Goal: Information Seeking & Learning: Learn about a topic

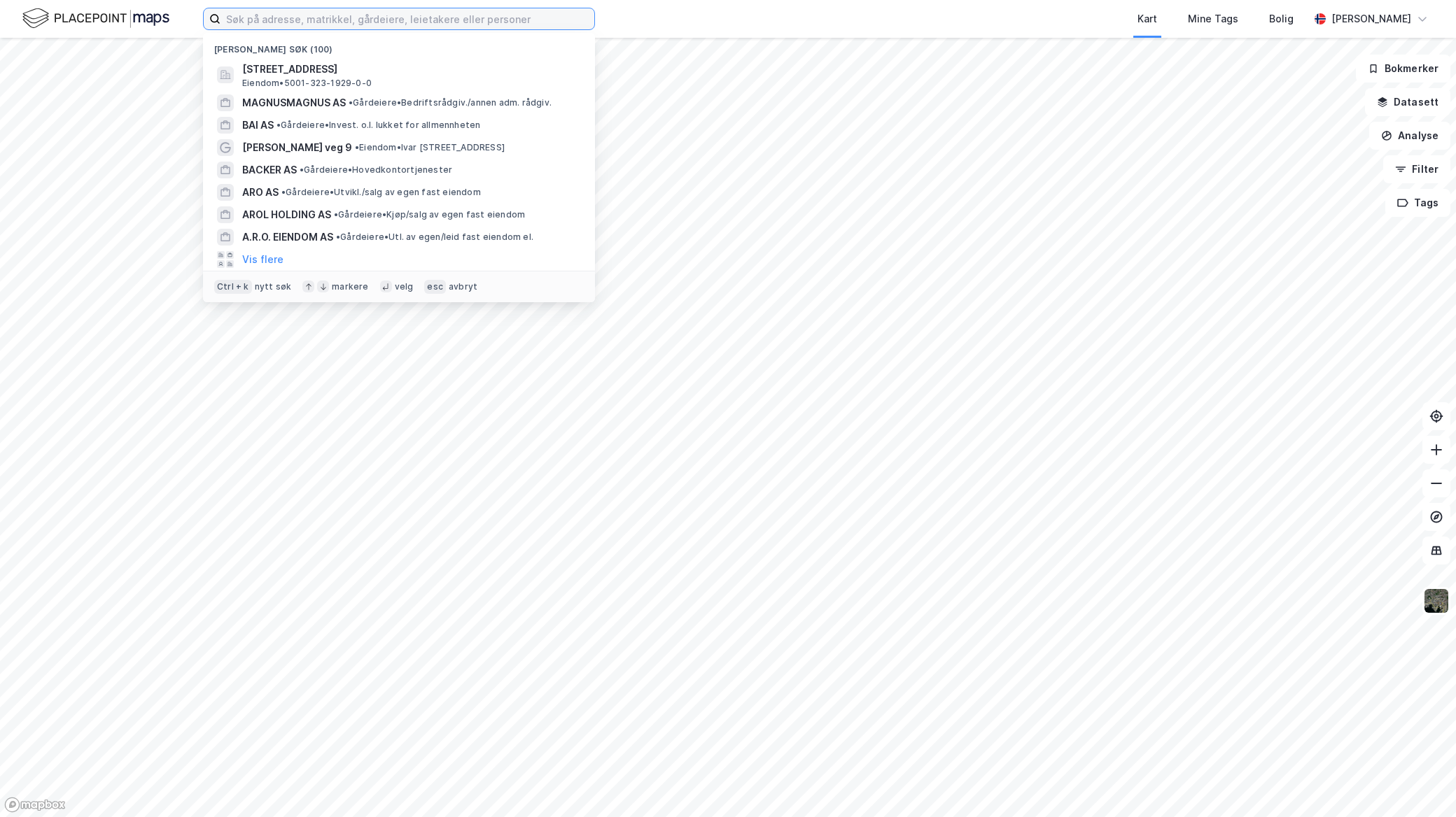
click at [333, 9] on input at bounding box center [407, 19] width 373 height 21
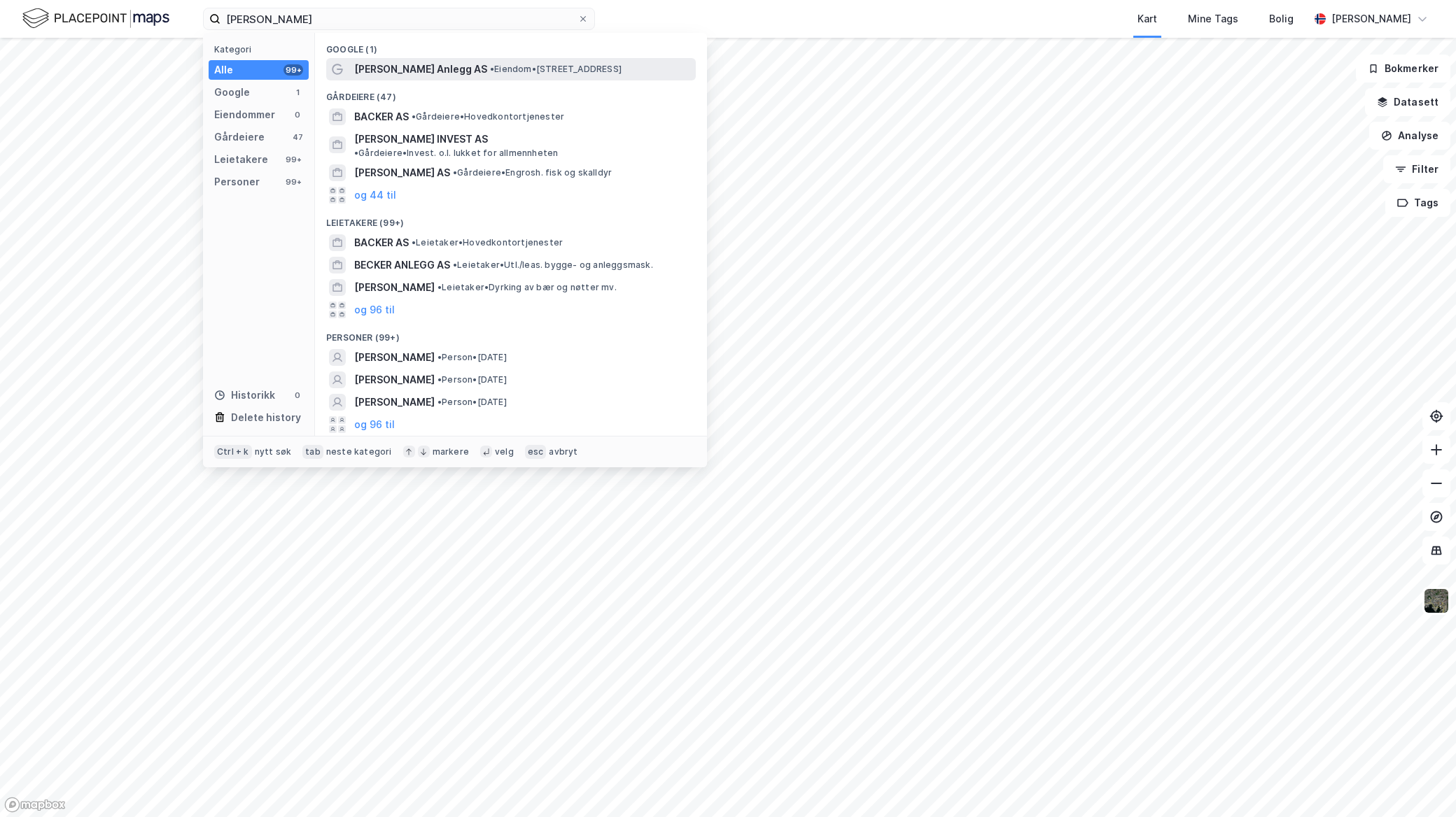
click at [504, 71] on span "• Eiendom • Sluppenvegen 1, 7037 Trondheim" at bounding box center [556, 70] width 132 height 11
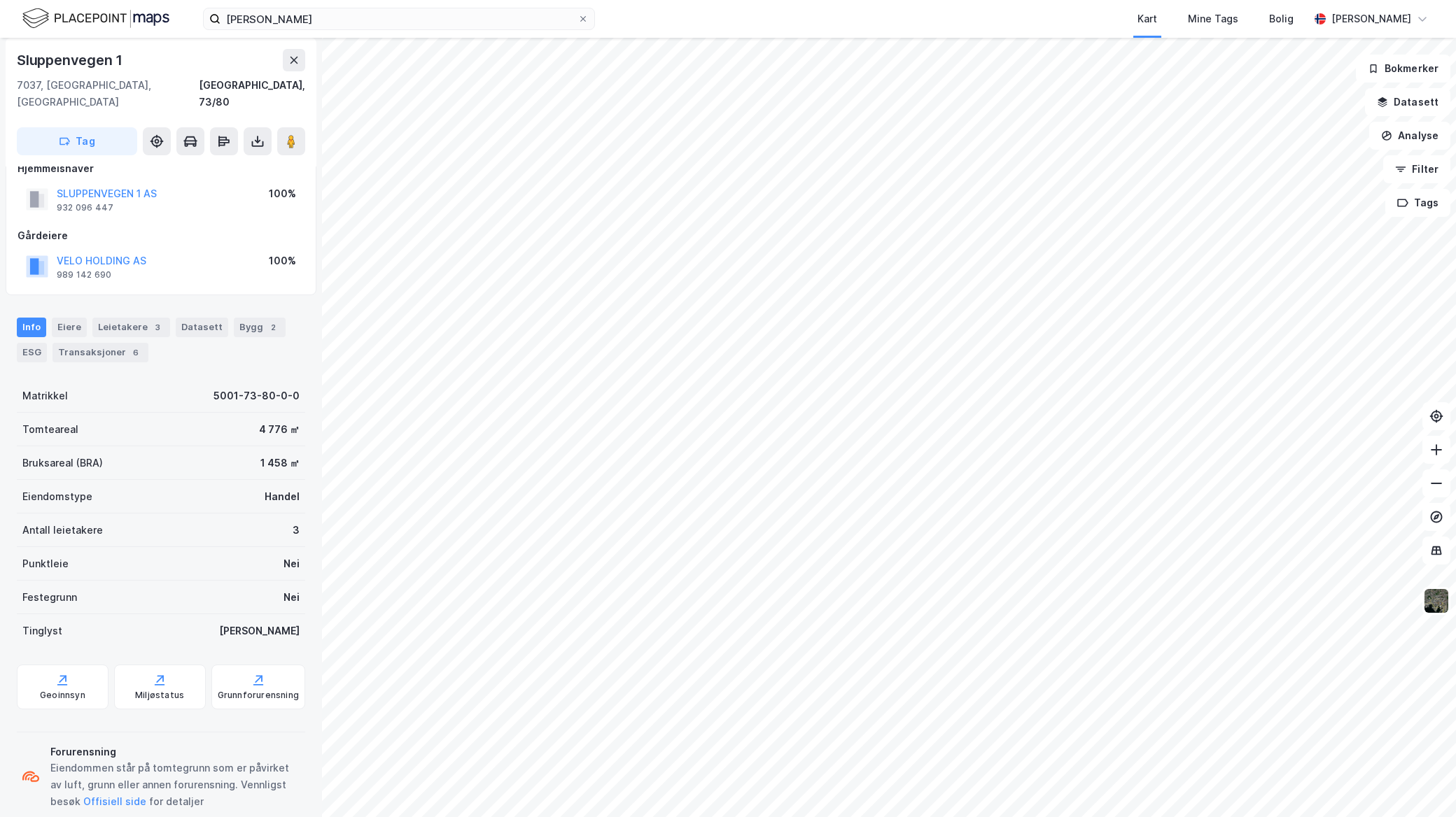
scroll to position [34, 0]
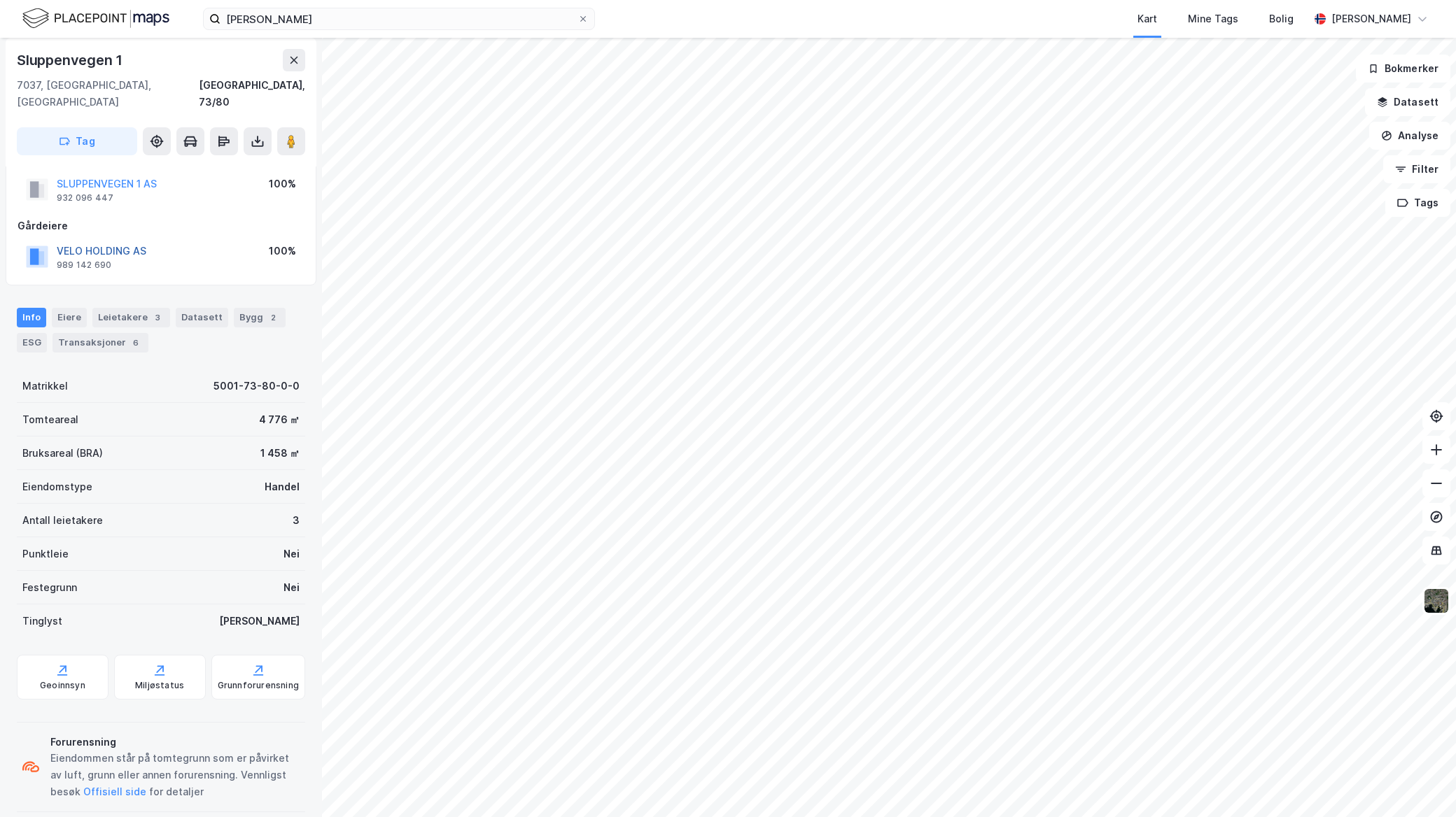
click at [0, 0] on button "VELO HOLDING AS" at bounding box center [0, 0] width 0 height 0
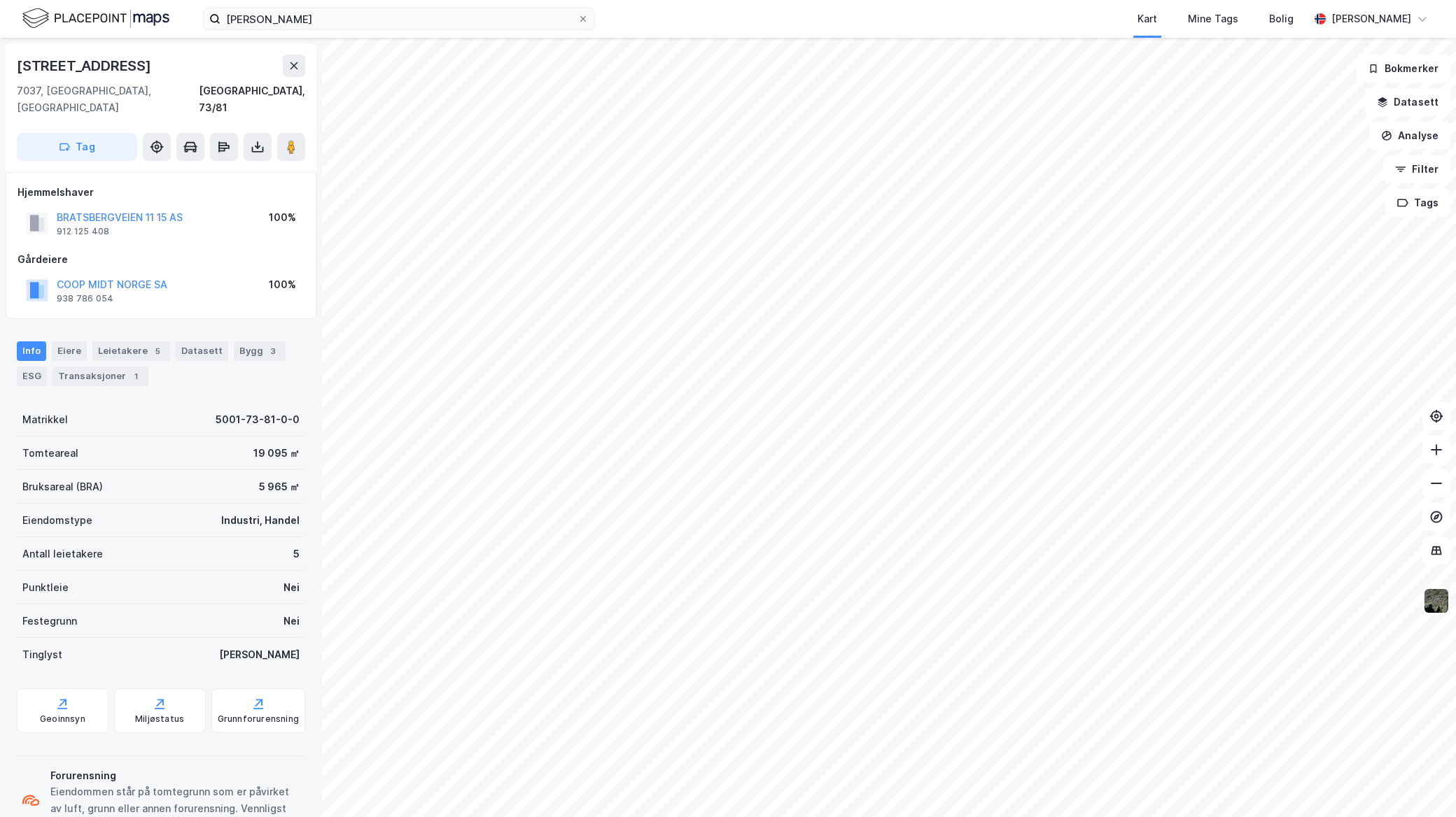
scroll to position [34, 0]
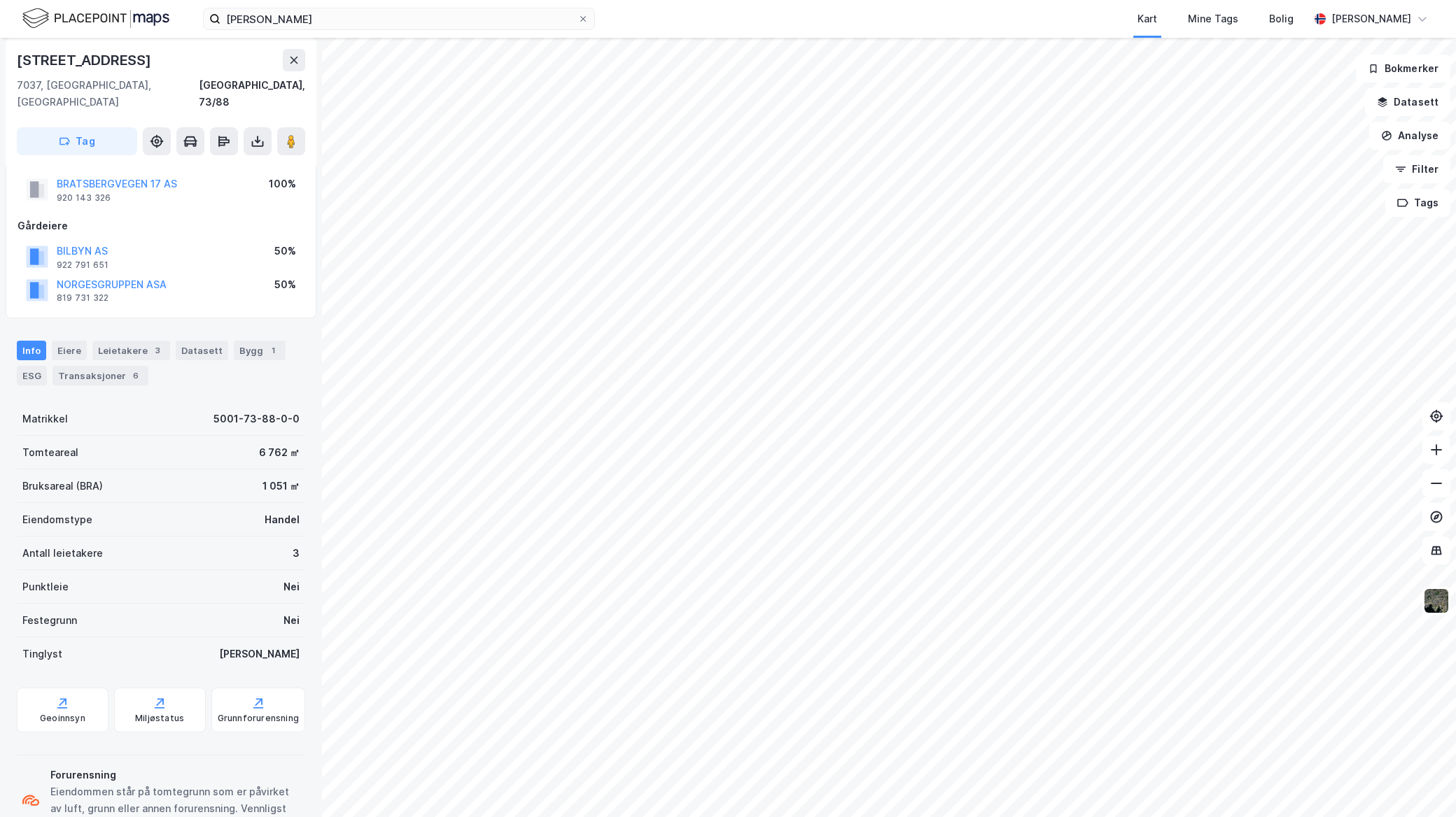
scroll to position [34, 0]
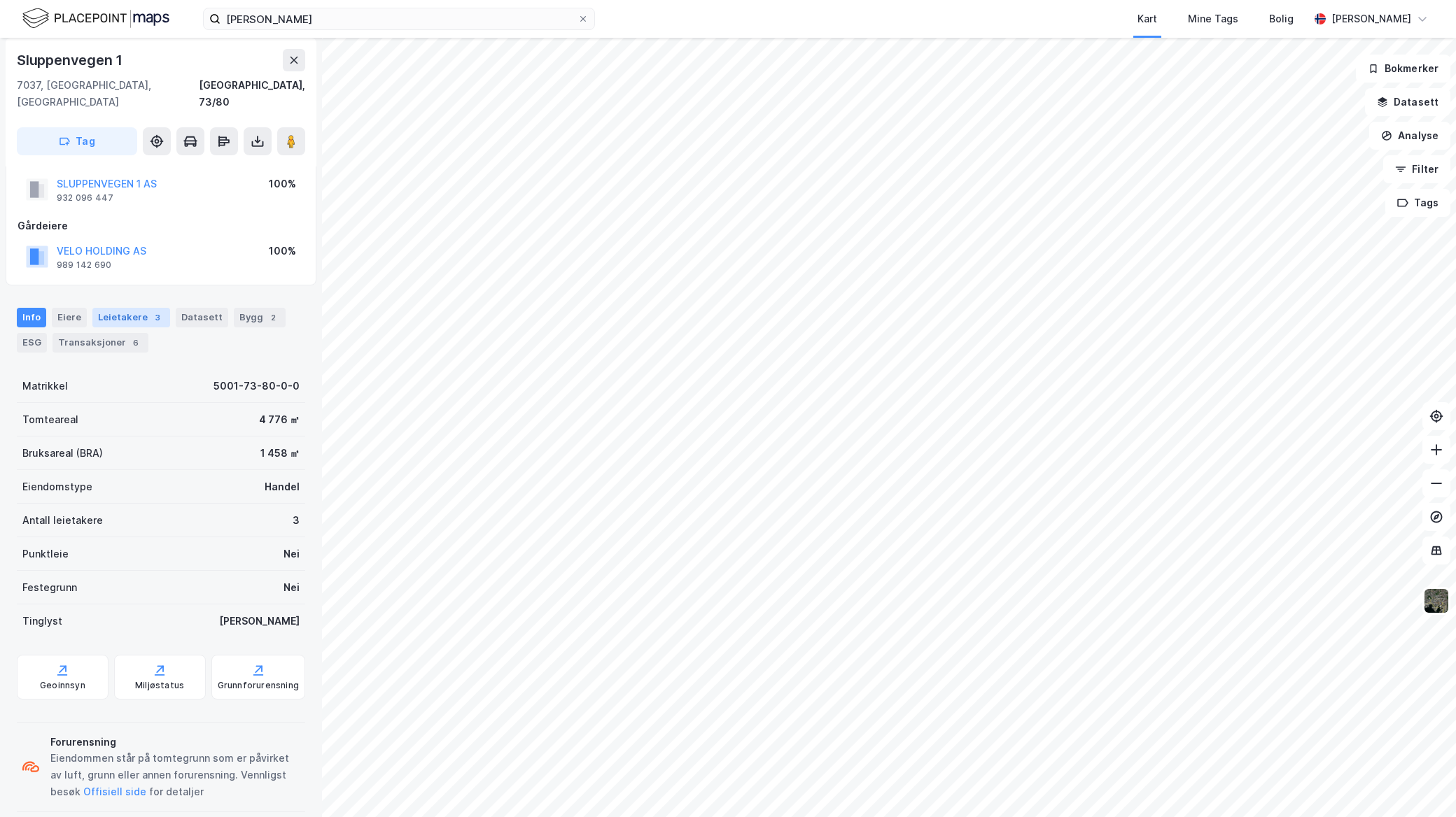
click at [107, 333] on div "Transaksjoner 6" at bounding box center [100, 343] width 96 height 19
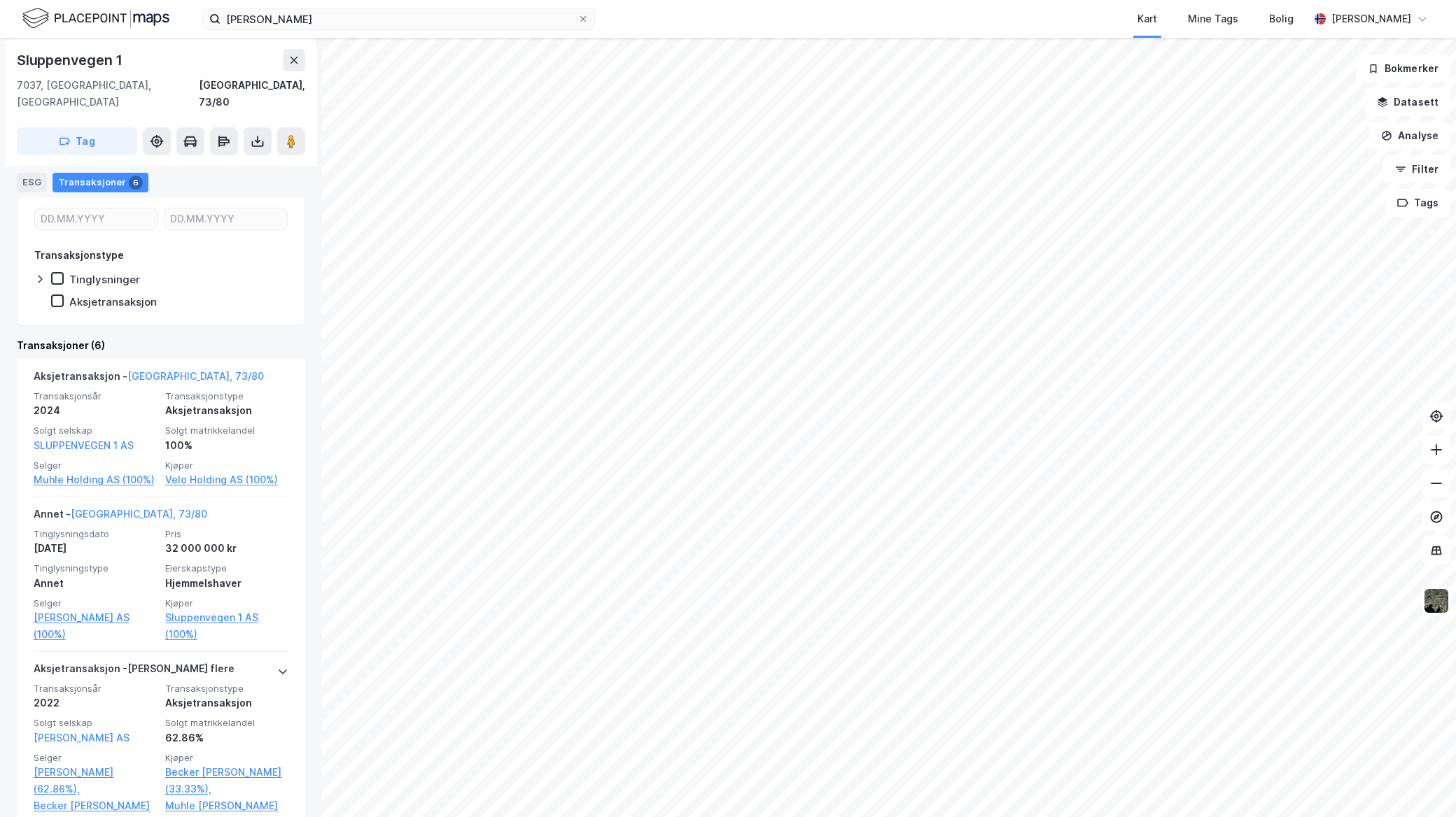
scroll to position [310, 0]
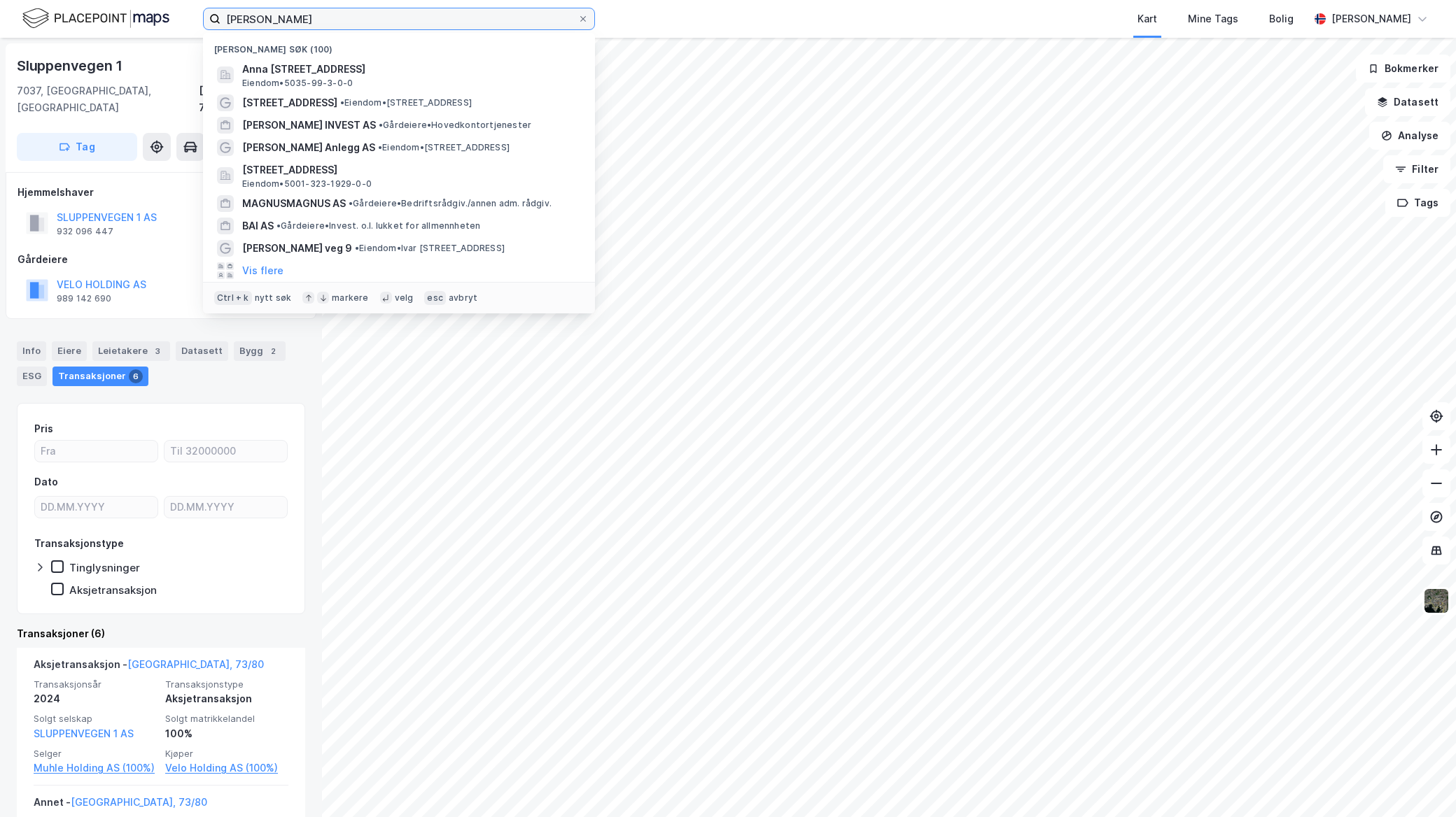
drag, startPoint x: 239, startPoint y: 28, endPoint x: 32, endPoint y: 51, distance: 208.3
click at [57, 49] on div "konrad becker Nylige søk (100) Anna Mogaards gate 9, 7500, STJØRDAL, STJØRDAL E…" at bounding box center [728, 408] width 1456 height 817
paste input "• Kjøpmannsgata 43 AS"
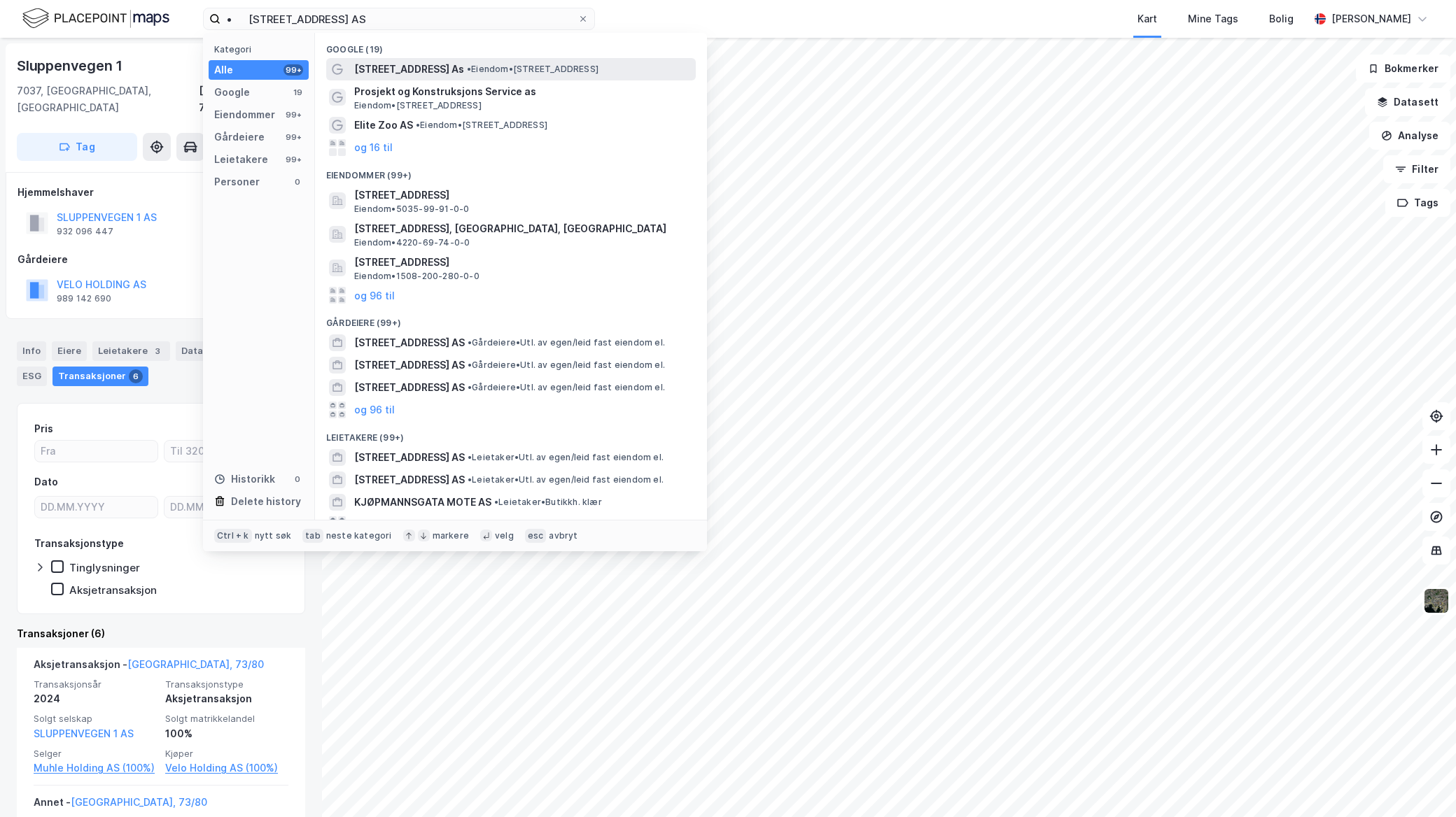
click at [402, 72] on span "Kjøpmannsgata 34 As" at bounding box center [409, 69] width 110 height 16
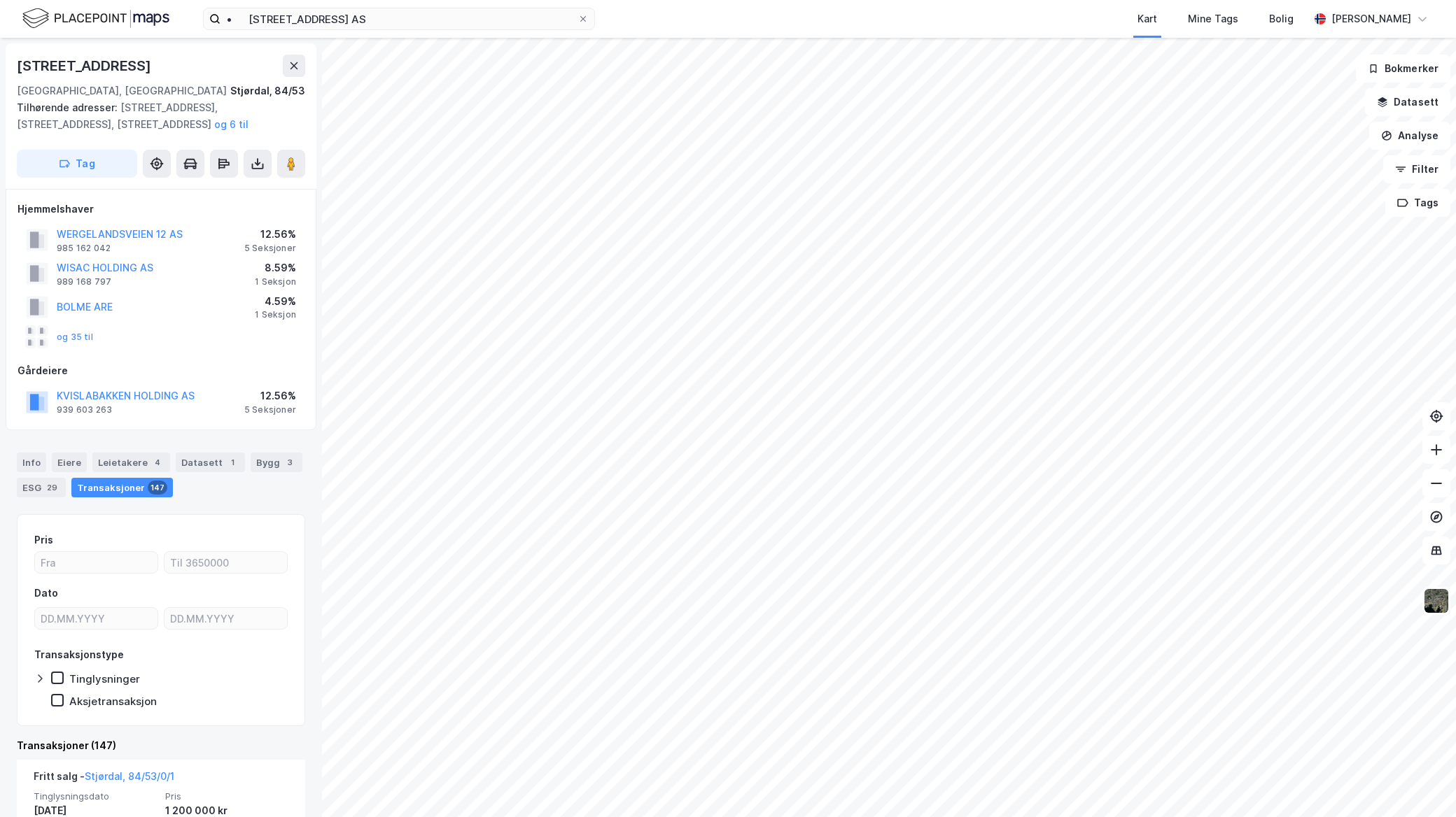
click at [154, 449] on div "Info Eiere Leietakere 4 Datasett 1 Bygg 3 ESG 29 Transaksjoner 147" at bounding box center [161, 469] width 322 height 67
click at [151, 460] on div "4" at bounding box center [158, 463] width 14 height 14
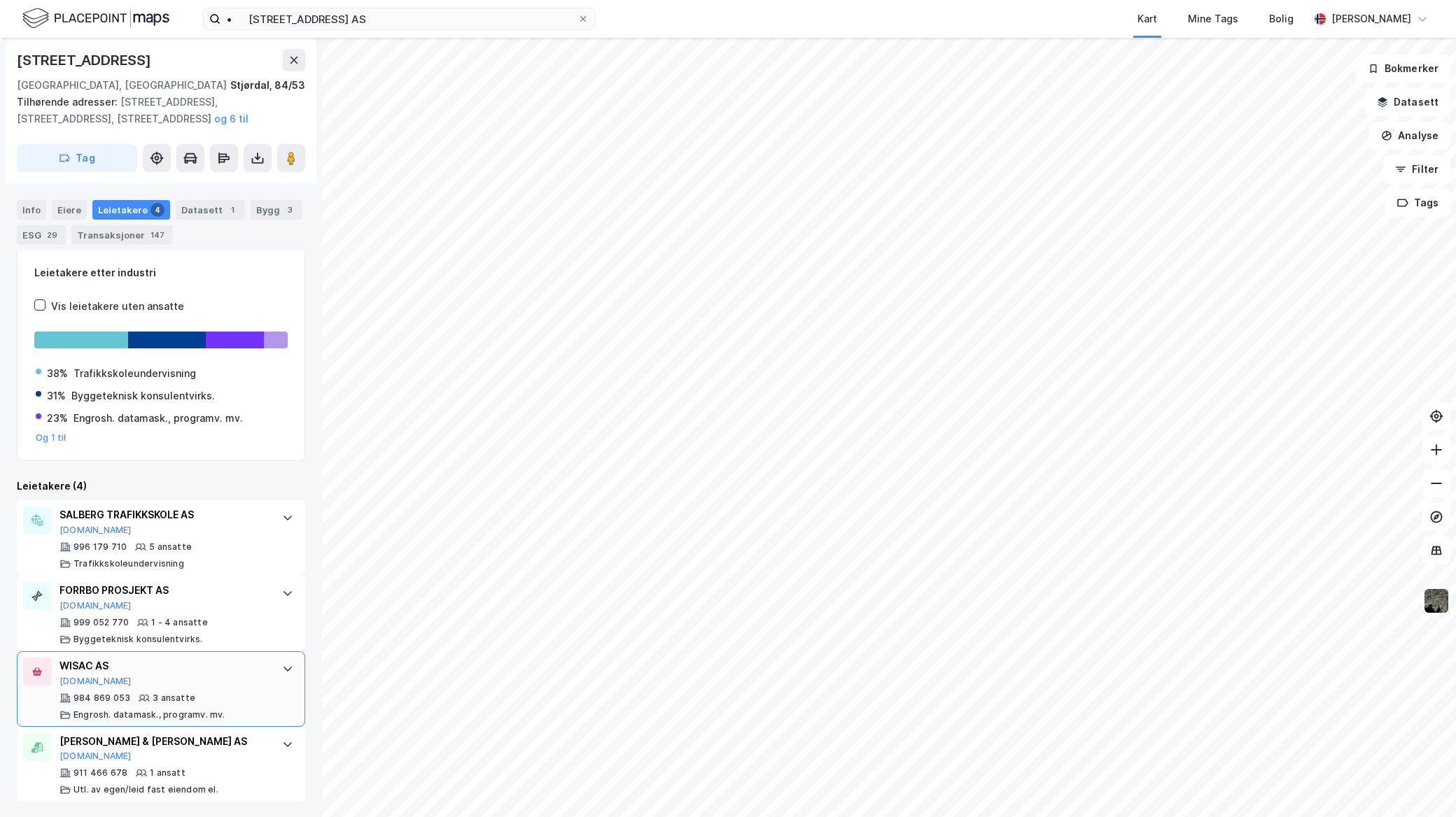
scroll to position [269, 0]
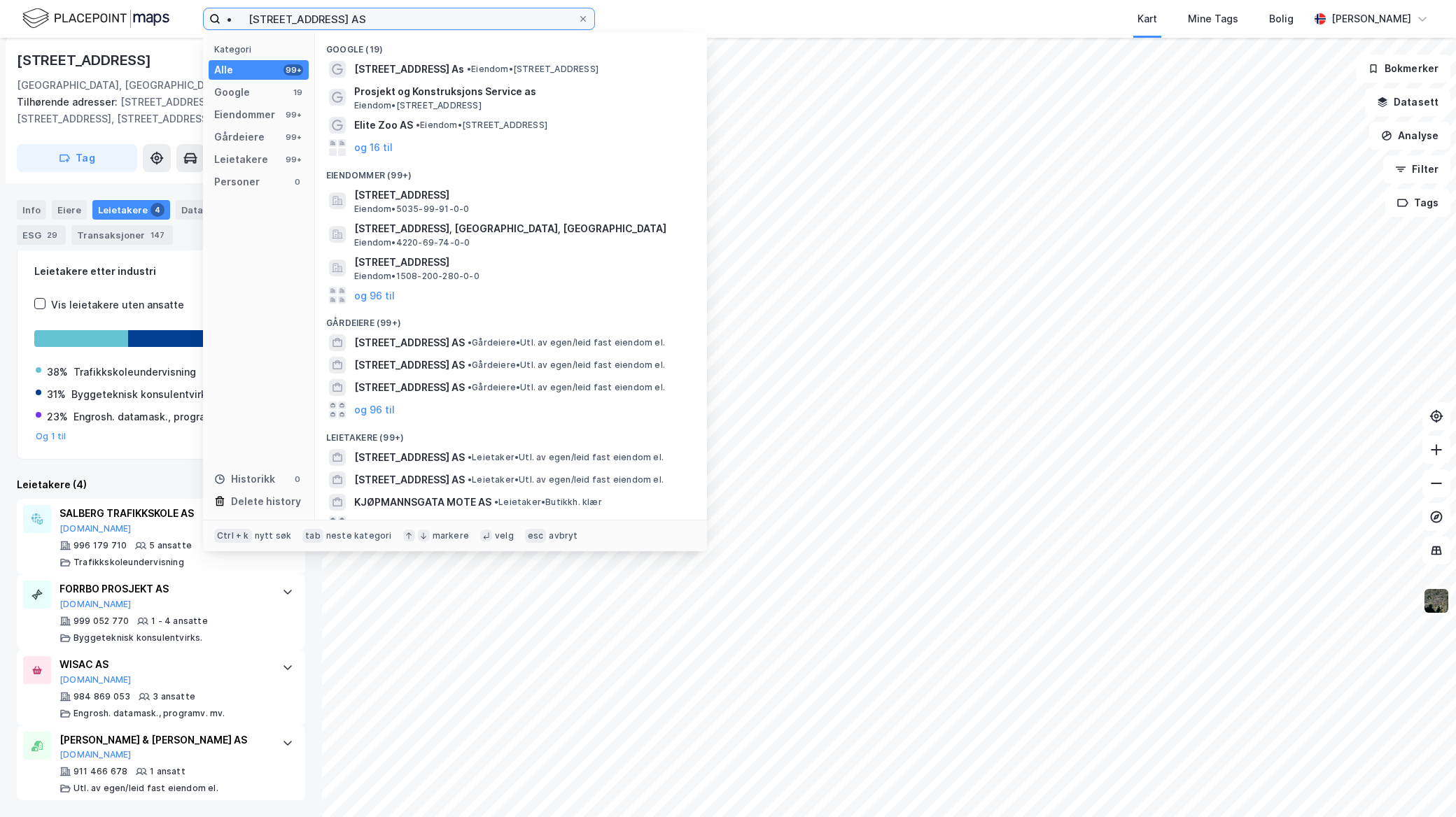
drag, startPoint x: 375, startPoint y: 11, endPoint x: 82, endPoint y: 14, distance: 293.0
click at [84, 16] on div "• Kjøpmannsgata 43 AS Kategori Alle 99+ Google 19 Eiendommer 99+ Gårdeiere 99+ …" at bounding box center [728, 19] width 1456 height 38
paste input "Centrum Eiendom Ans"
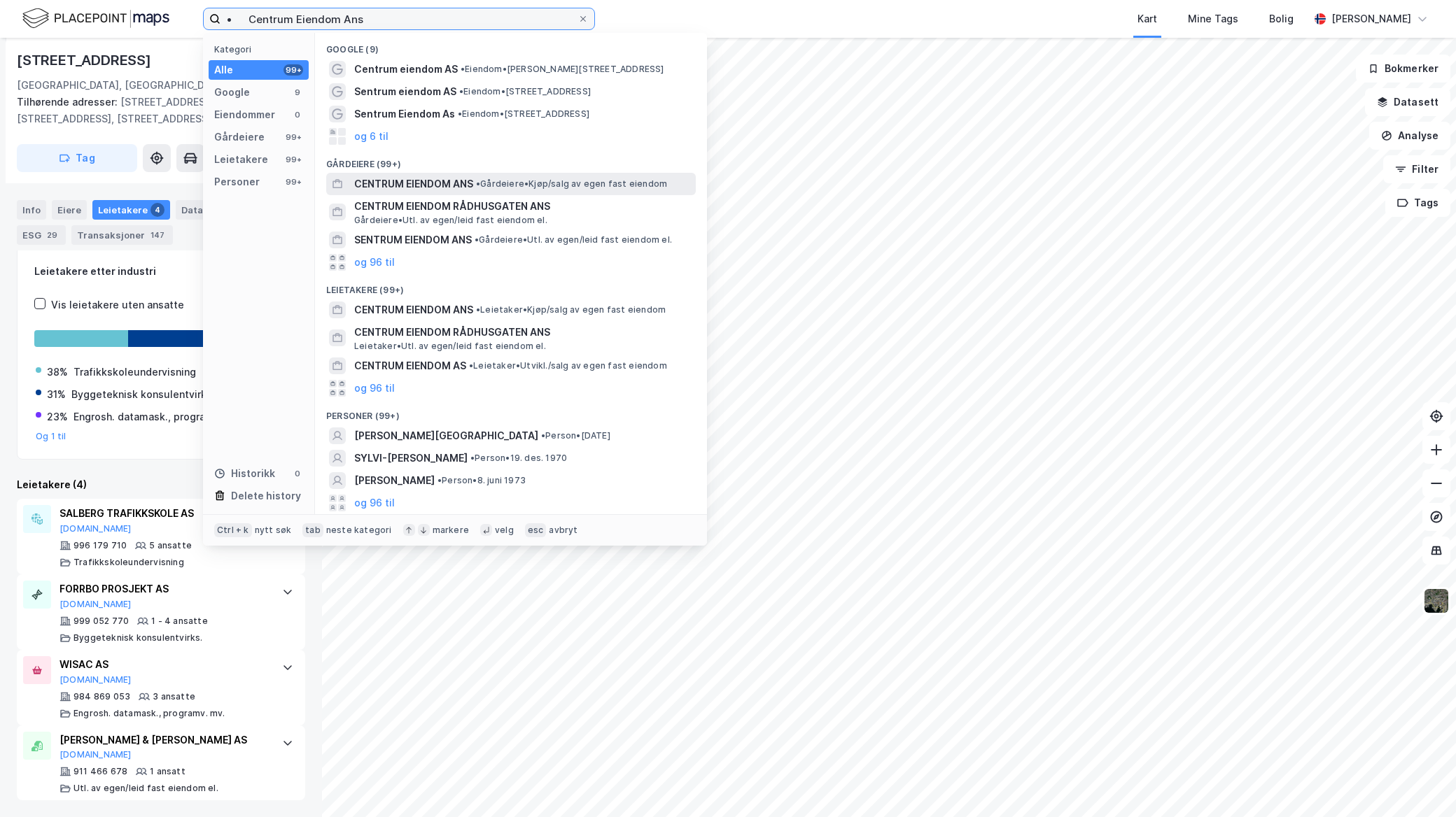
type input "• Centrum Eiendom Ans"
click at [469, 179] on span "CENTRUM EIENDOM ANS" at bounding box center [414, 183] width 119 height 16
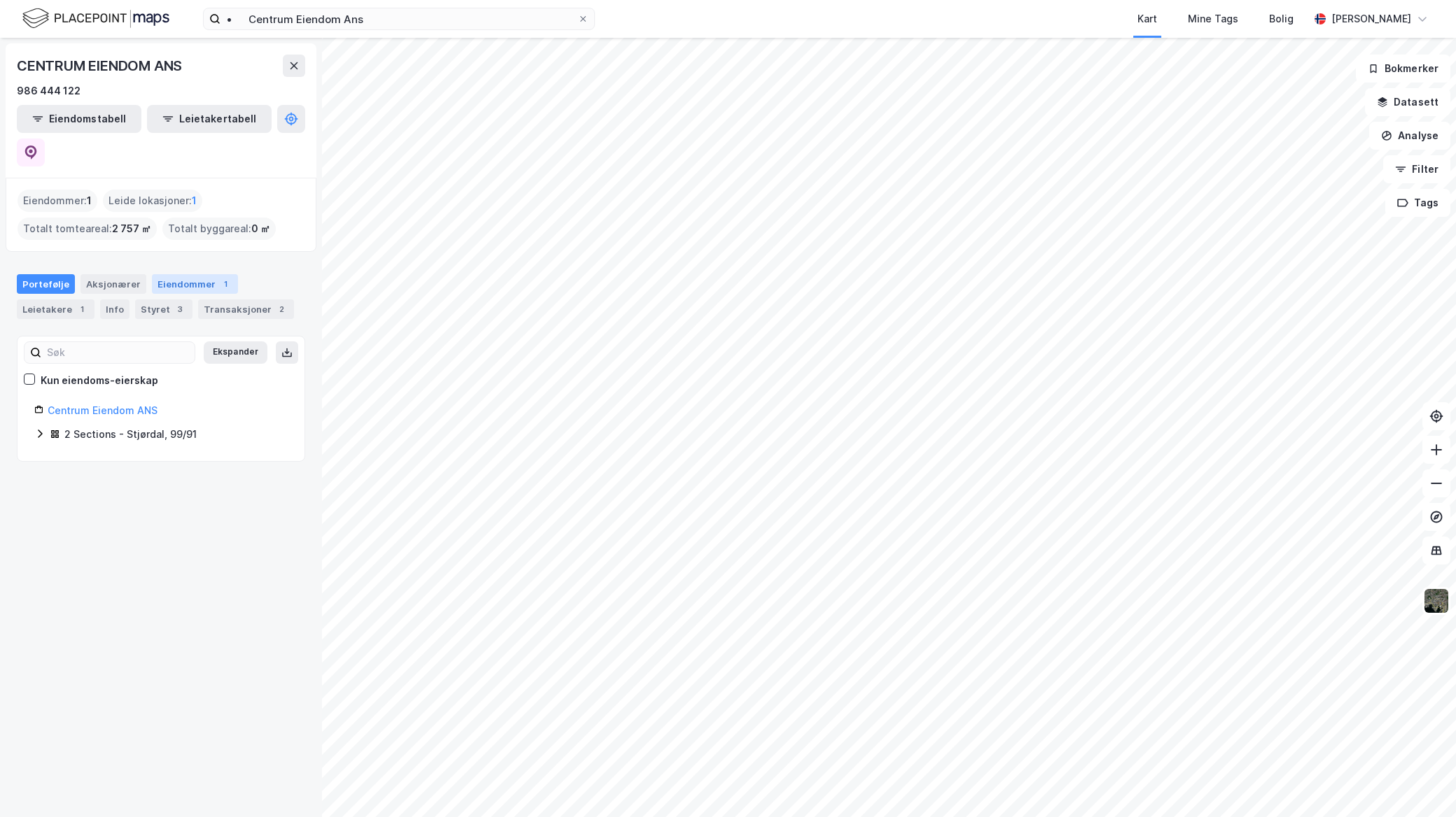
click at [166, 274] on div "Eiendommer 1" at bounding box center [195, 284] width 86 height 19
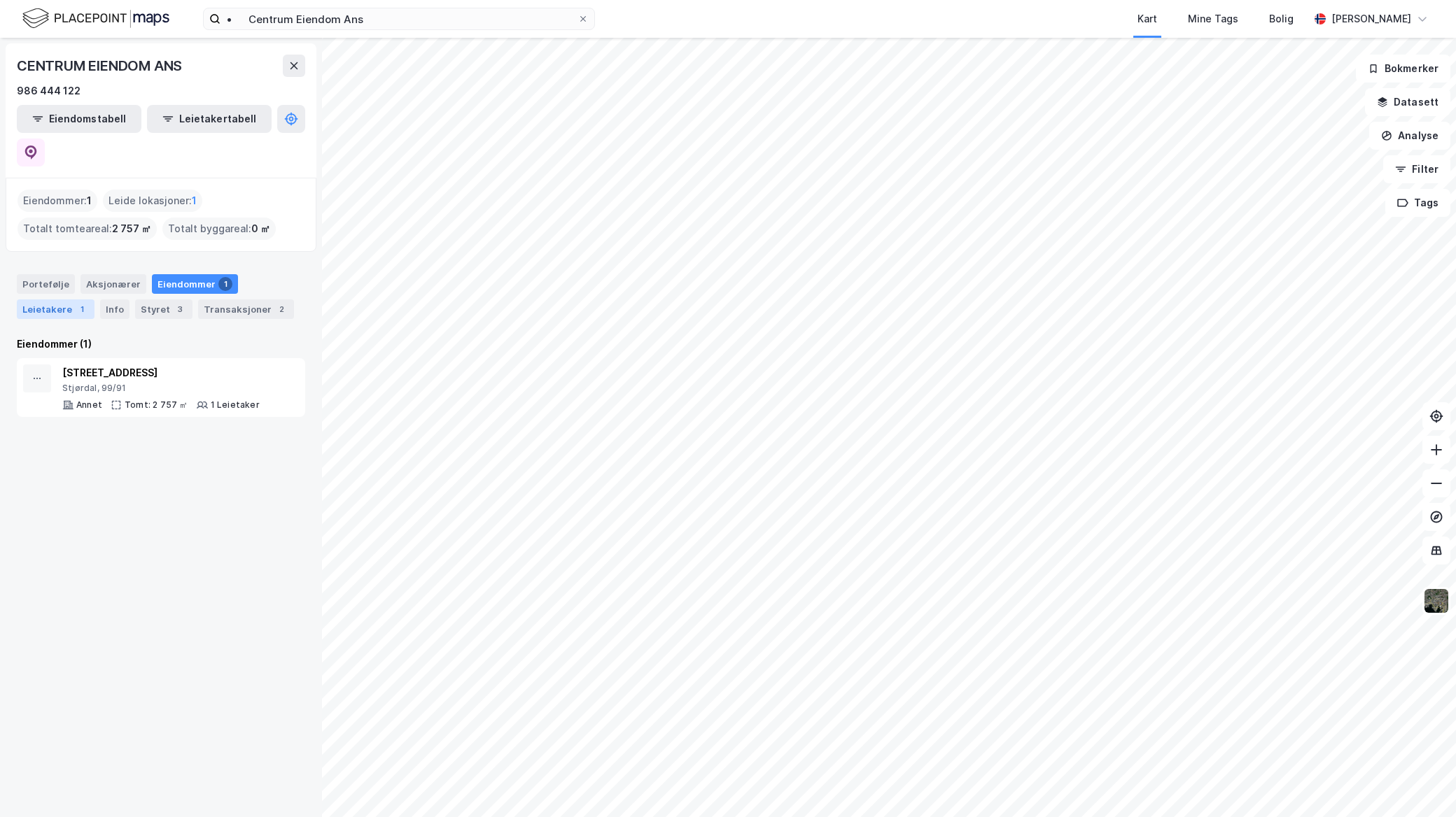
click at [69, 300] on div "Leietakere 1" at bounding box center [55, 309] width 77 height 19
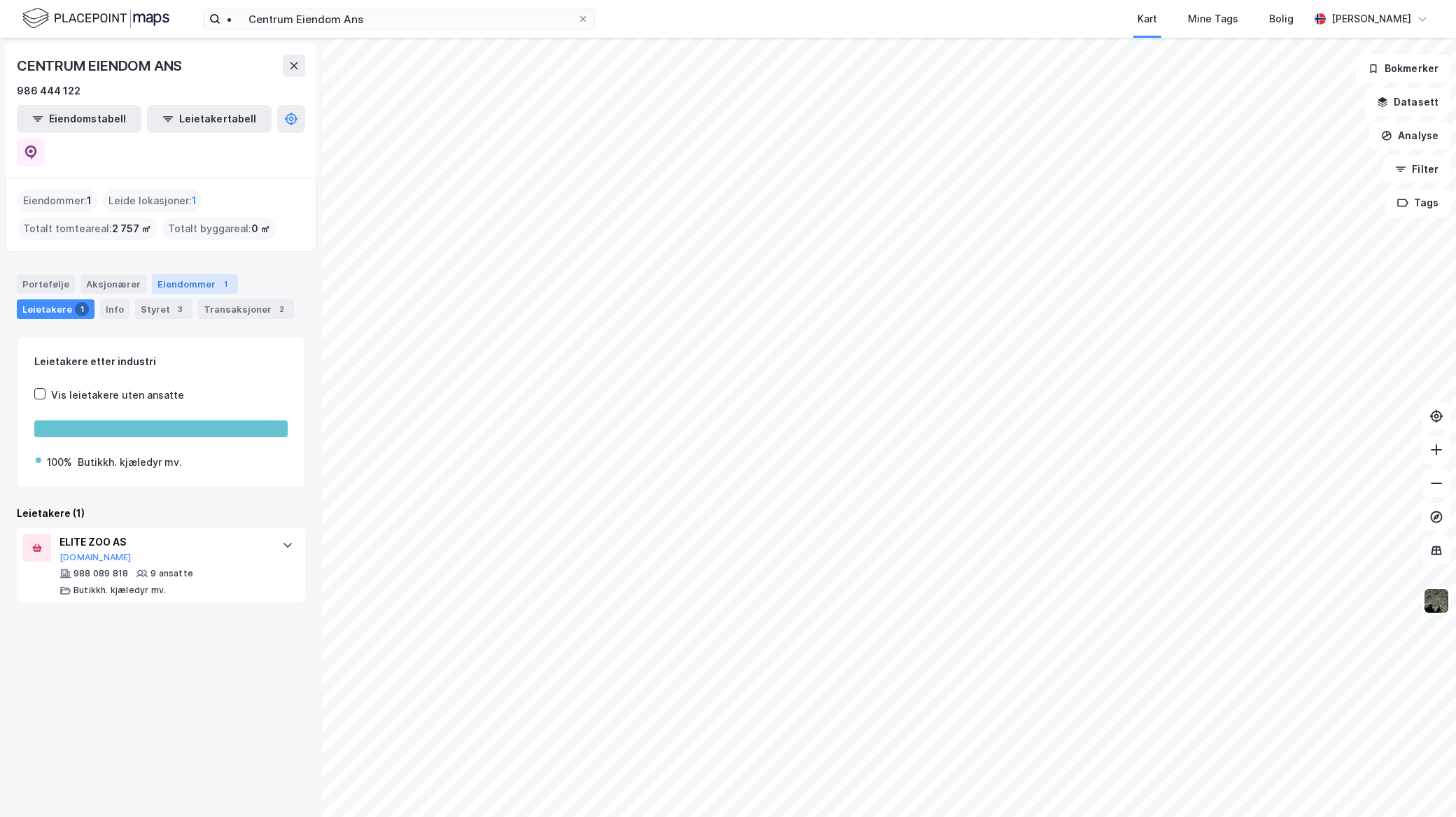
click at [166, 274] on div "Eiendommer 1" at bounding box center [195, 284] width 86 height 19
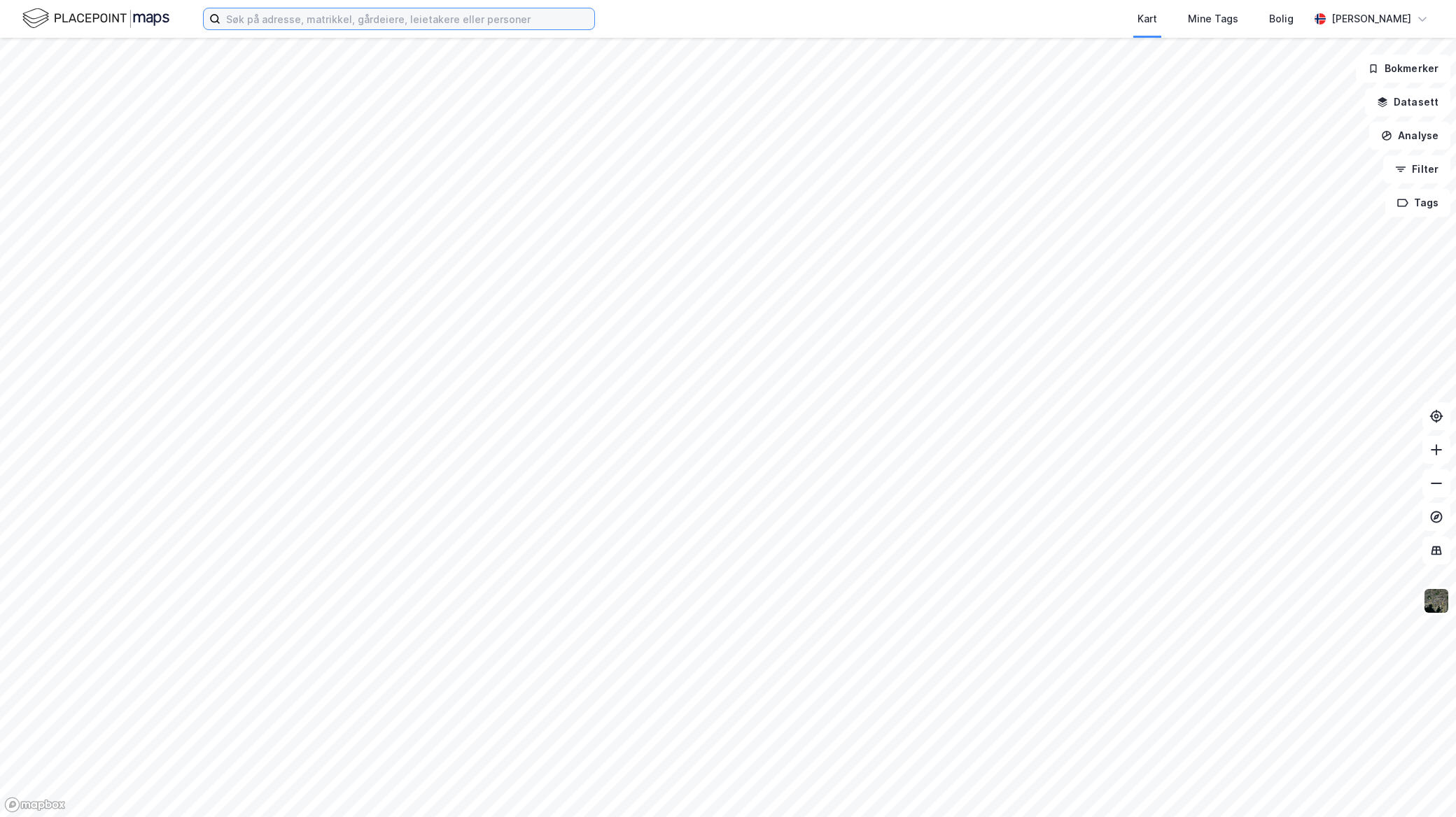
click at [455, 12] on input at bounding box center [407, 19] width 373 height 21
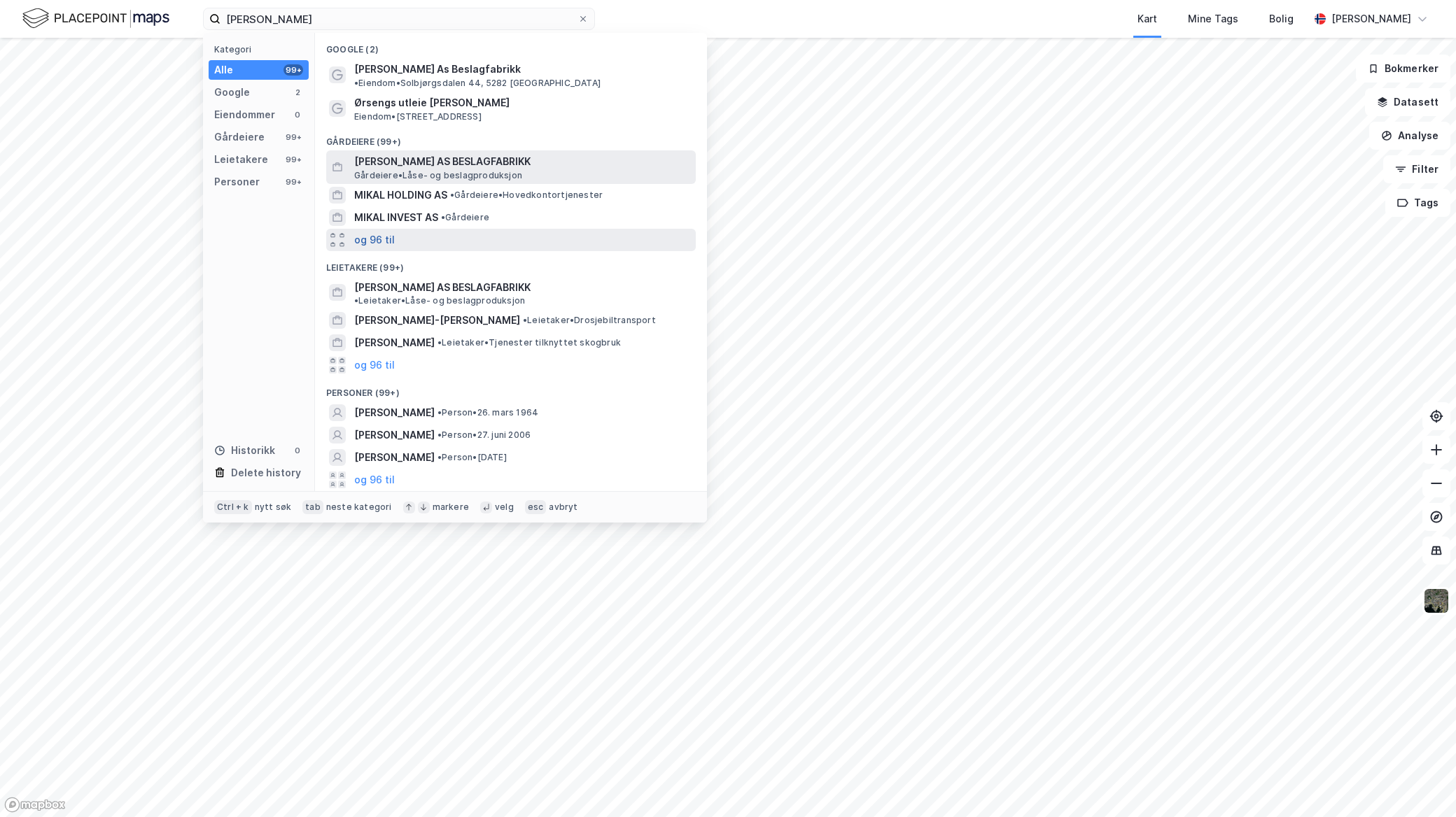
click at [385, 231] on button "og 96 til" at bounding box center [374, 239] width 41 height 16
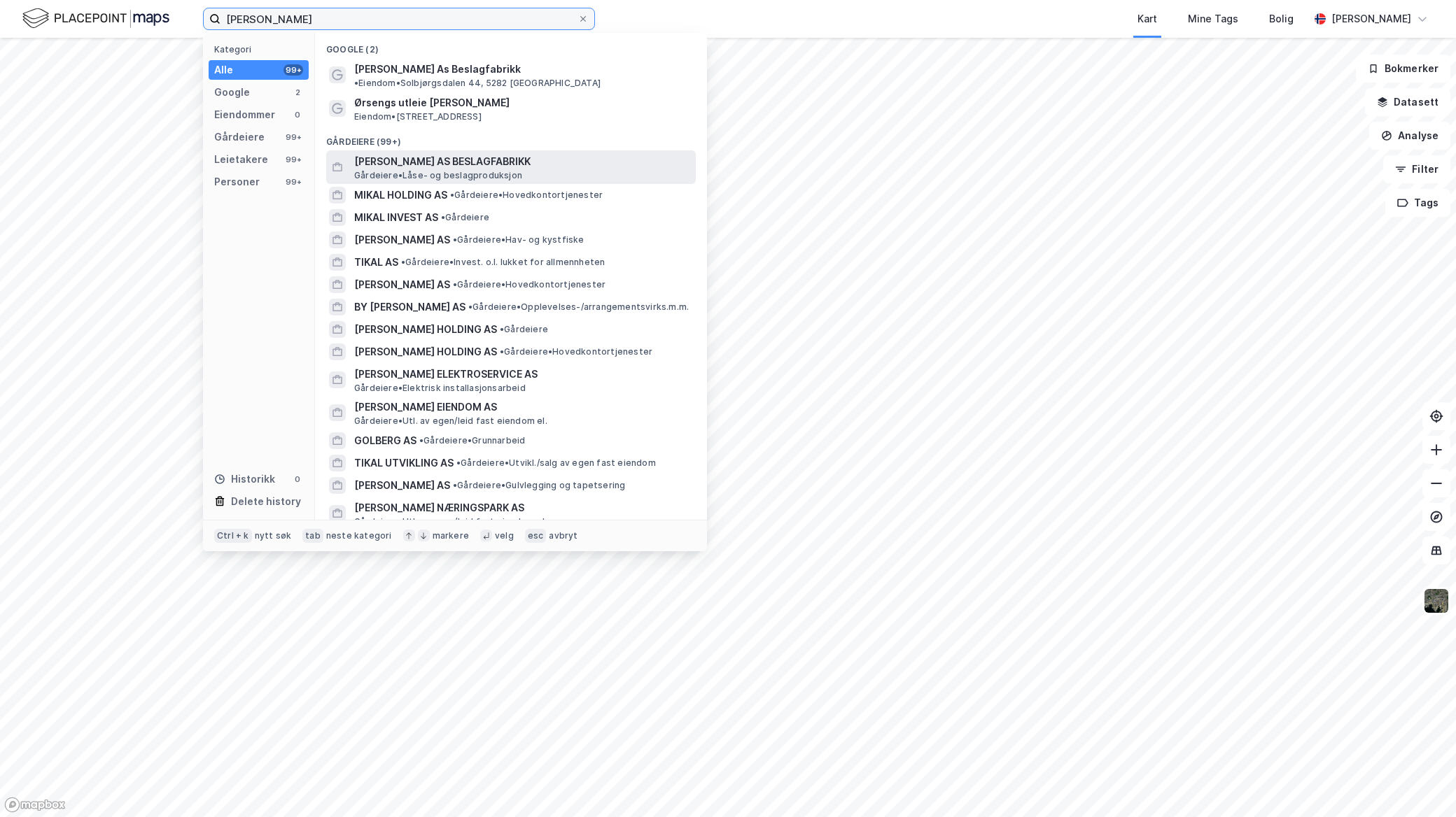
drag, startPoint x: 229, startPoint y: 29, endPoint x: -2, endPoint y: 25, distance: 231.0
click at [0, 25] on html "jon mikal solberg Kategori Alle 99+ Google 2 Eiendommer 0 Gårdeiere 99+ Leietak…" at bounding box center [728, 408] width 1456 height 817
paste input "[PERSON_NAME] Holding AS"
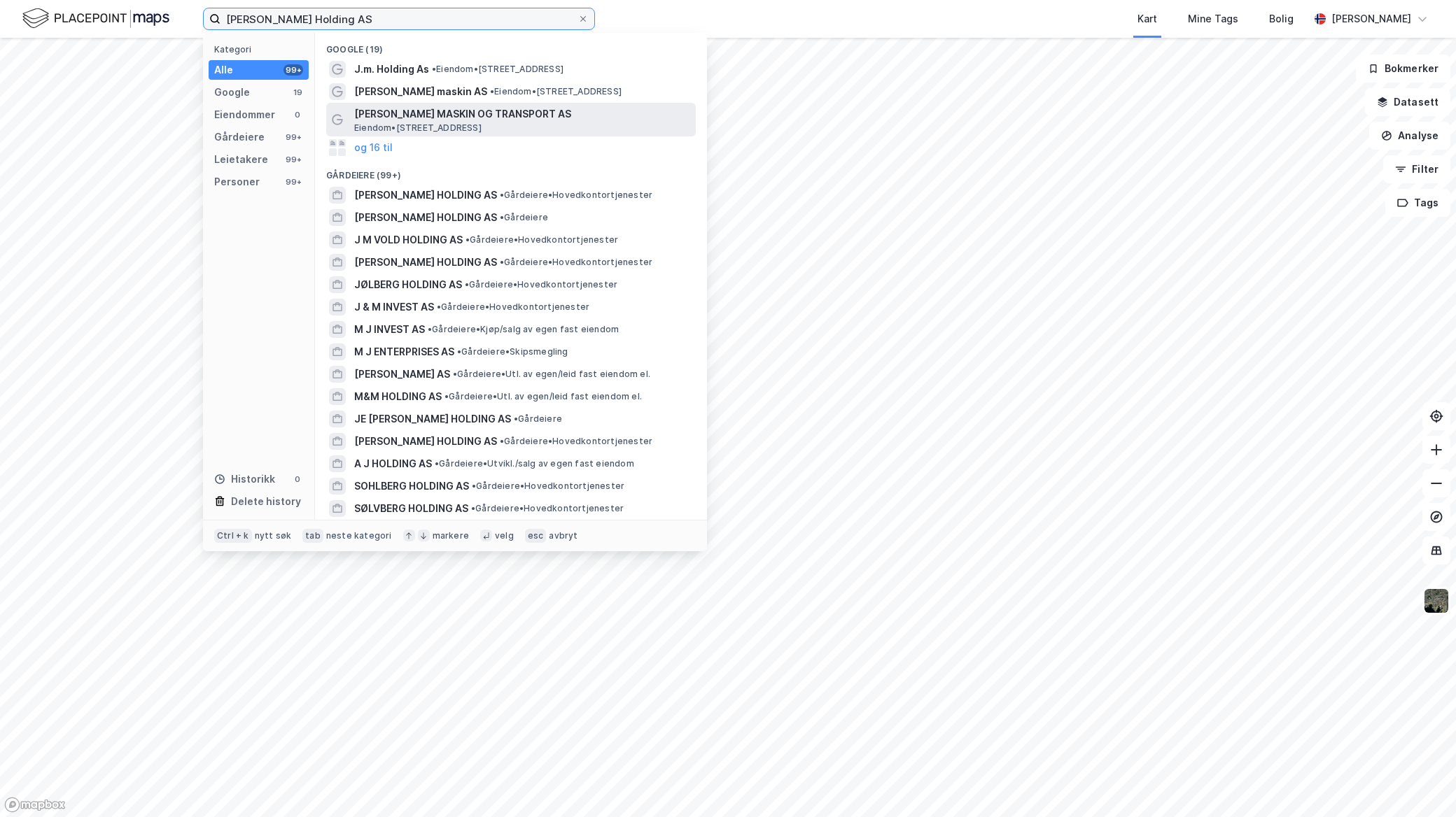
click at [459, 28] on input "[PERSON_NAME] Holding AS" at bounding box center [399, 19] width 357 height 21
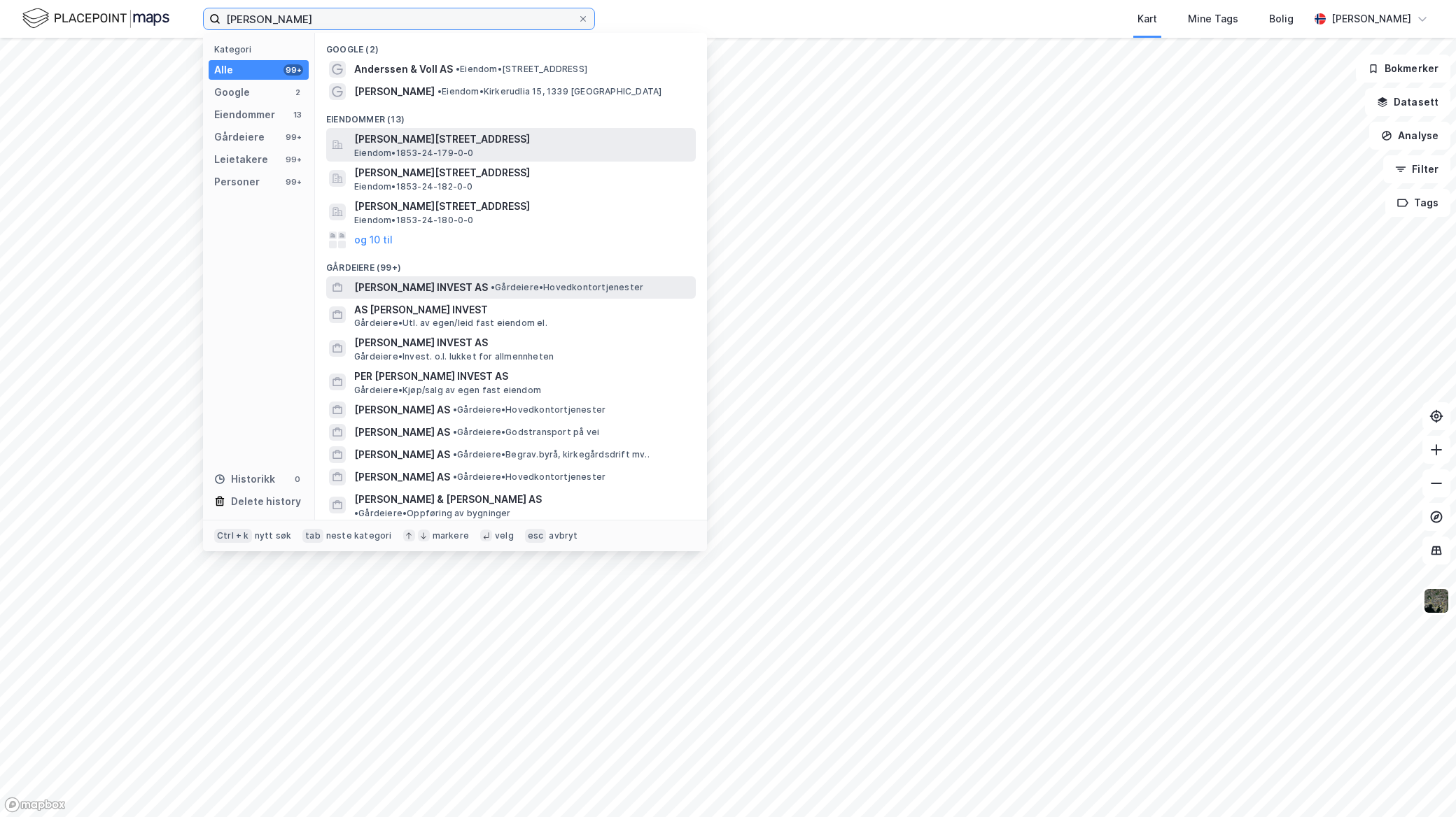
type input "[PERSON_NAME]"
click at [566, 280] on div "FRITHJOF ANDERSSEN INVEST AS • Gårdeiere • Hovedkontortjenester" at bounding box center [523, 287] width 339 height 16
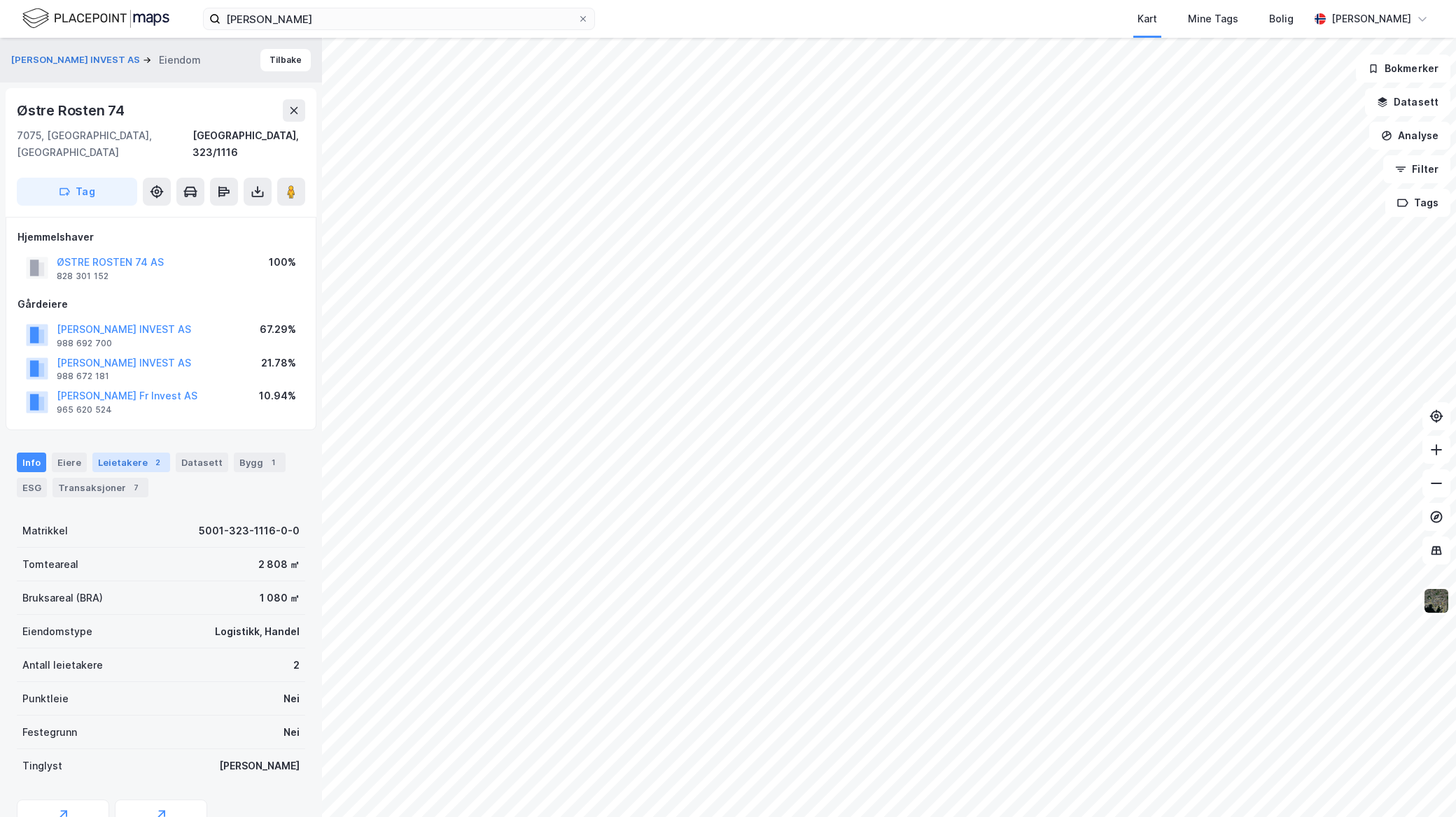
click at [141, 453] on div "Leietakere 2" at bounding box center [131, 462] width 77 height 19
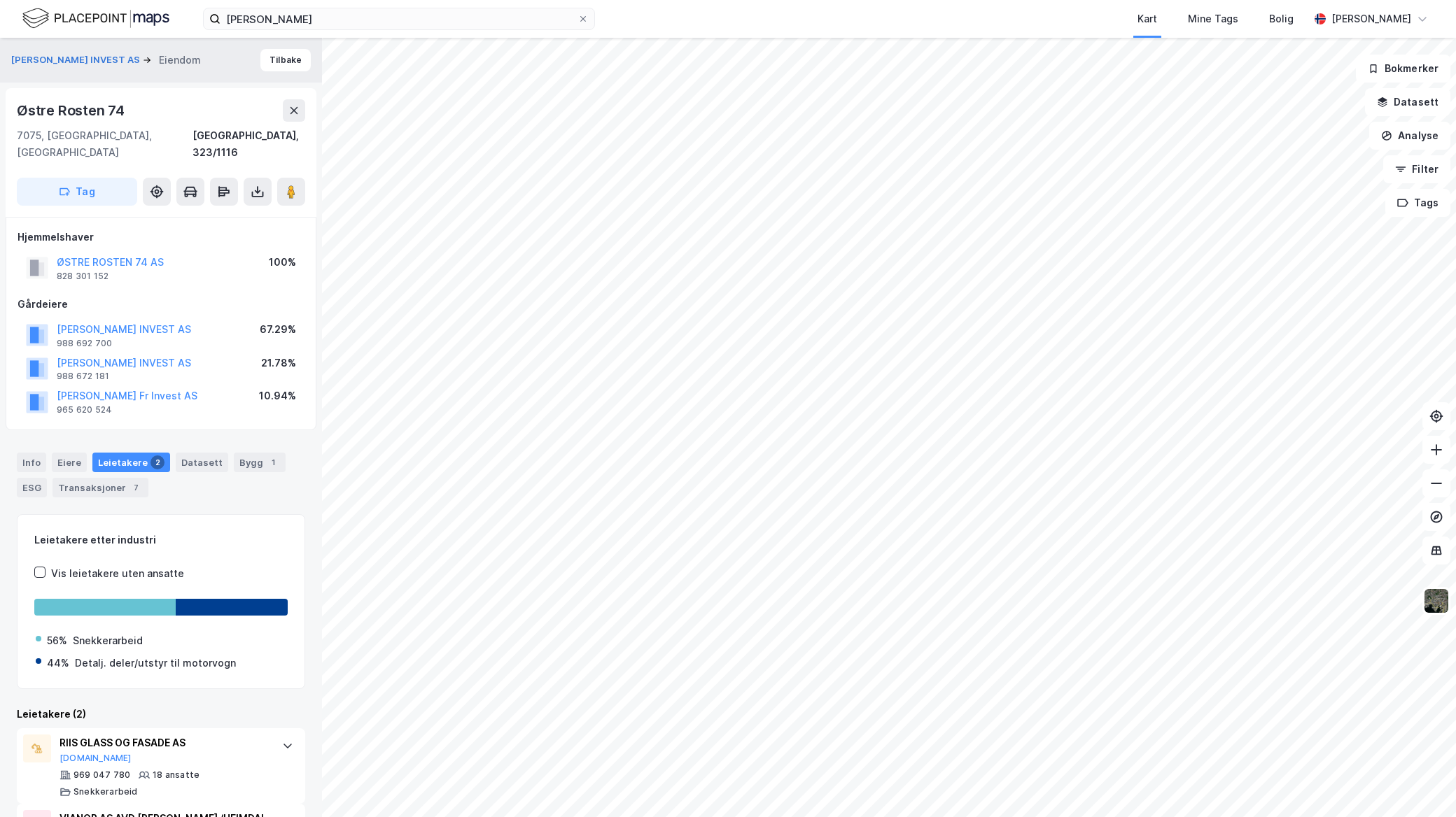
scroll to position [61, 0]
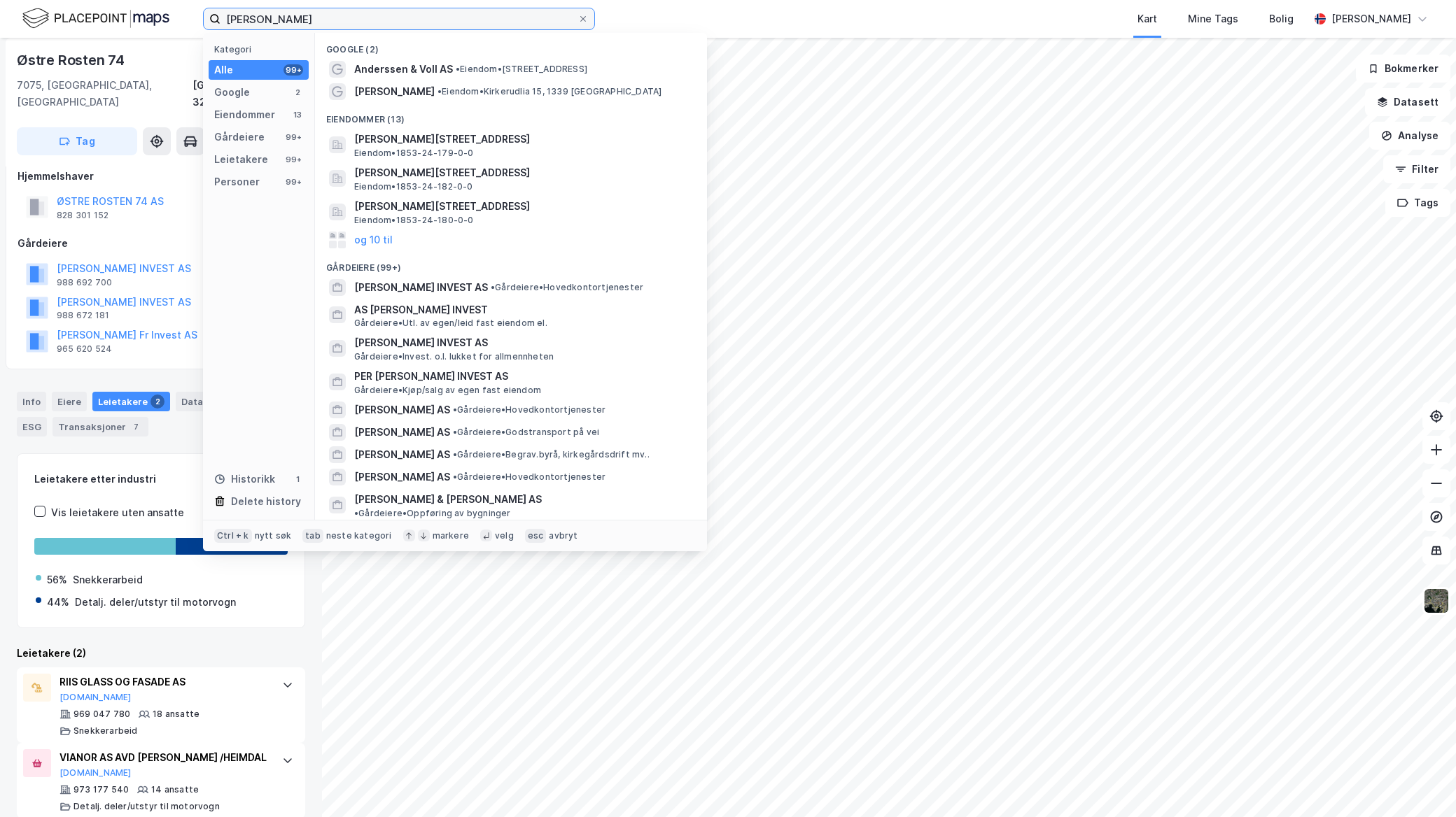
click at [332, 22] on input "[PERSON_NAME]" at bounding box center [399, 19] width 357 height 21
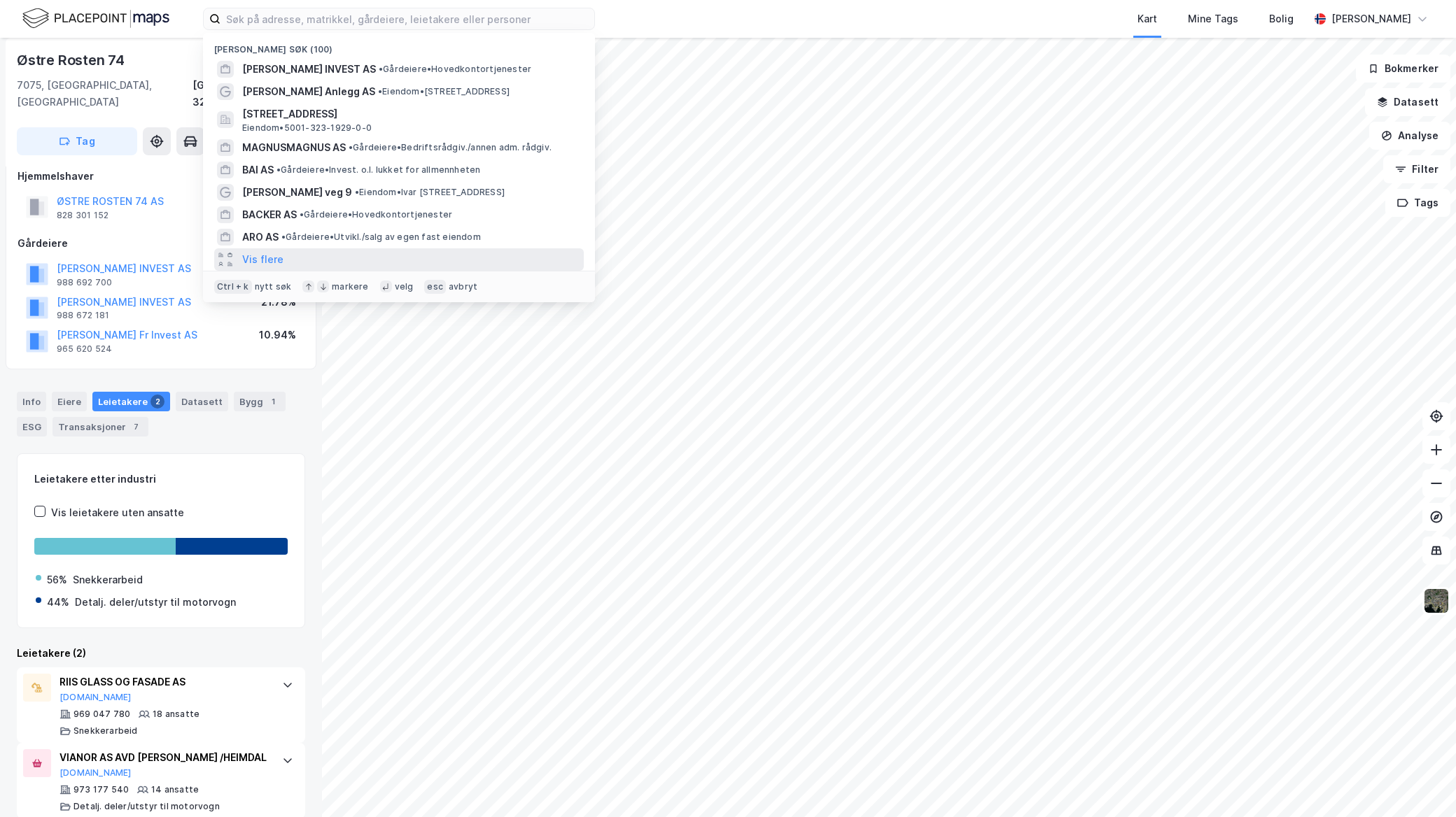
click at [339, 253] on div "Vis flere" at bounding box center [399, 259] width 369 height 22
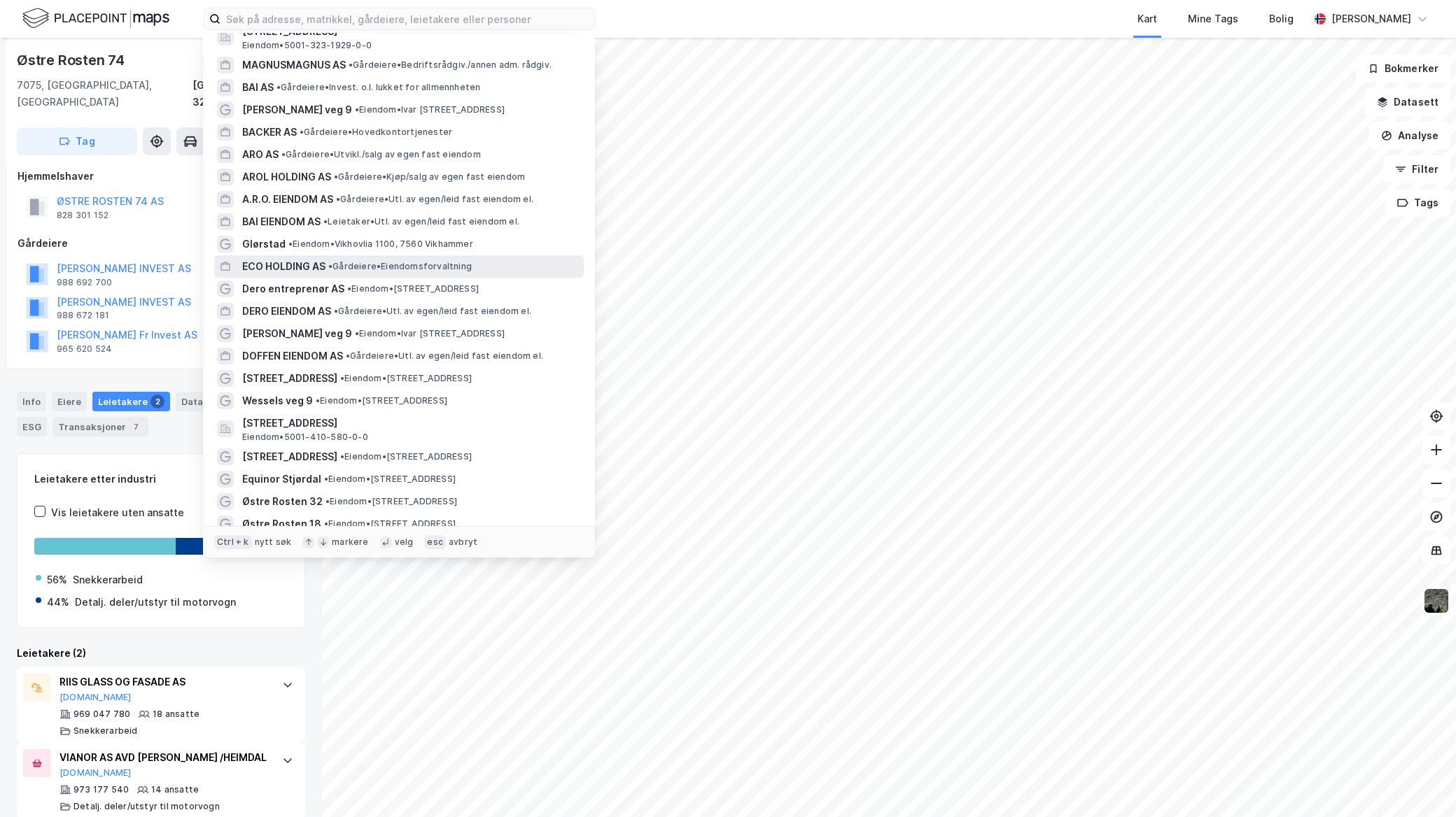
scroll to position [156, 0]
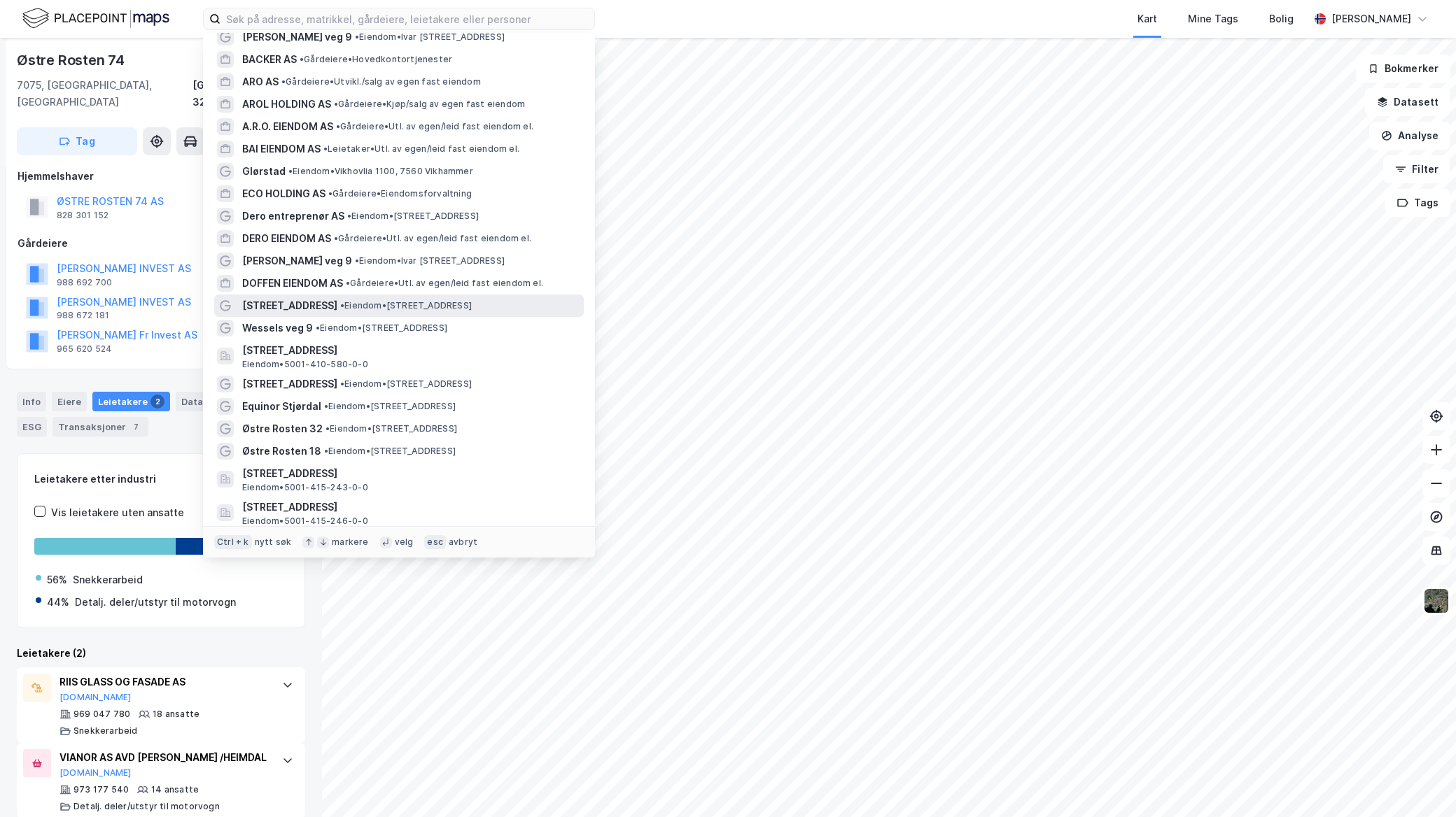
click at [340, 309] on span "• Eiendom • Sjøfartsgata 8A, 7714 Steinkjer" at bounding box center [406, 306] width 132 height 11
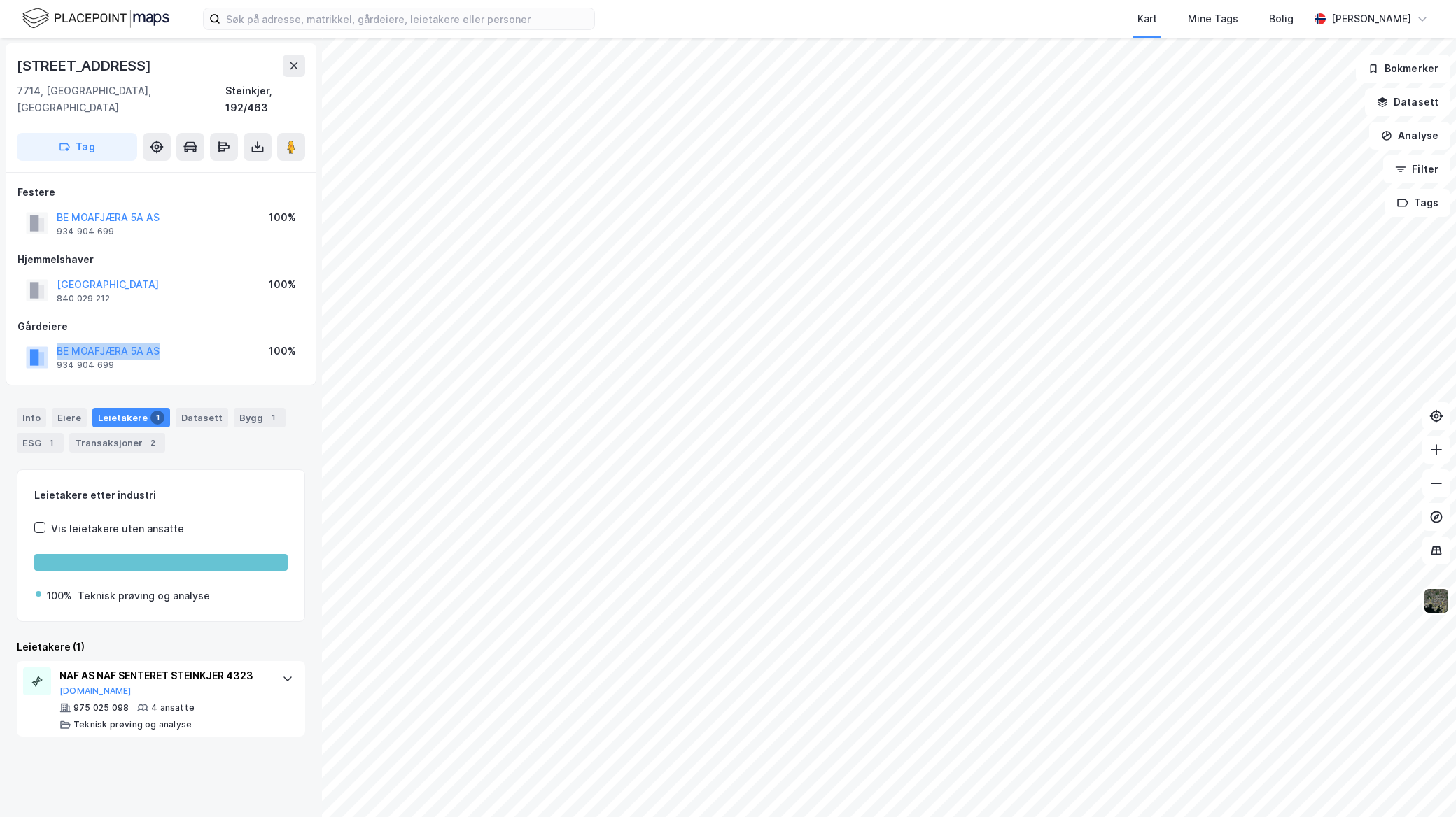
drag, startPoint x: 194, startPoint y: 334, endPoint x: 22, endPoint y: 323, distance: 172.4
click at [22, 340] on div "BE MOAFJÆRA 5A AS 934 904 699 100%" at bounding box center [161, 356] width 287 height 34
copy button "BE MOAFJÆRA 5A AS"
click at [469, 26] on input at bounding box center [407, 19] width 373 height 21
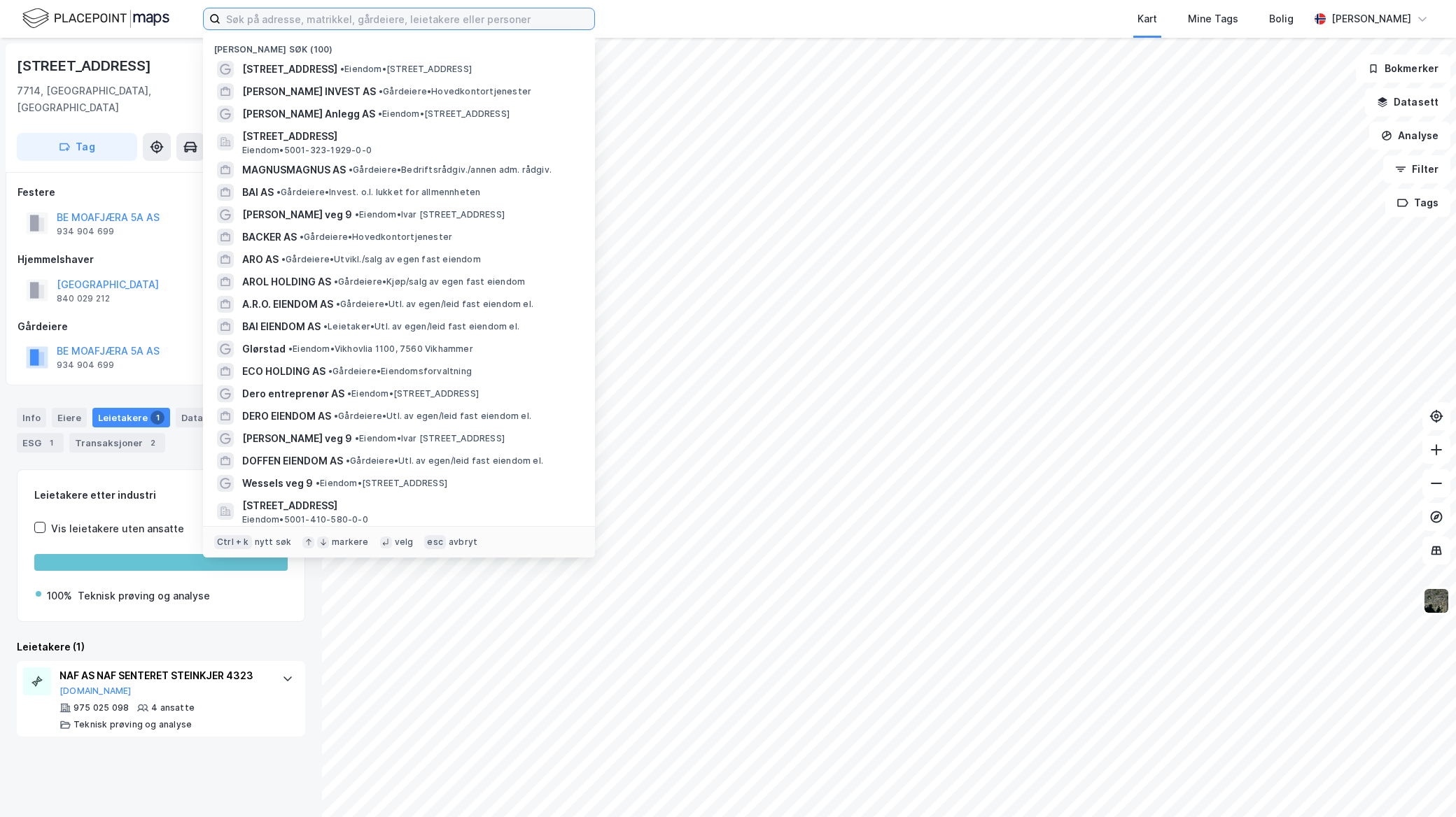
paste input "Anna Mogaards Gate 9"
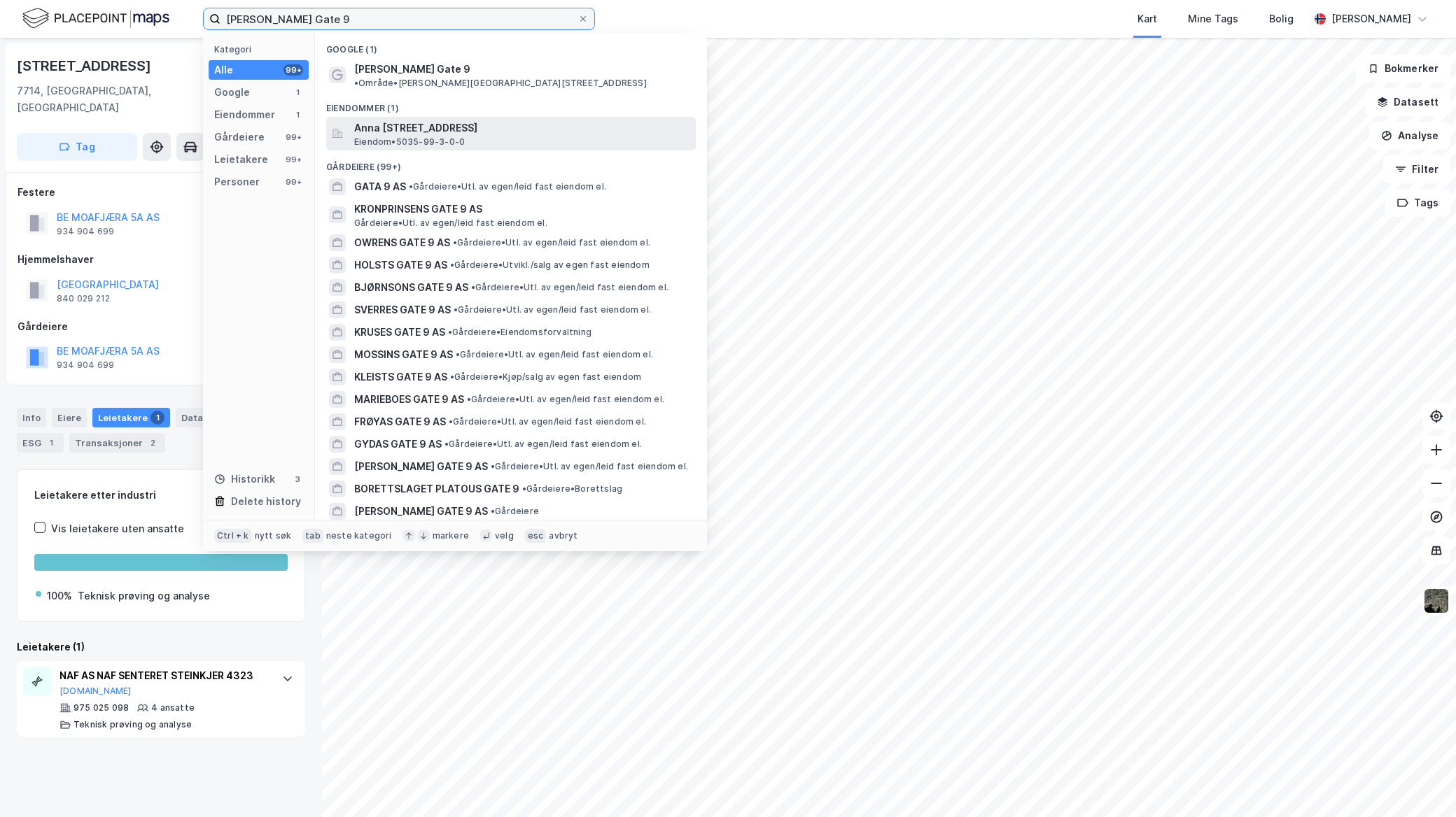
type input "Anna Mogaards Gate 9"
click at [481, 129] on div "Anna Mogaards gate 9, 7500, STJØRDAL, STJØRDAL Eiendom • 5035-99-3-0-0" at bounding box center [523, 133] width 339 height 28
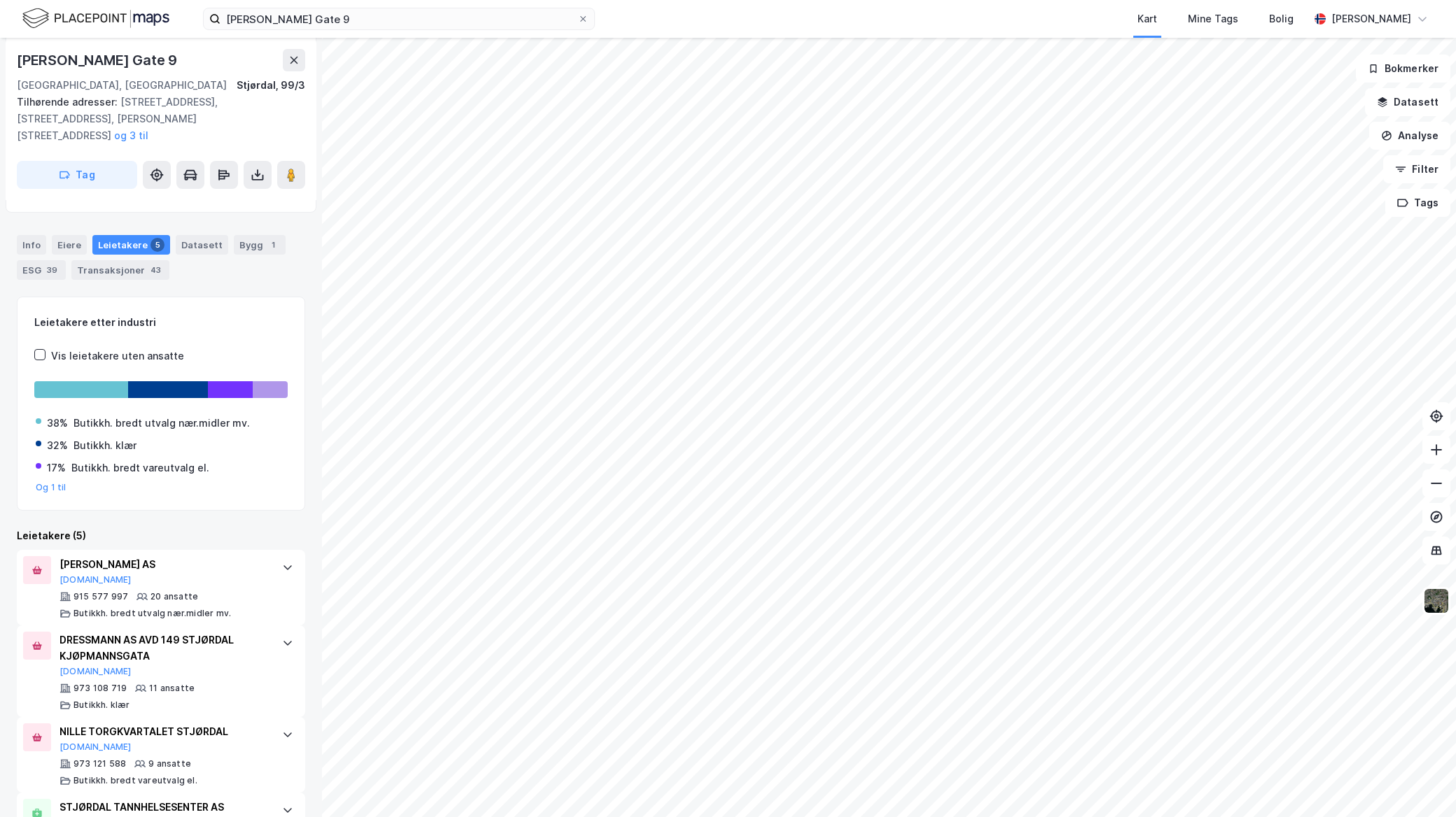
scroll to position [233, 0]
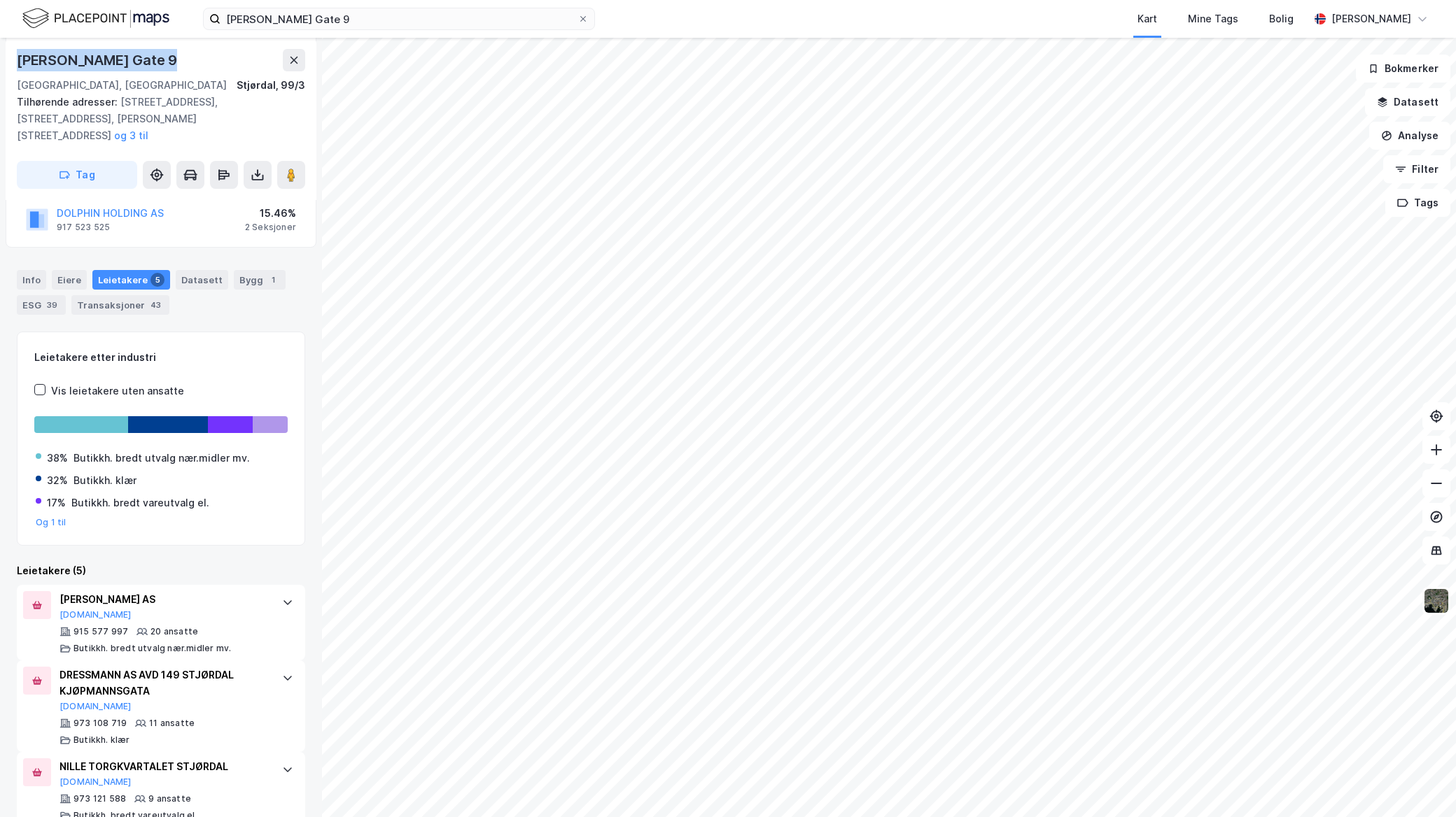
drag, startPoint x: 171, startPoint y: 61, endPoint x: 19, endPoint y: 64, distance: 152.0
click at [19, 64] on div "Anna Mogaards Gate 9" at bounding box center [97, 59] width 163 height 22
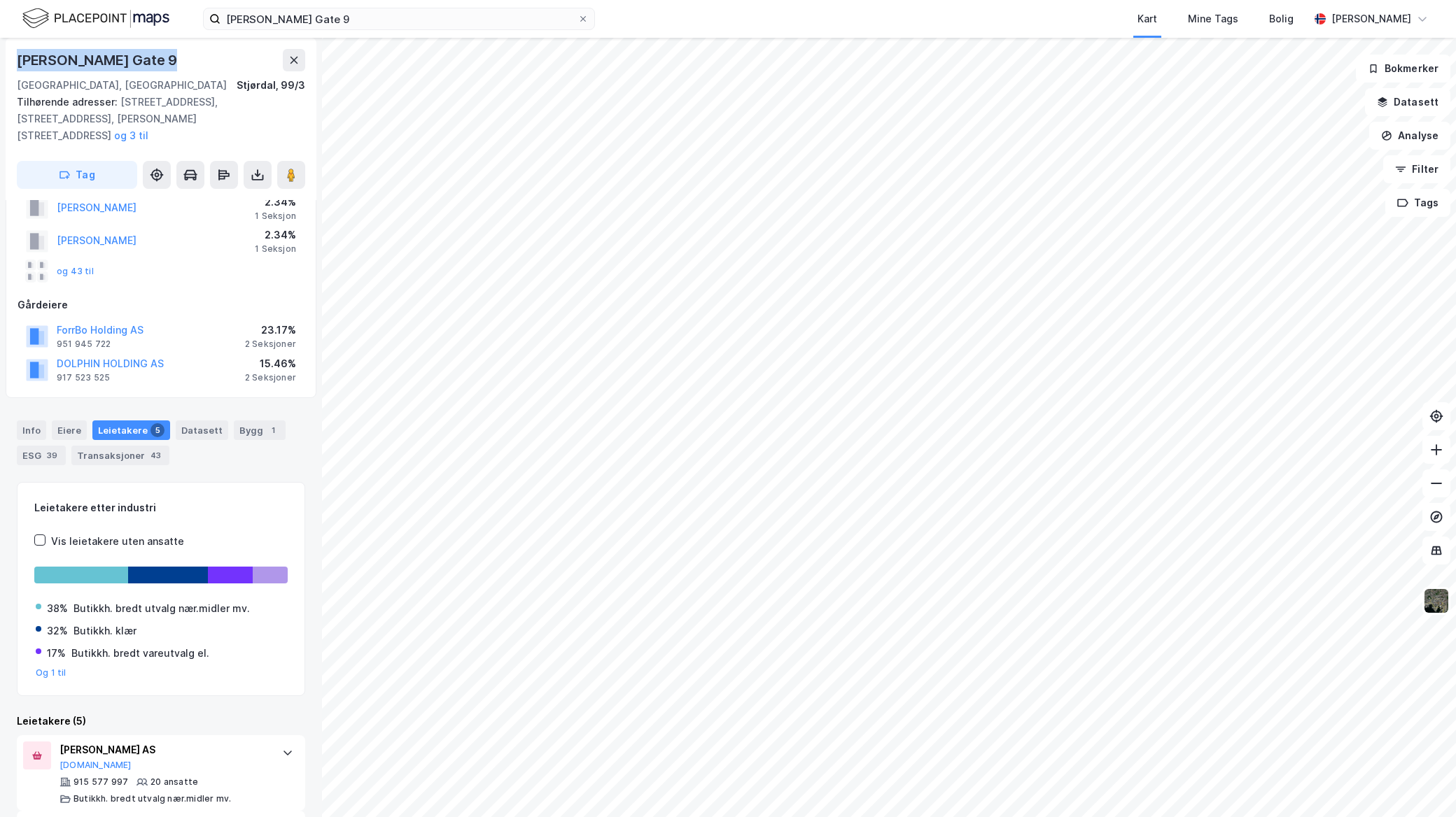
drag, startPoint x: 59, startPoint y: 654, endPoint x: 75, endPoint y: 646, distance: 17.9
click at [60, 667] on button "Og 1 til" at bounding box center [51, 673] width 31 height 11
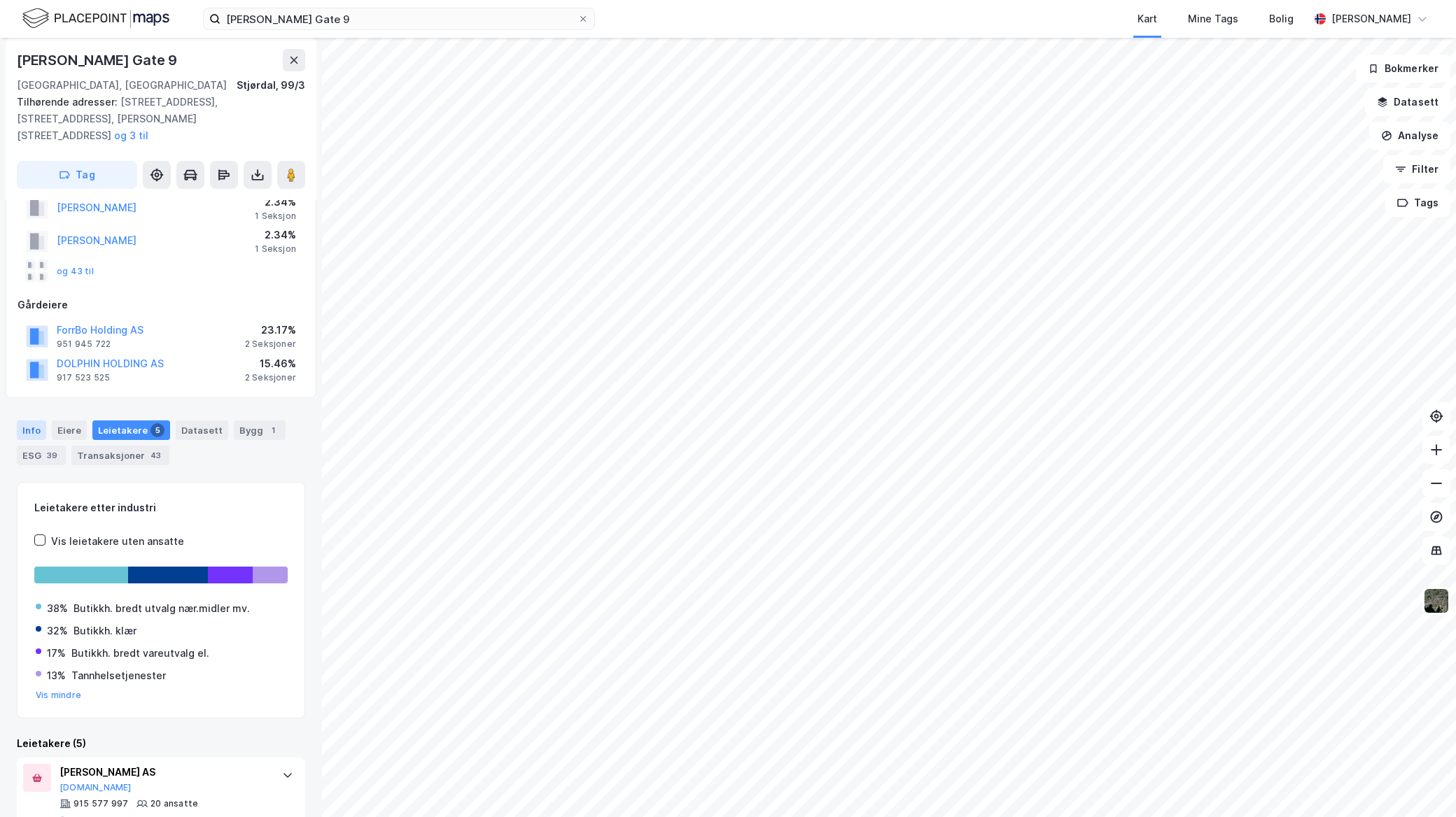
click at [39, 421] on div "Info" at bounding box center [31, 430] width 29 height 19
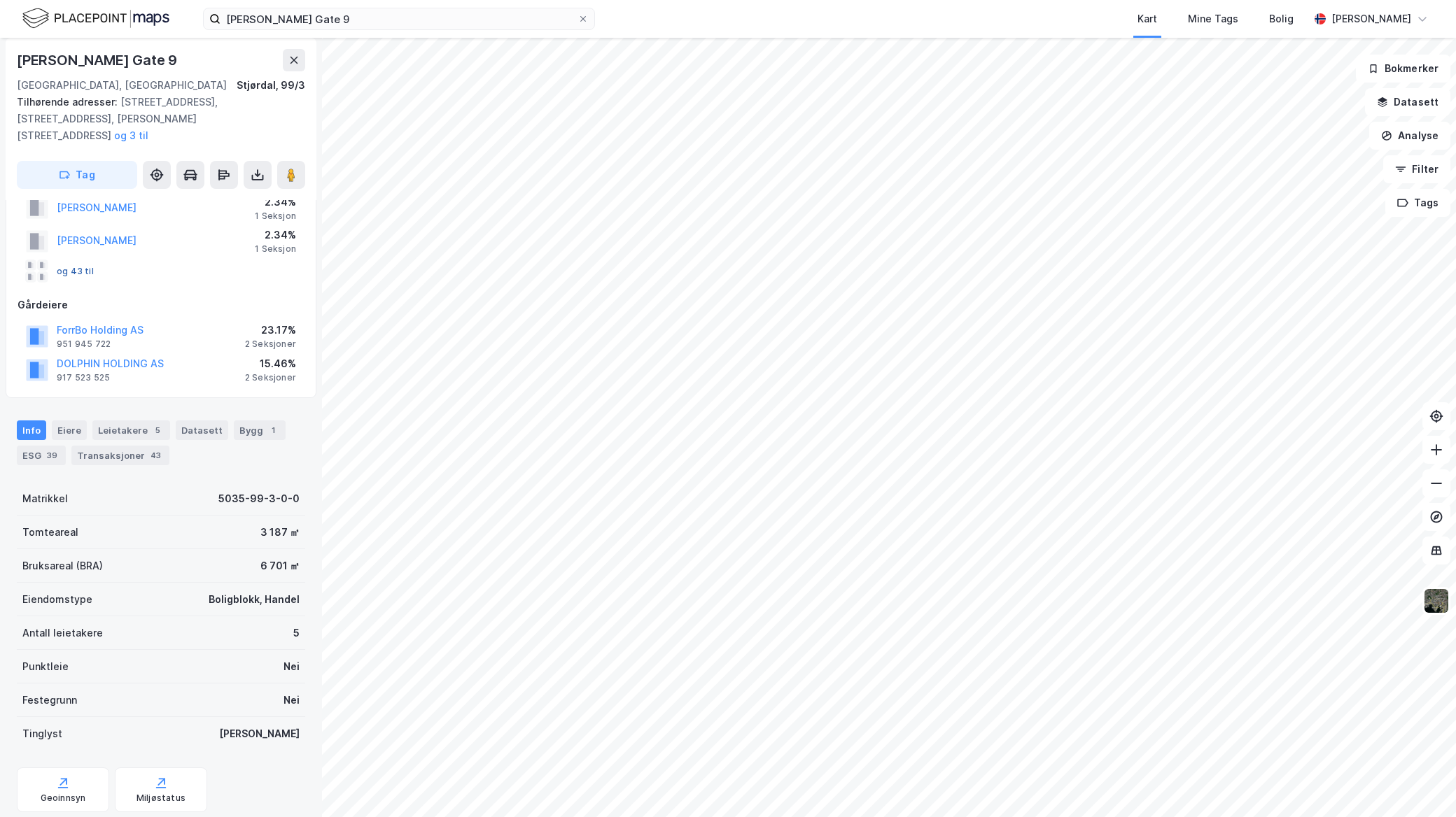
click at [0, 0] on button "og 43 til" at bounding box center [0, 0] width 0 height 0
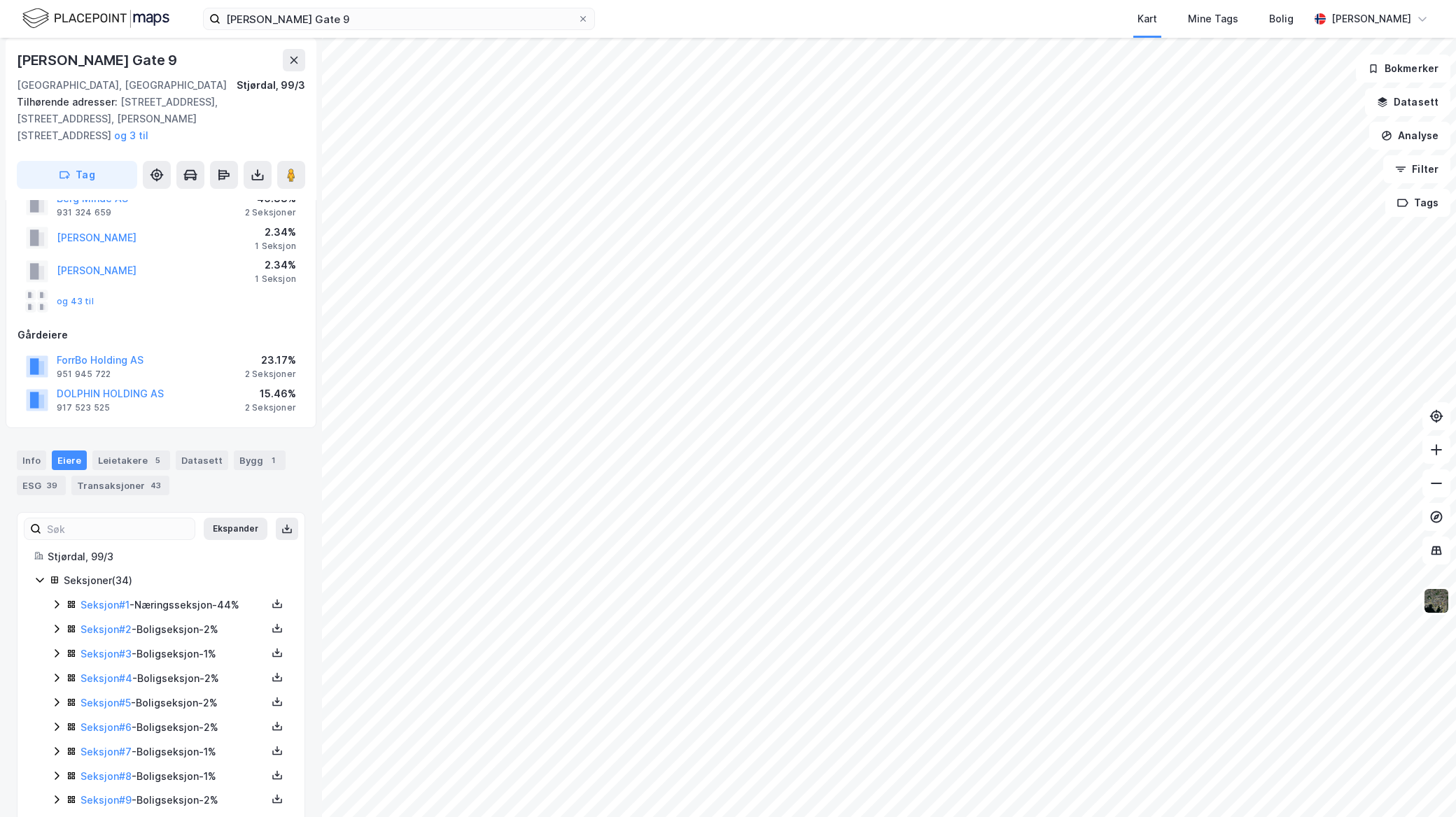
scroll to position [77, 0]
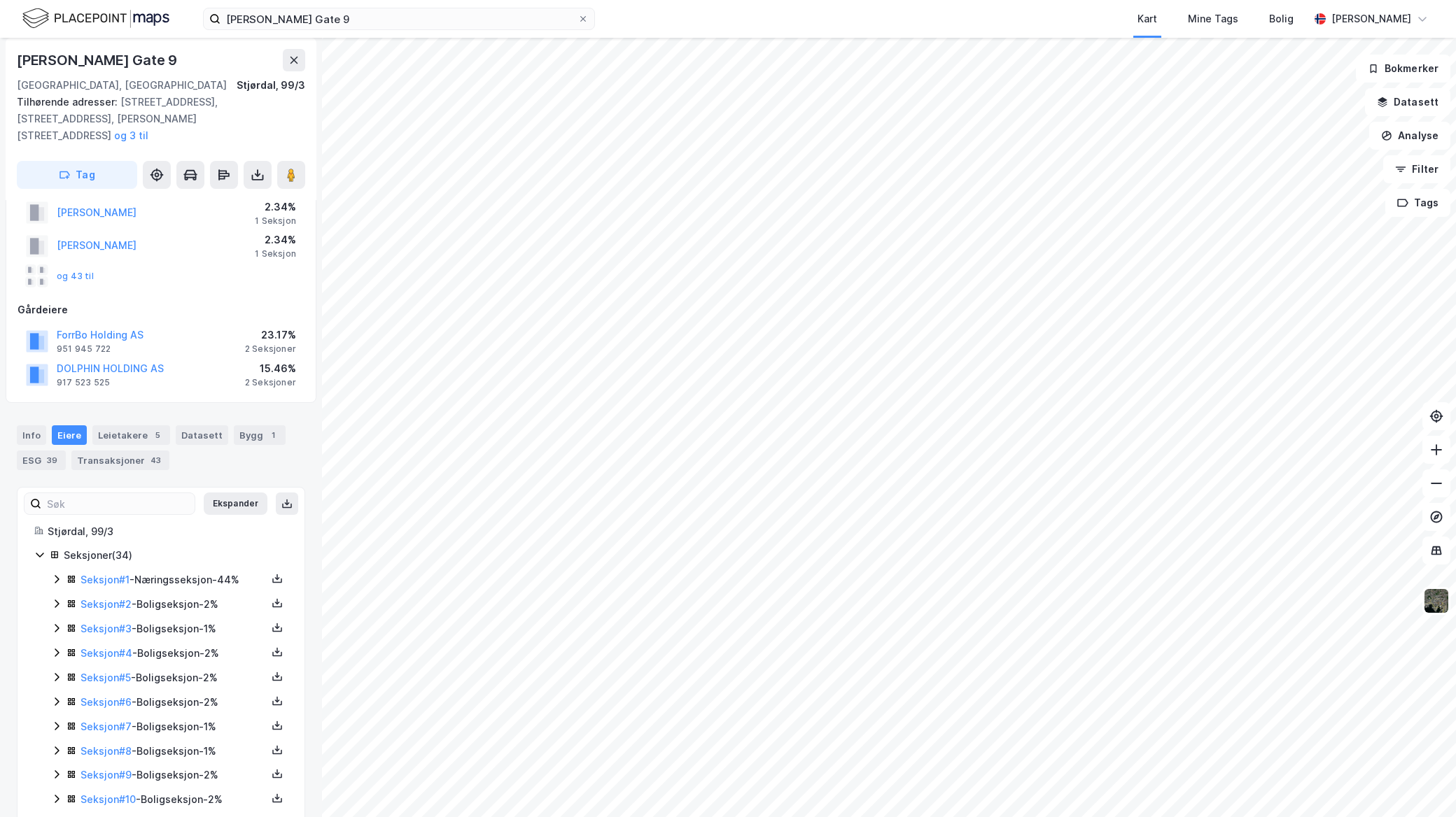
click at [51, 574] on icon at bounding box center [57, 580] width 11 height 11
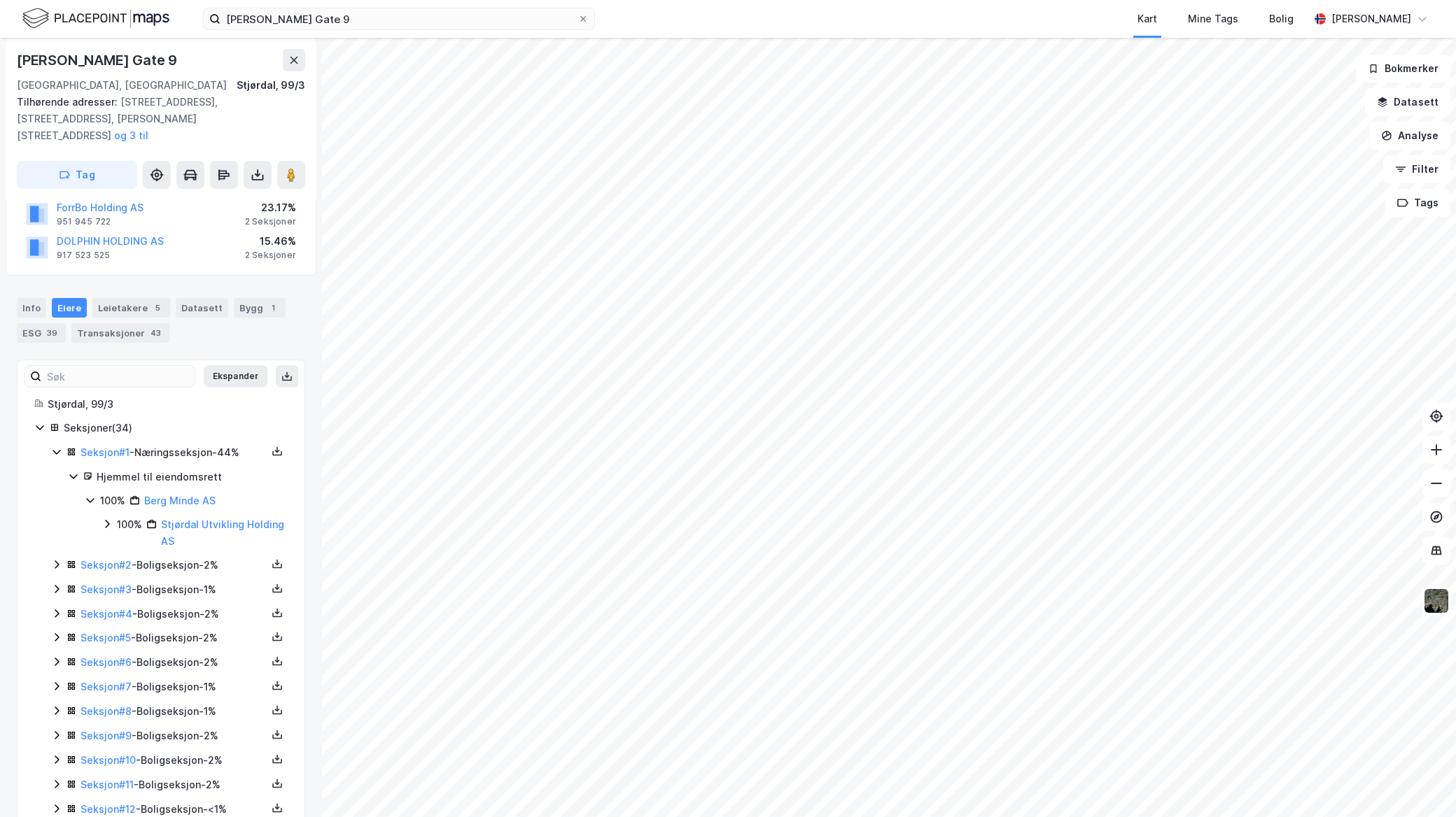
scroll to position [233, 0]
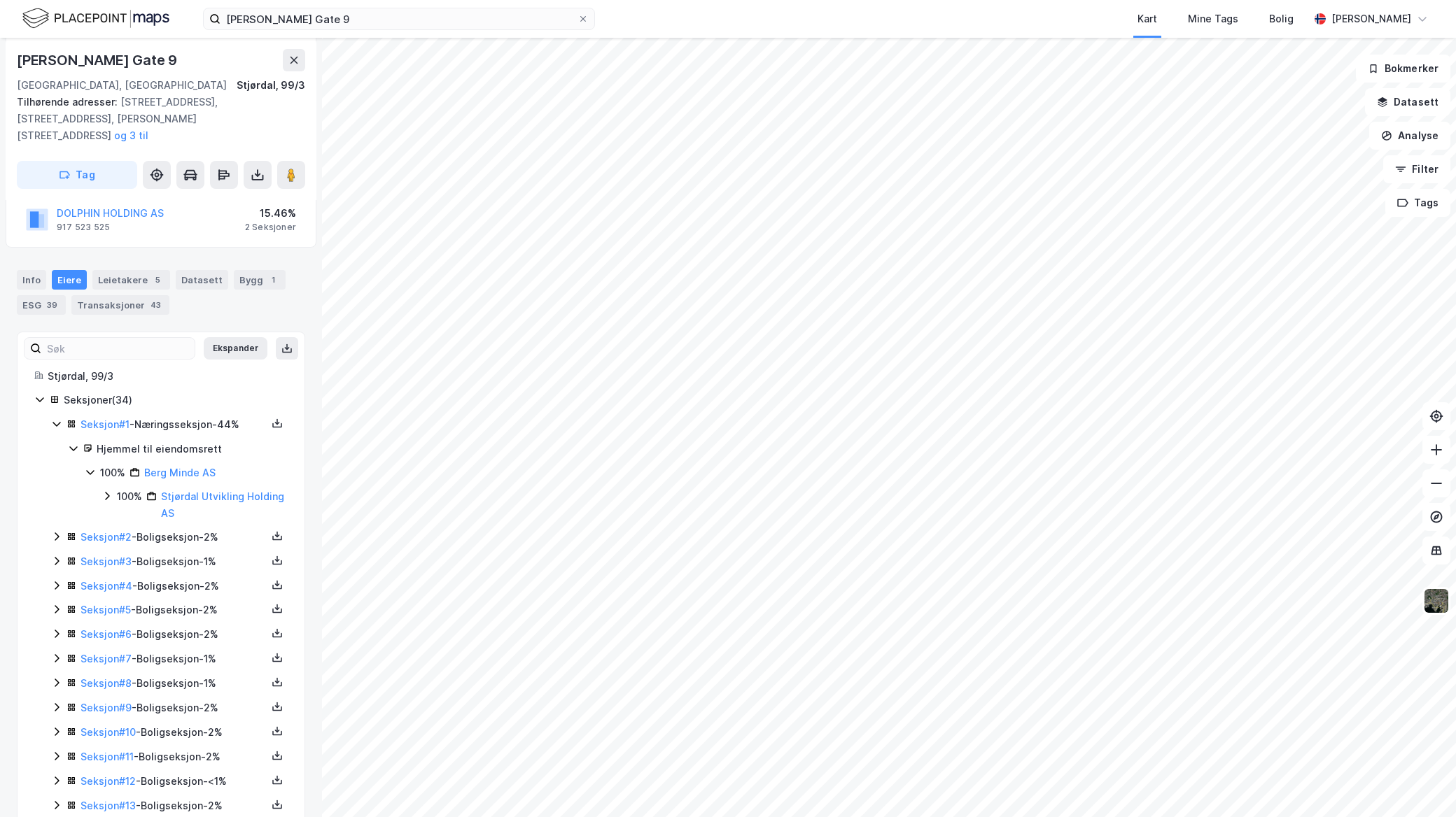
click at [102, 490] on icon at bounding box center [108, 496] width 11 height 11
click at [124, 531] on icon at bounding box center [124, 537] width 11 height 11
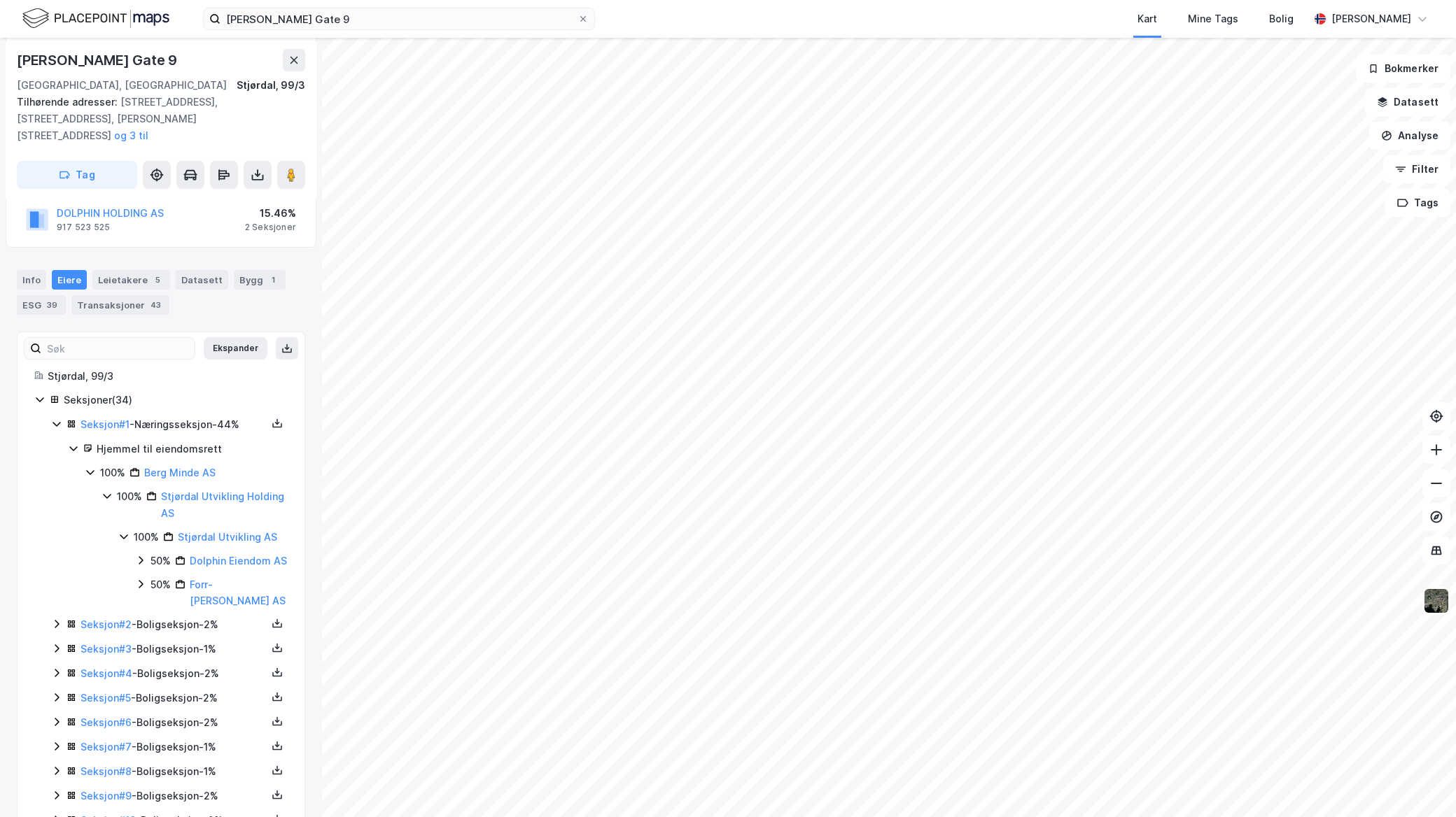
click at [138, 588] on icon at bounding box center [141, 584] width 4 height 9
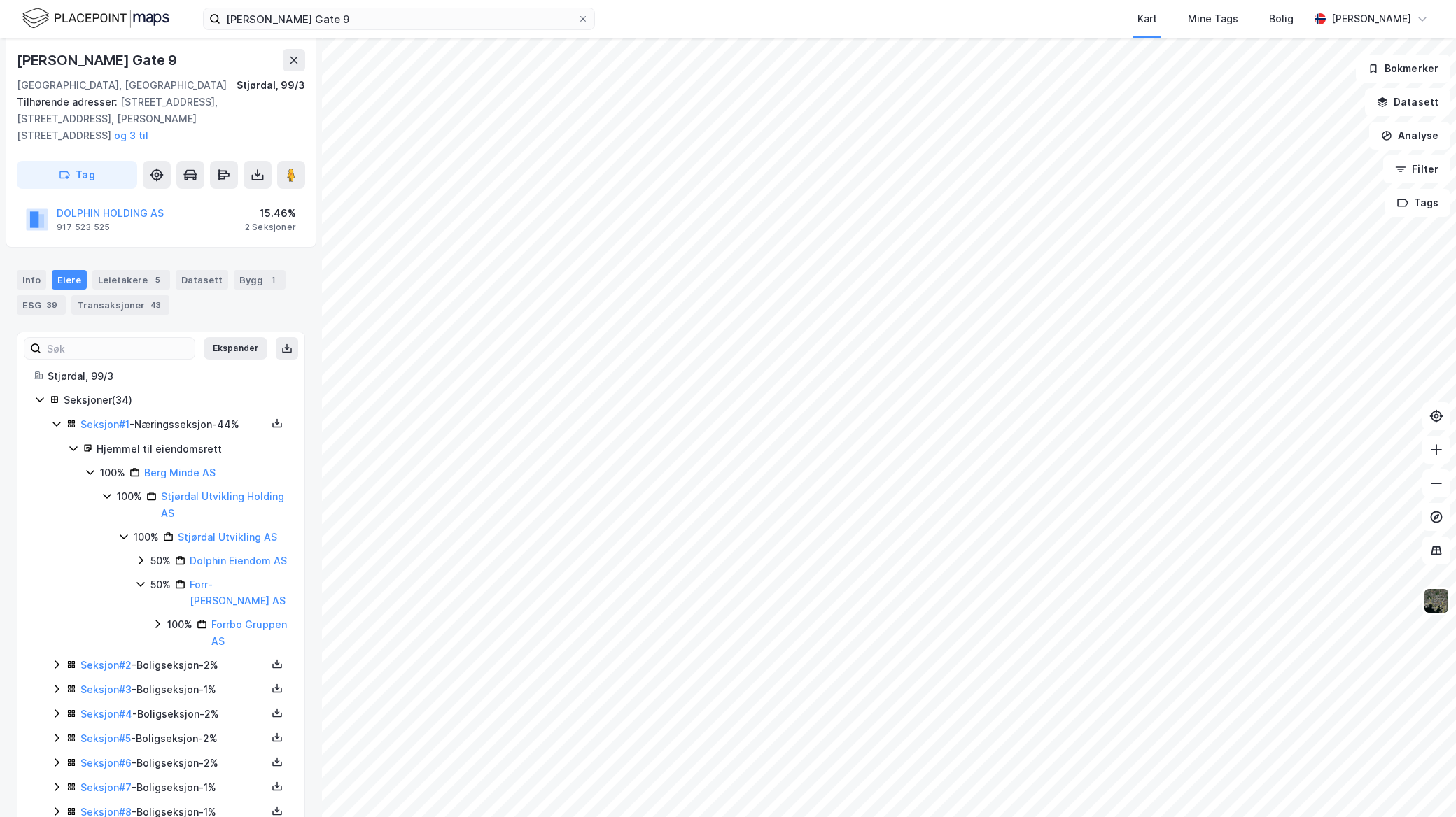
scroll to position [310, 0]
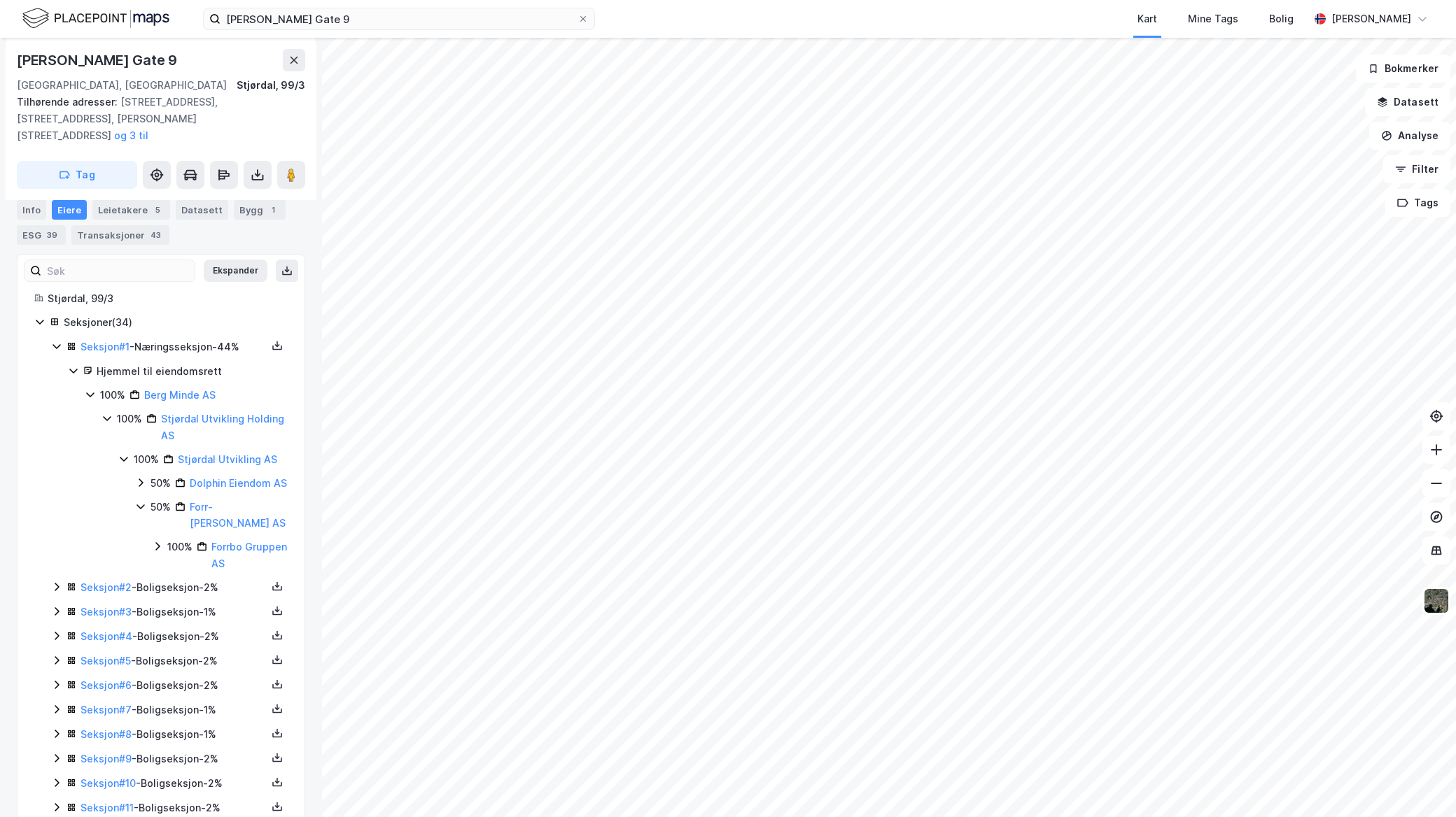
click at [163, 546] on div "100% Forrbo Gruppen AS" at bounding box center [219, 555] width 135 height 34
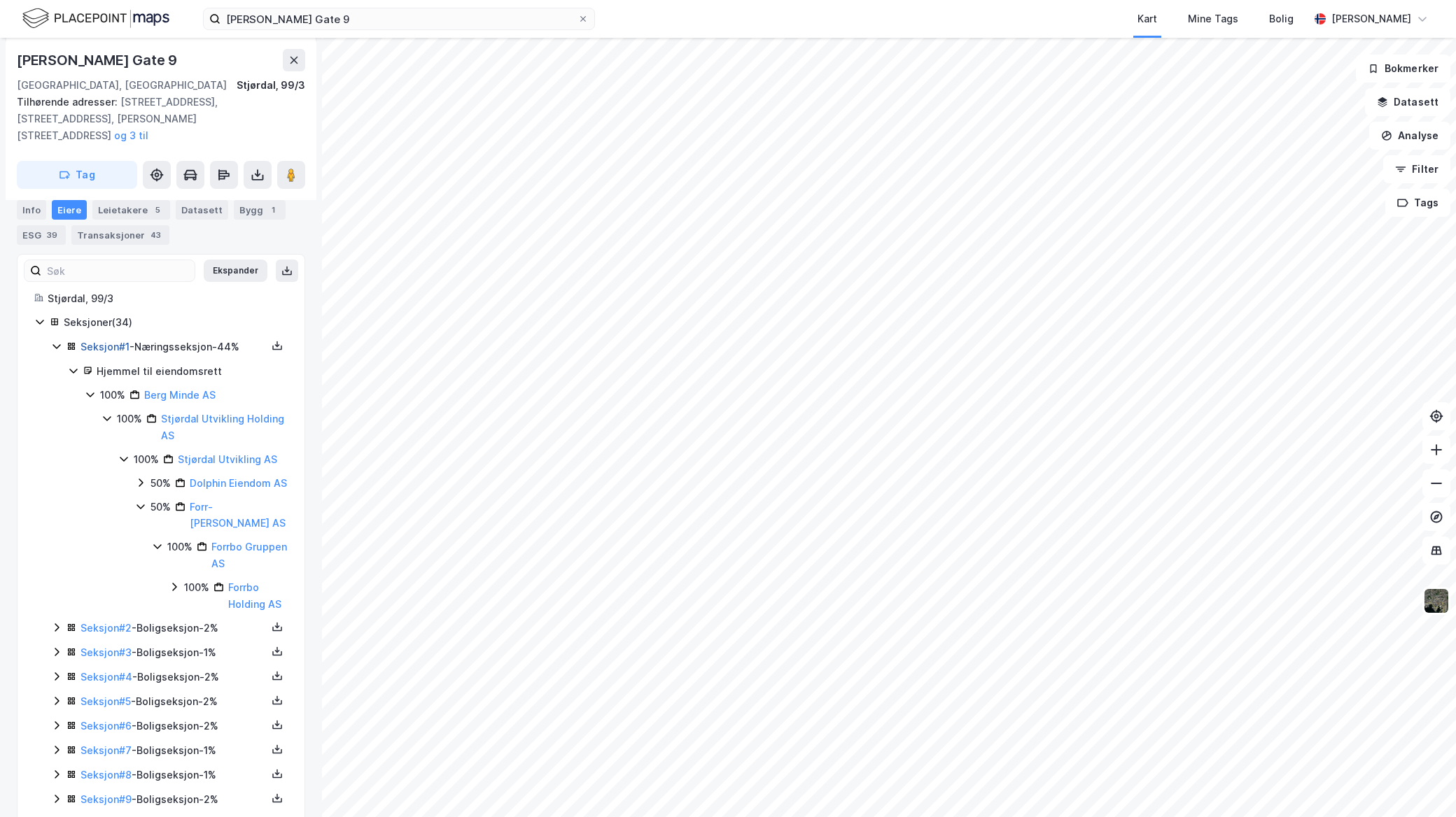
click at [103, 340] on link "Seksjon # 1" at bounding box center [105, 346] width 49 height 12
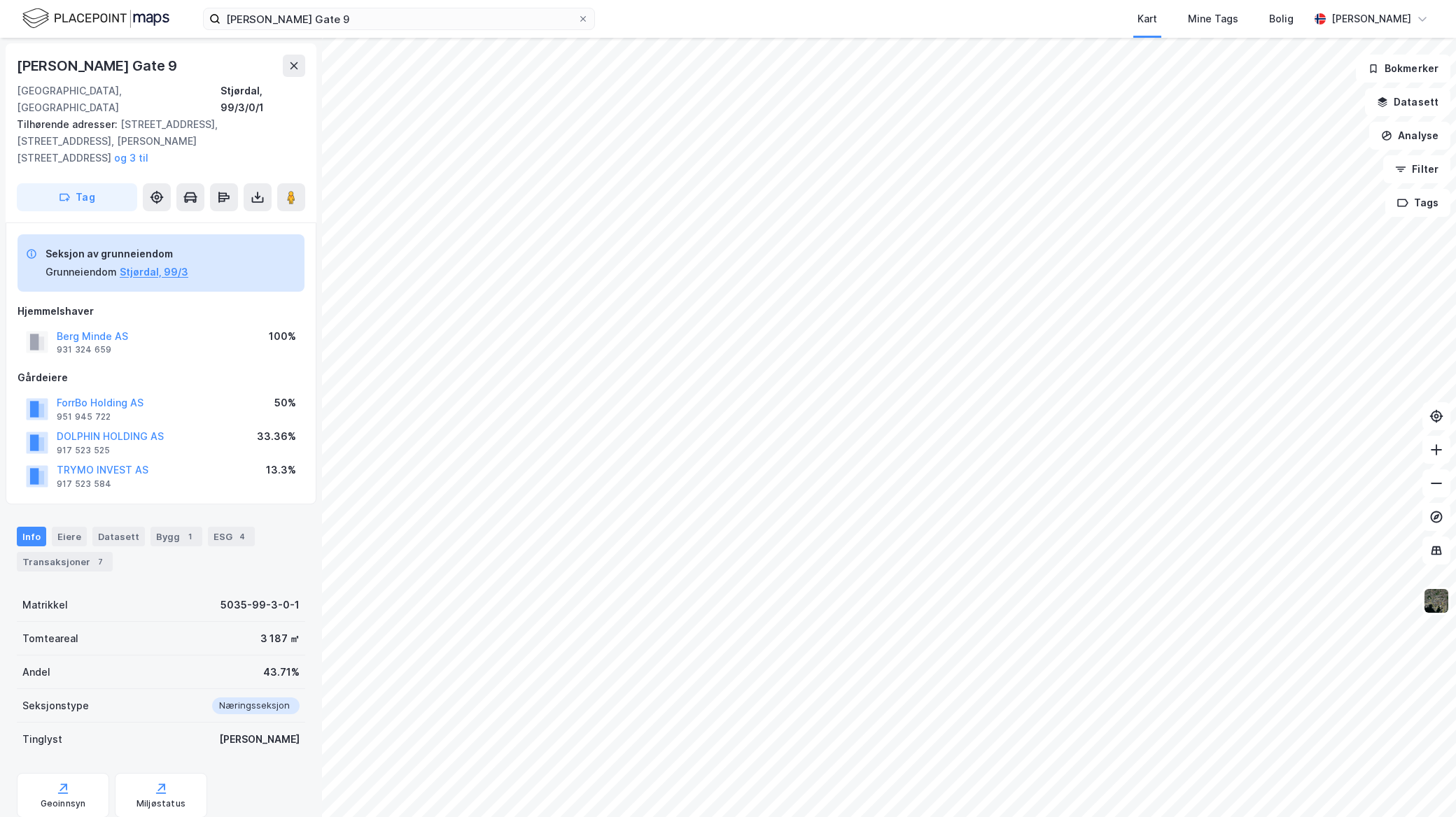
scroll to position [57, 0]
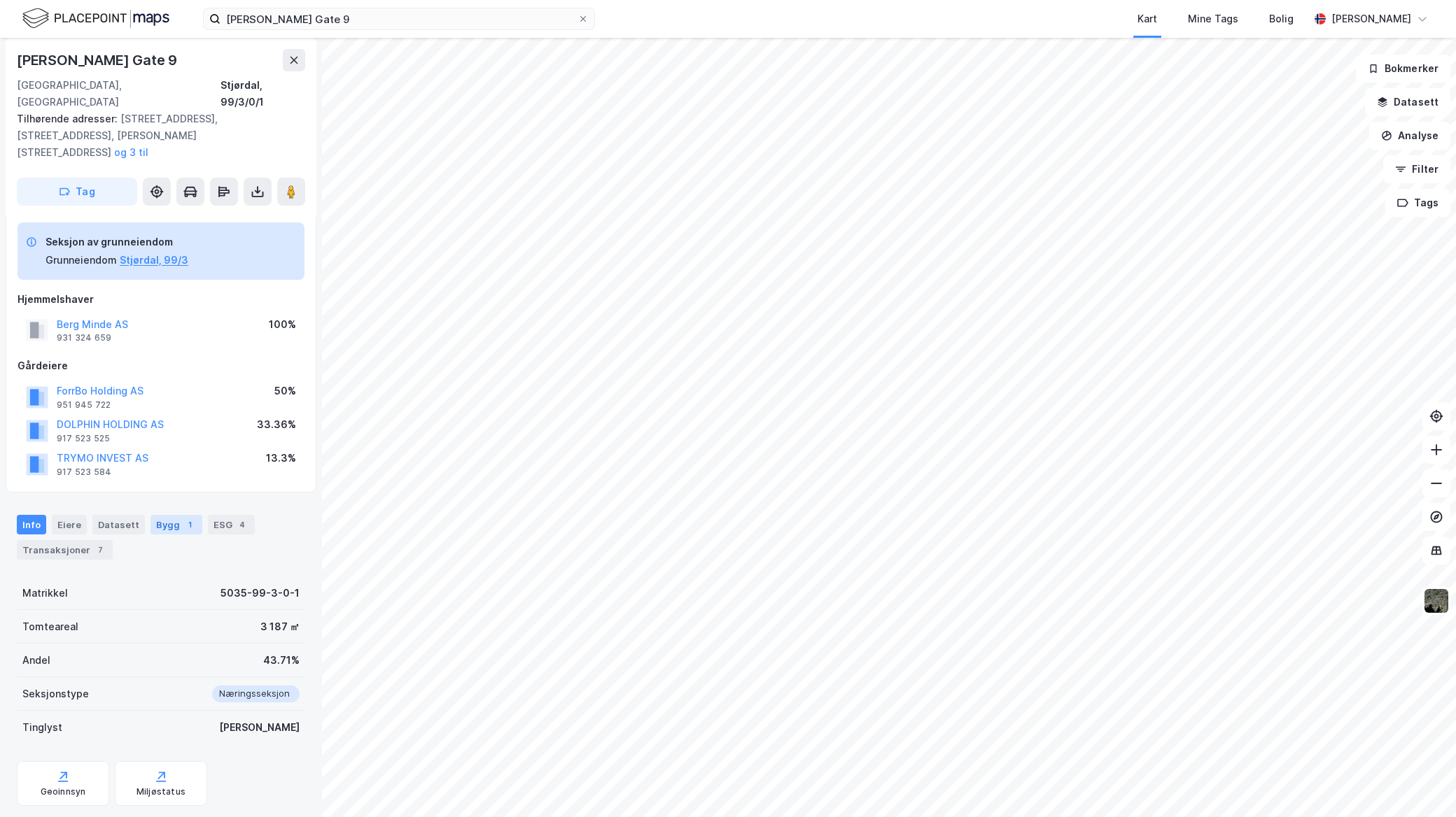
click at [187, 517] on div "1" at bounding box center [190, 525] width 14 height 14
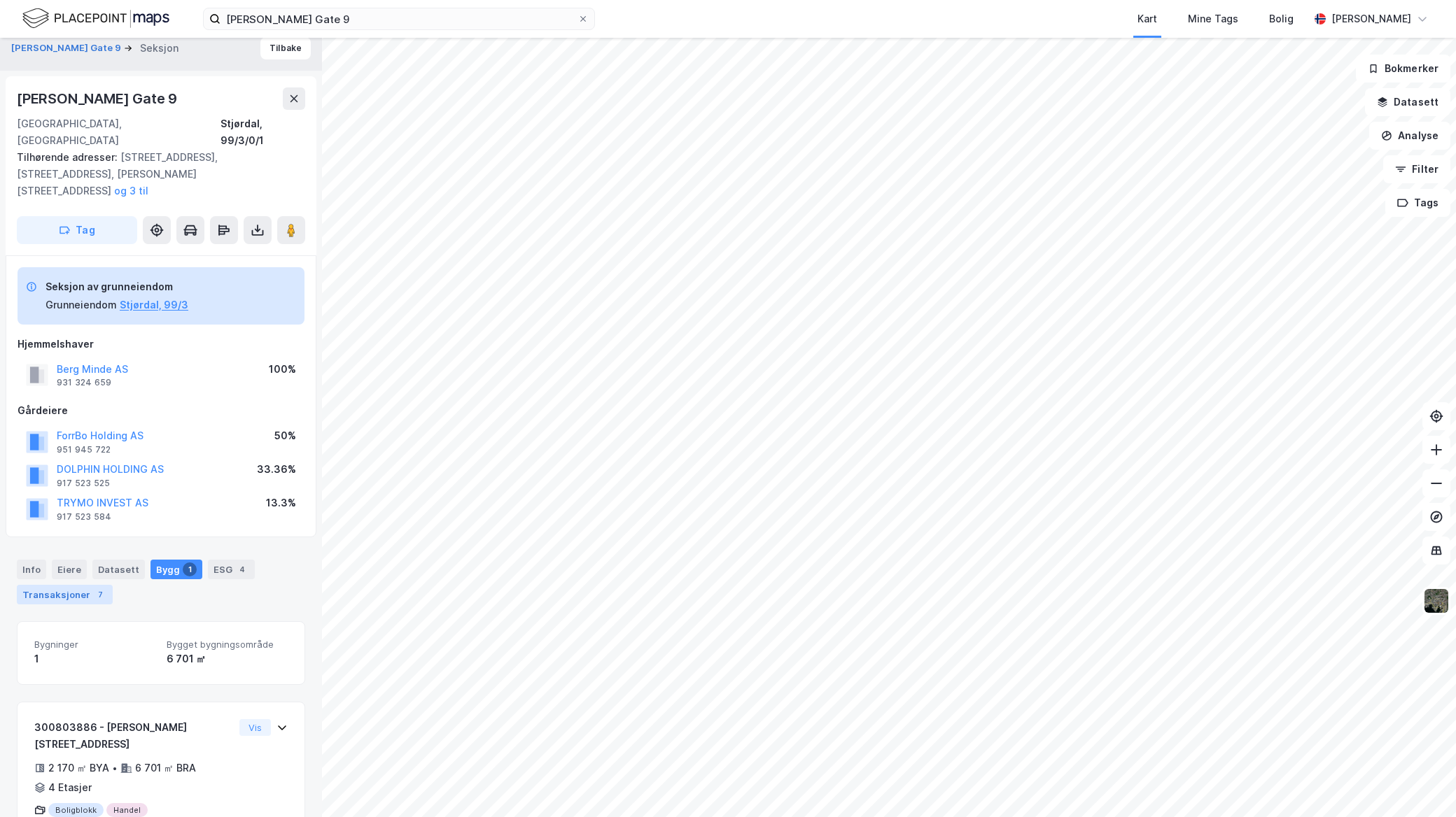
scroll to position [19, 0]
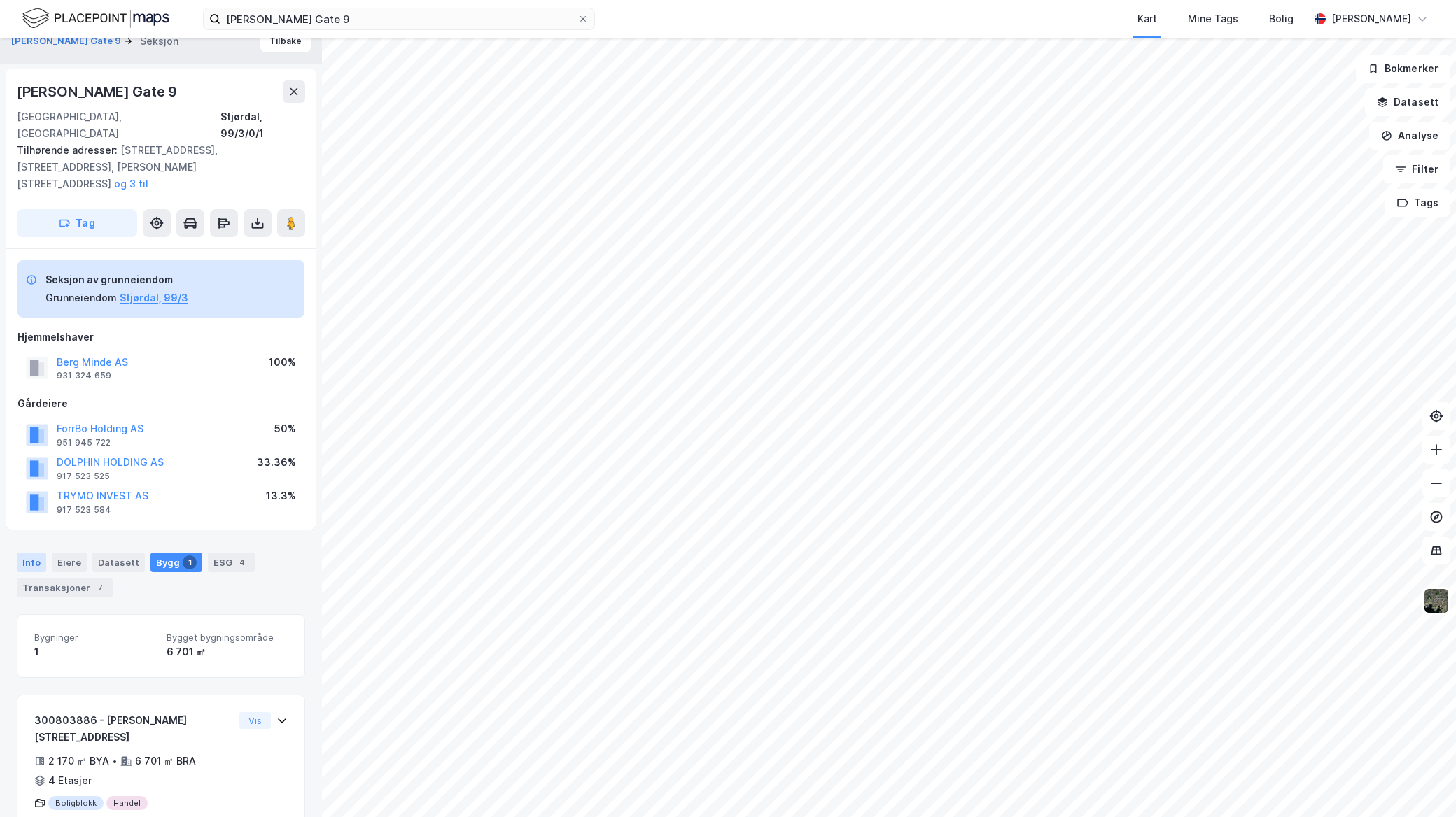
click at [38, 553] on div "Info" at bounding box center [31, 562] width 29 height 19
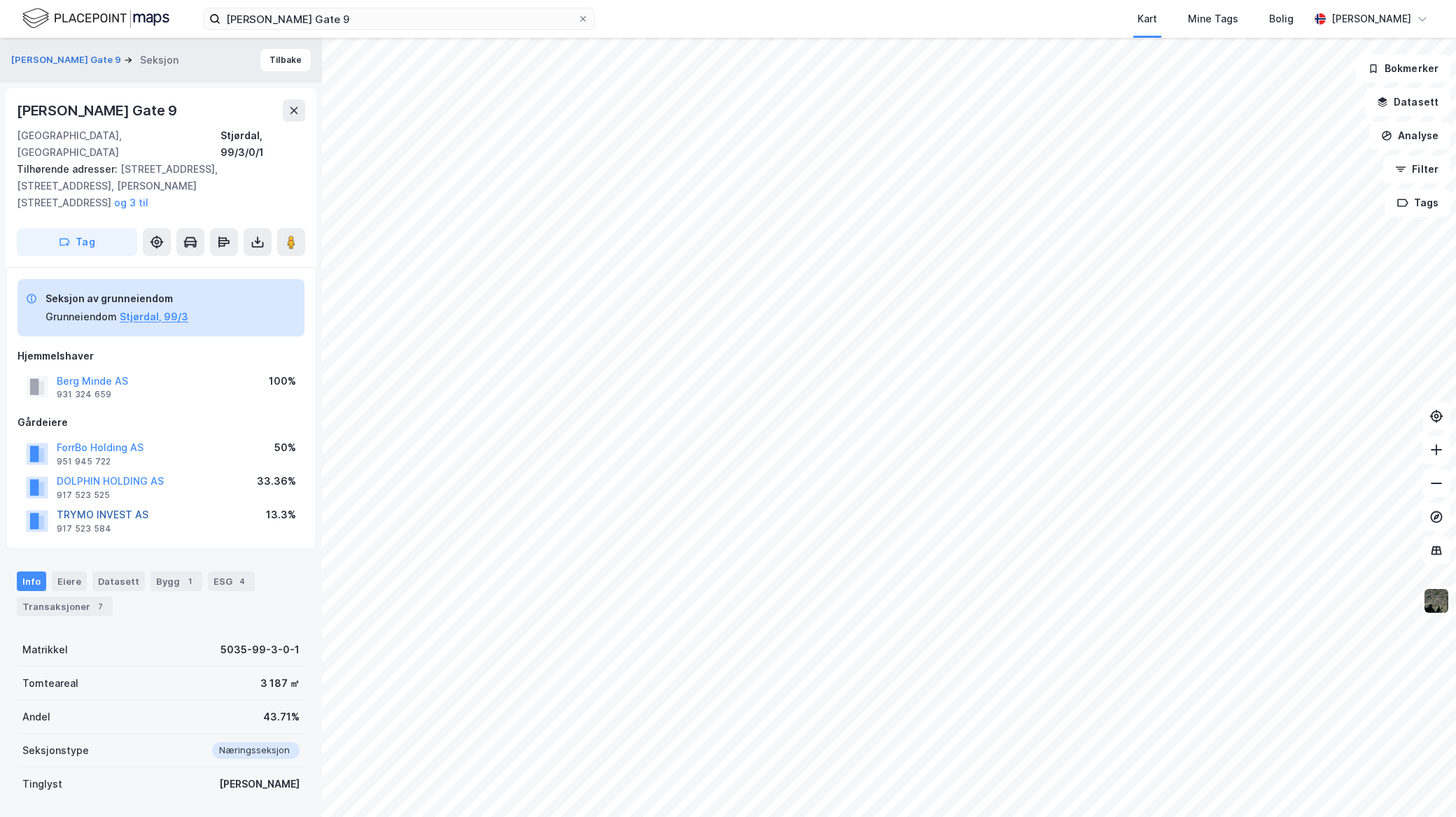
click at [0, 0] on button "TRYMO INVEST AS" at bounding box center [0, 0] width 0 height 0
click at [74, 64] on button "Anna Mogaards Gate 9" at bounding box center [67, 59] width 113 height 14
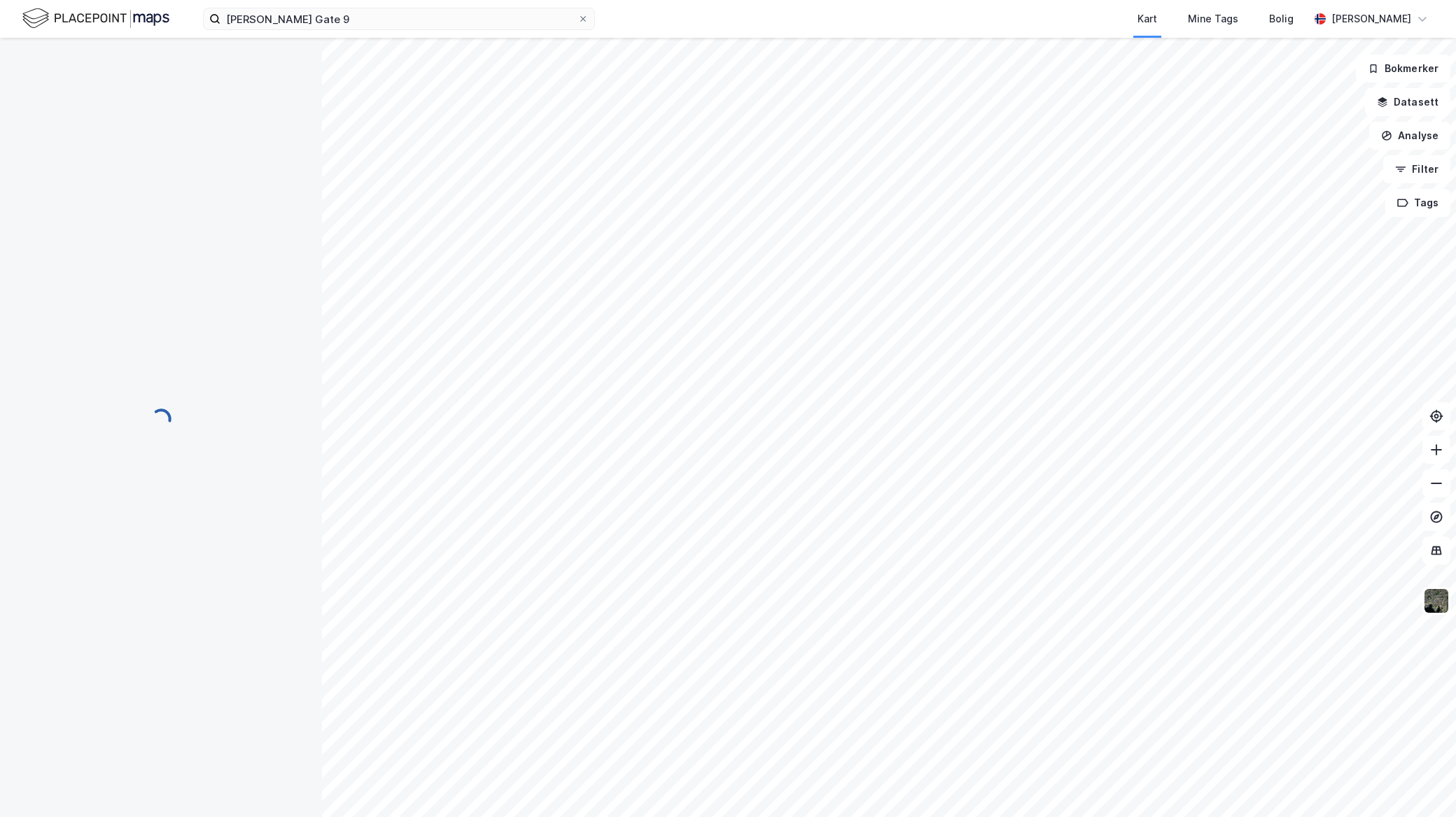
scroll to position [1, 0]
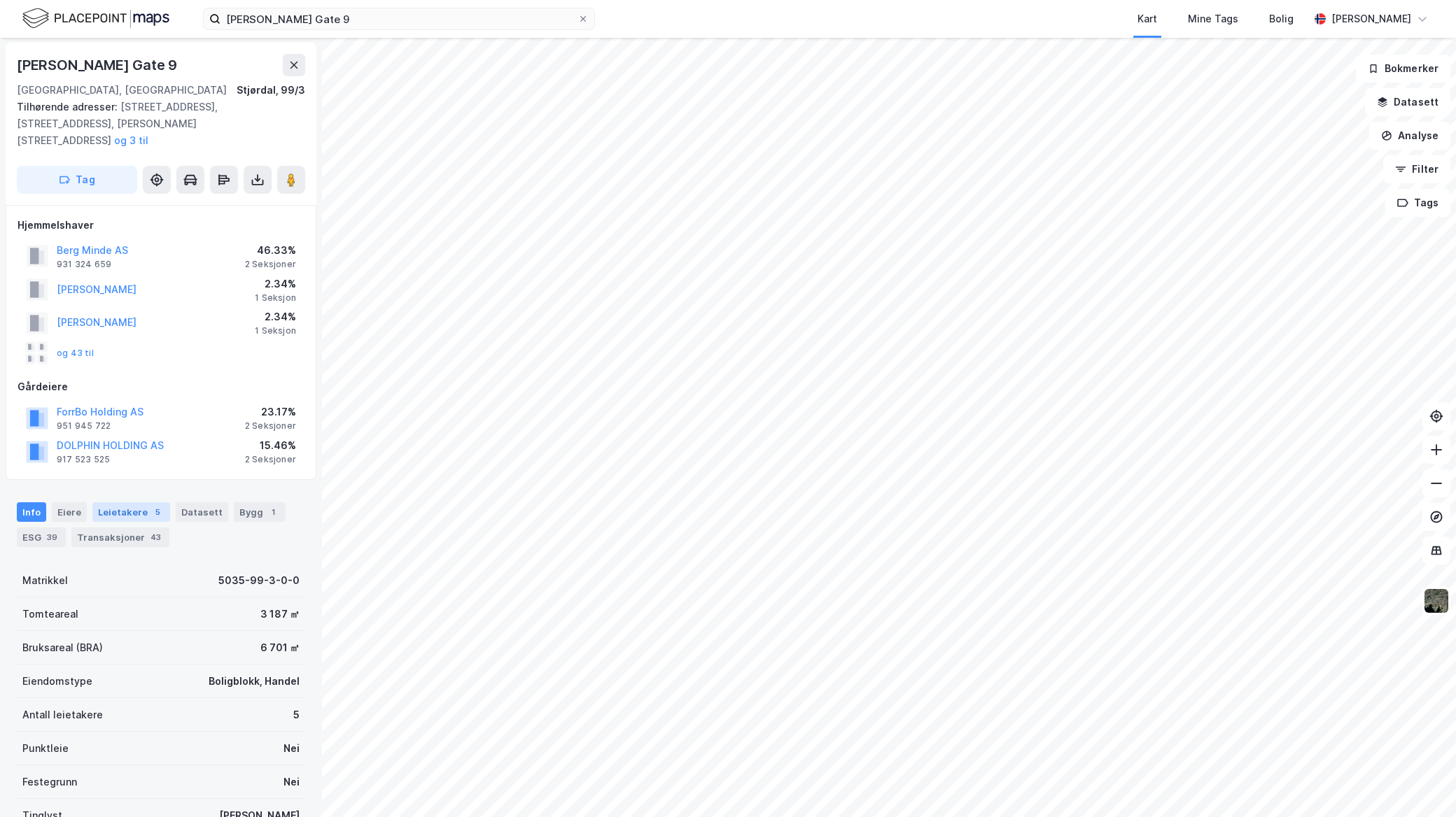
click at [153, 505] on div "5" at bounding box center [158, 512] width 14 height 14
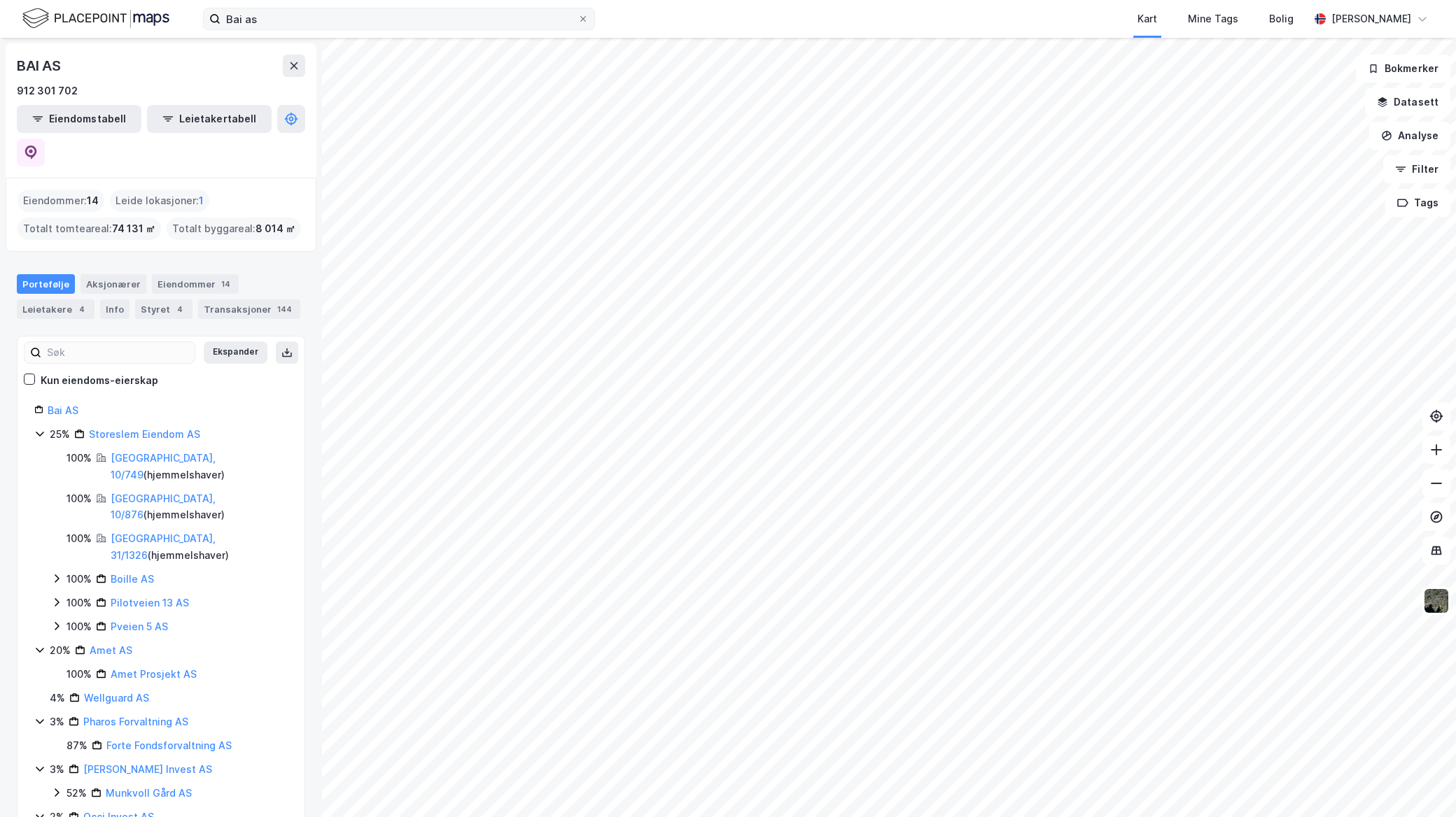
drag, startPoint x: 384, startPoint y: 1, endPoint x: 387, endPoint y: 10, distance: 9.5
click at [384, 1] on div "[PERSON_NAME] as Kart Mine Tags Bolig [PERSON_NAME]" at bounding box center [728, 19] width 1456 height 38
click at [392, 17] on input "Bai as" at bounding box center [399, 19] width 357 height 21
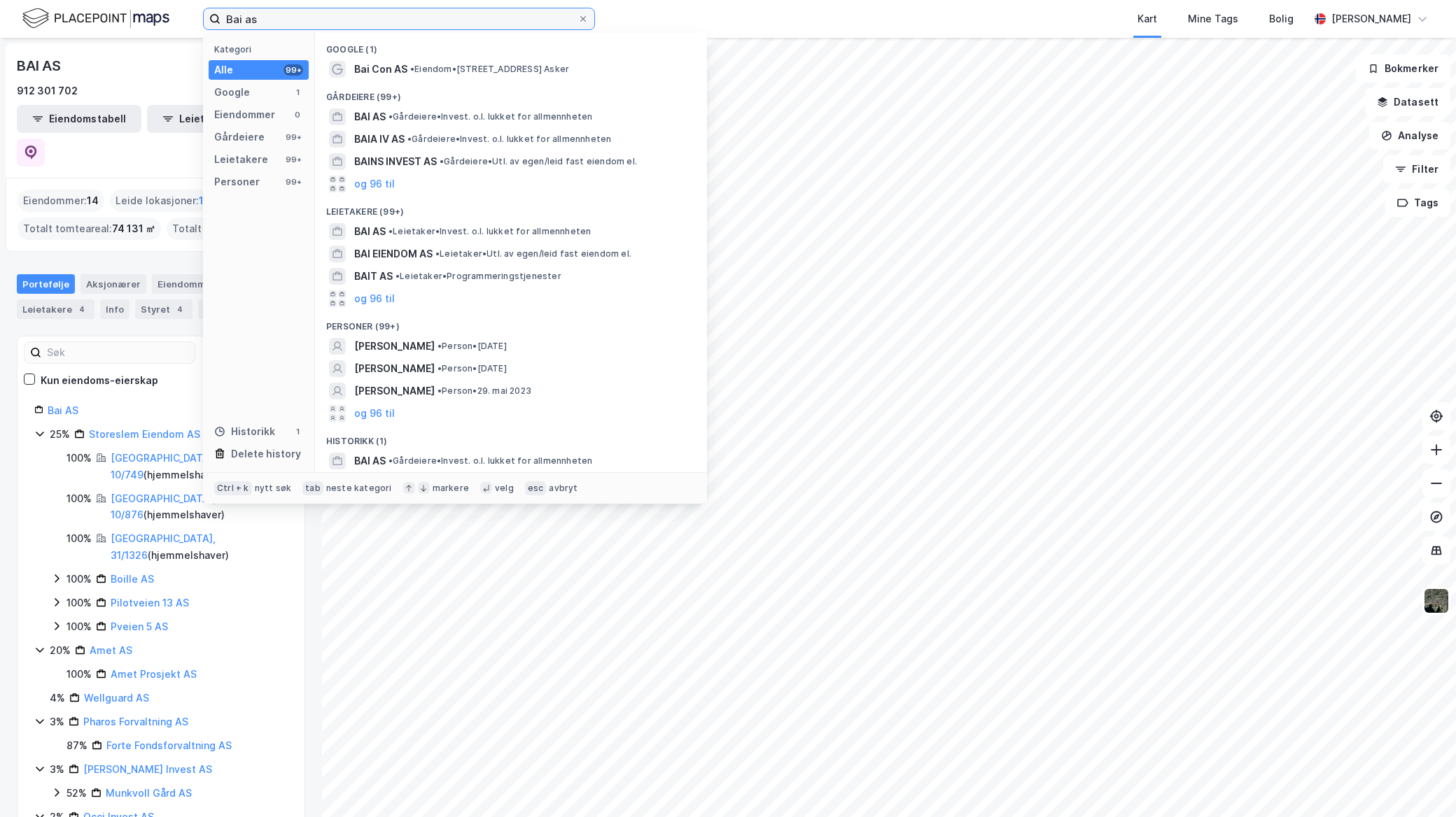
click at [392, 17] on input "Bai as" at bounding box center [399, 19] width 357 height 21
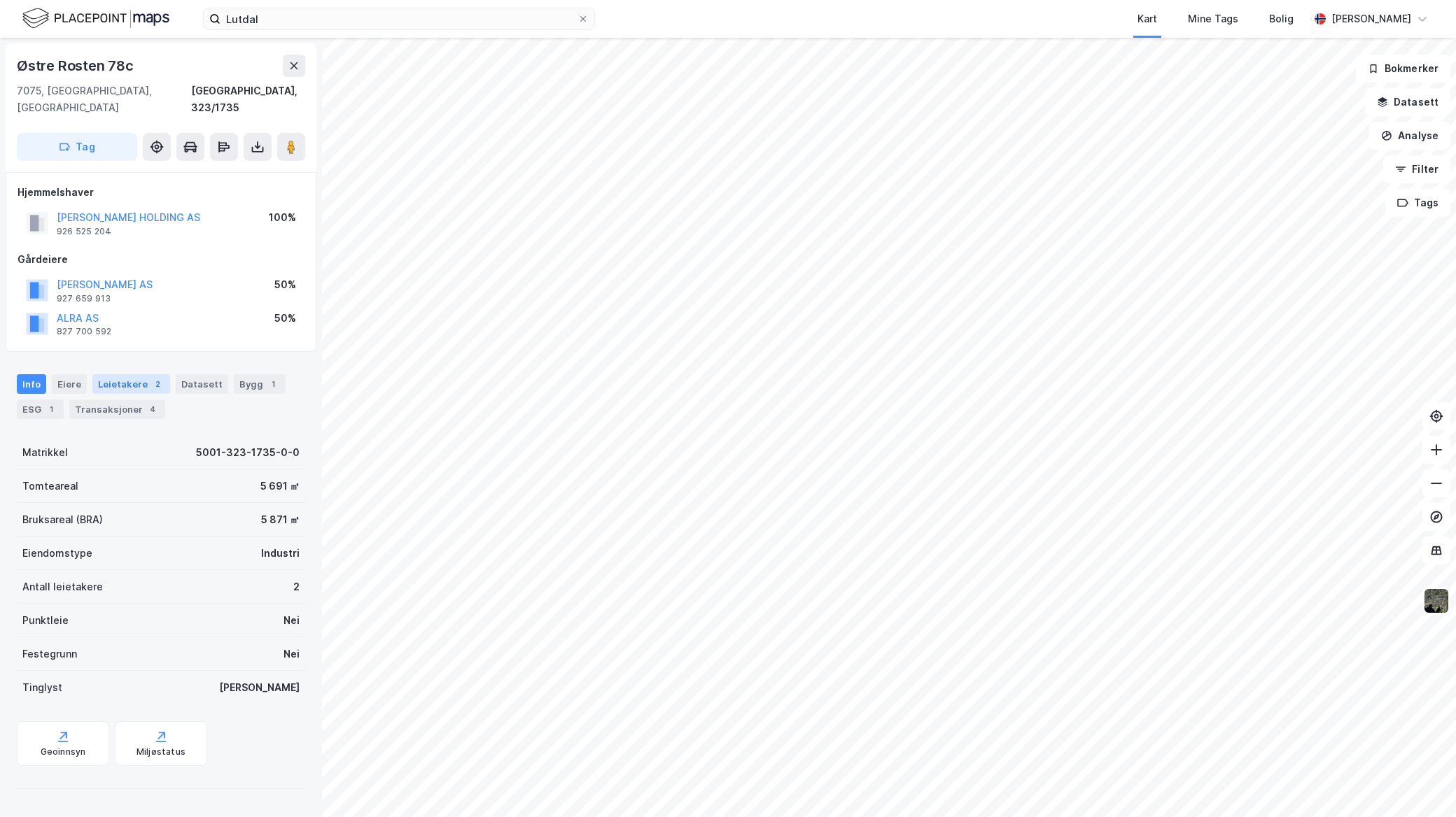
click at [115, 374] on div "Leietakere 2" at bounding box center [131, 383] width 77 height 19
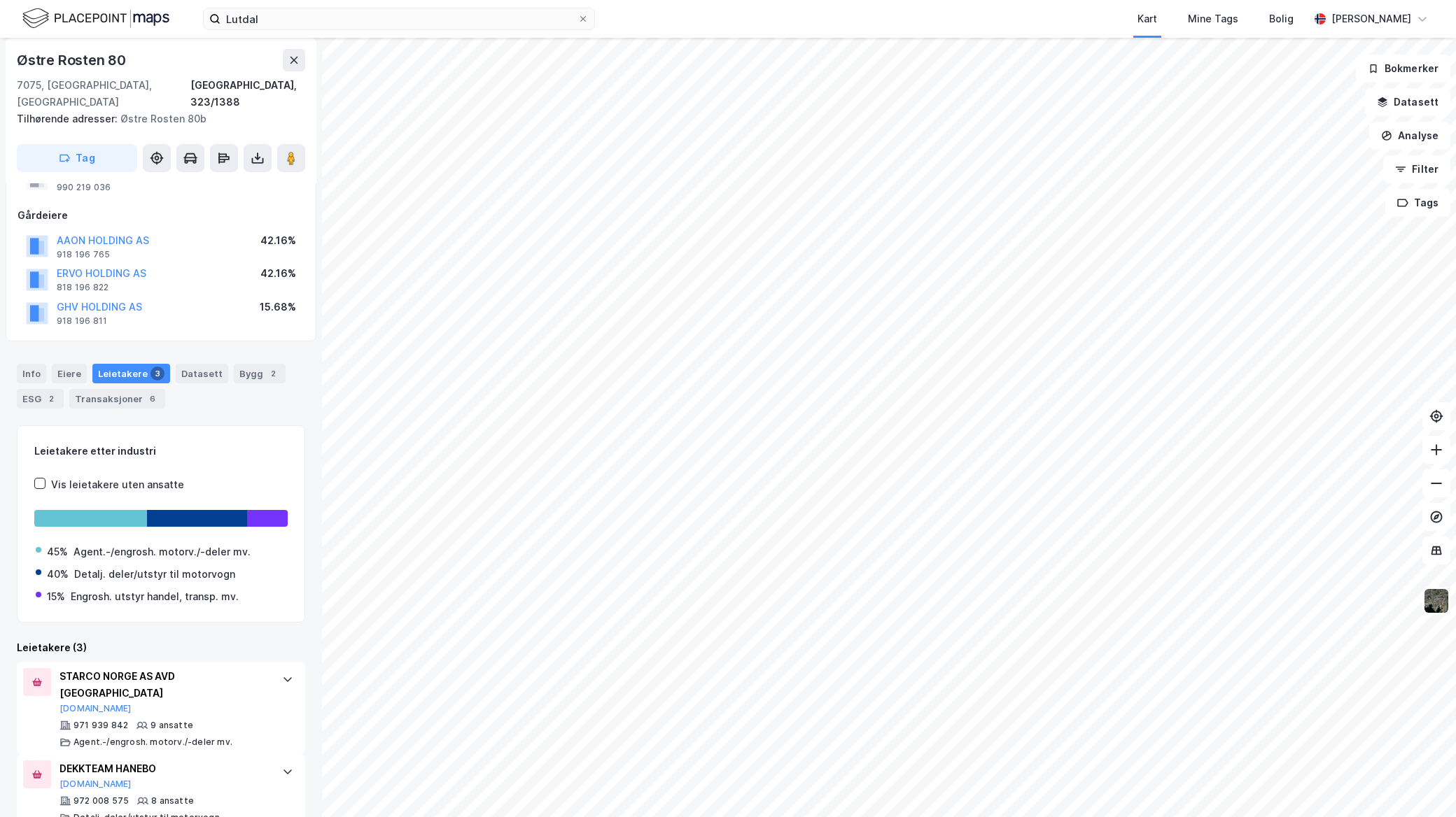
scroll to position [131, 0]
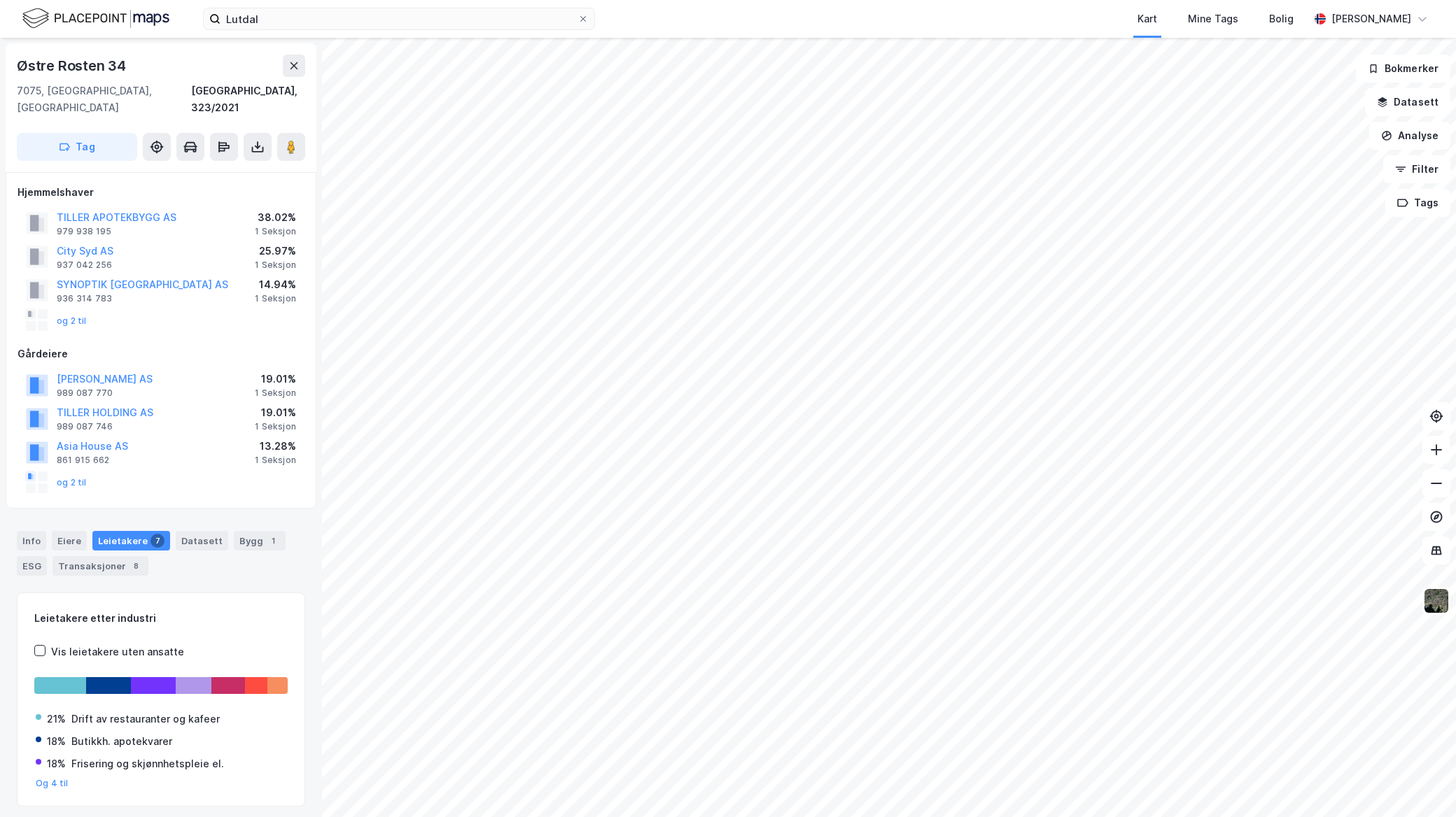
scroll to position [28, 0]
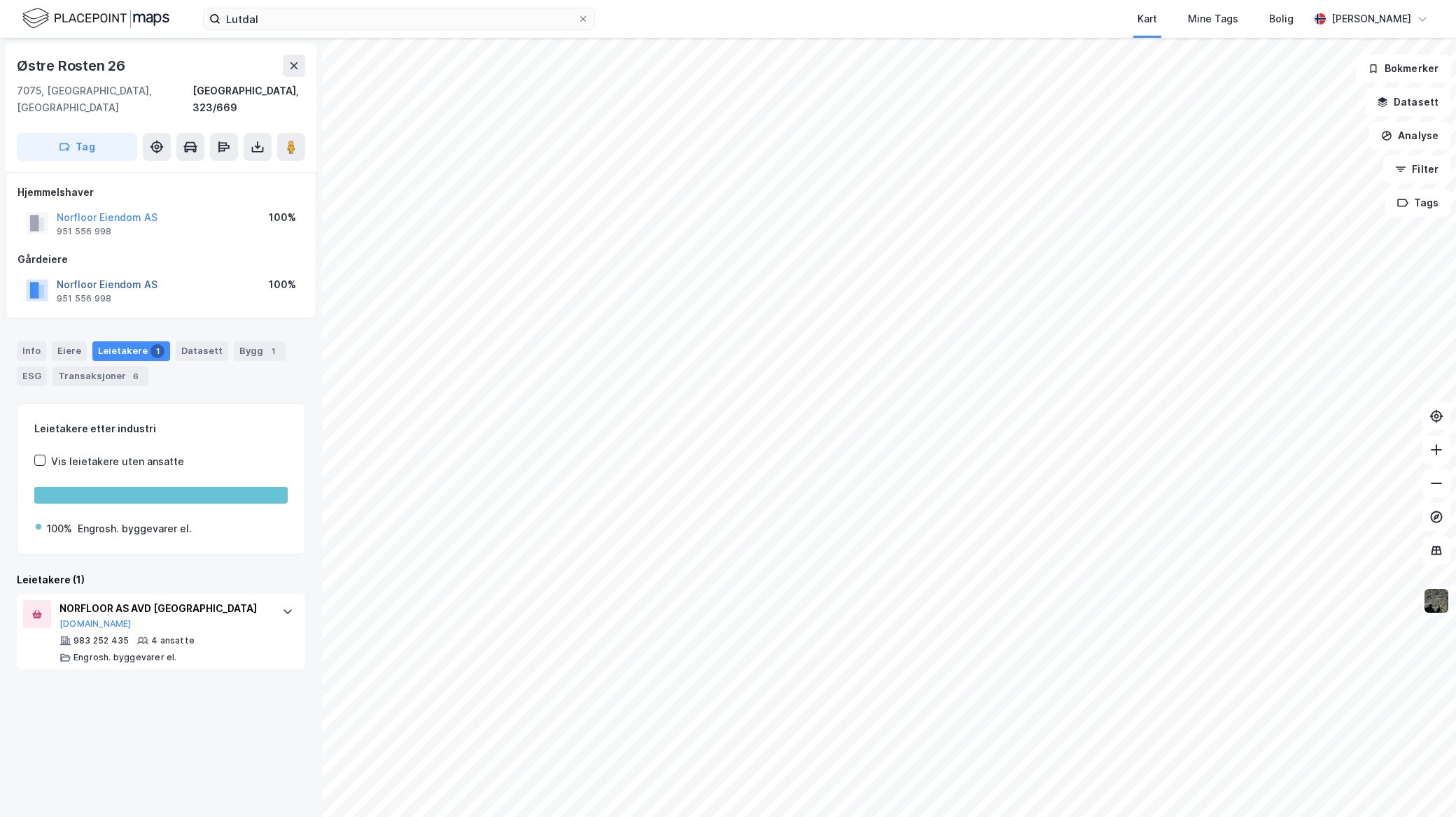
click at [0, 0] on button "Norfloor Eiendom AS" at bounding box center [0, 0] width 0 height 0
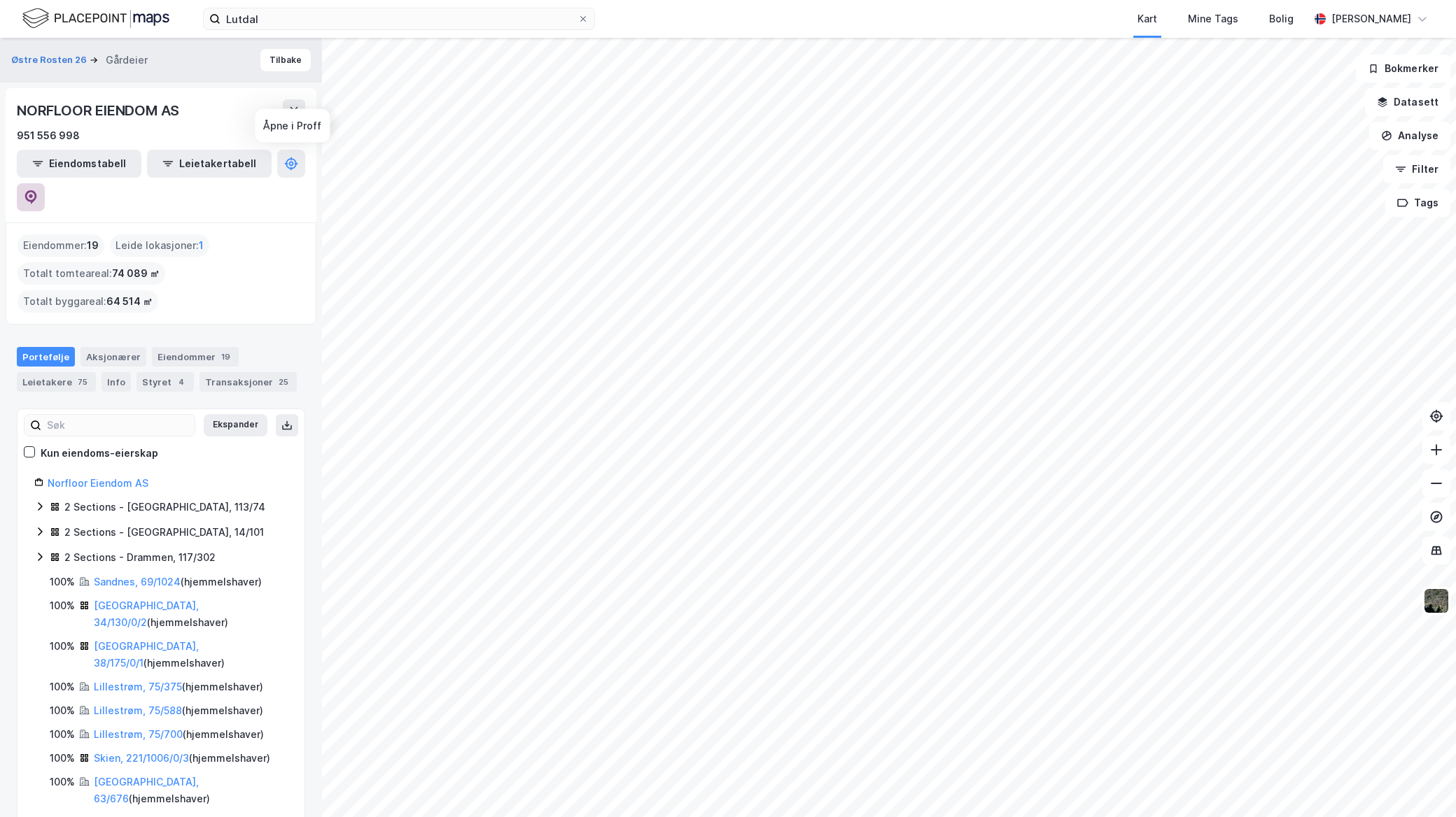
click at [44, 183] on button at bounding box center [30, 197] width 28 height 28
click at [422, 22] on input "Lutdal" at bounding box center [399, 19] width 357 height 21
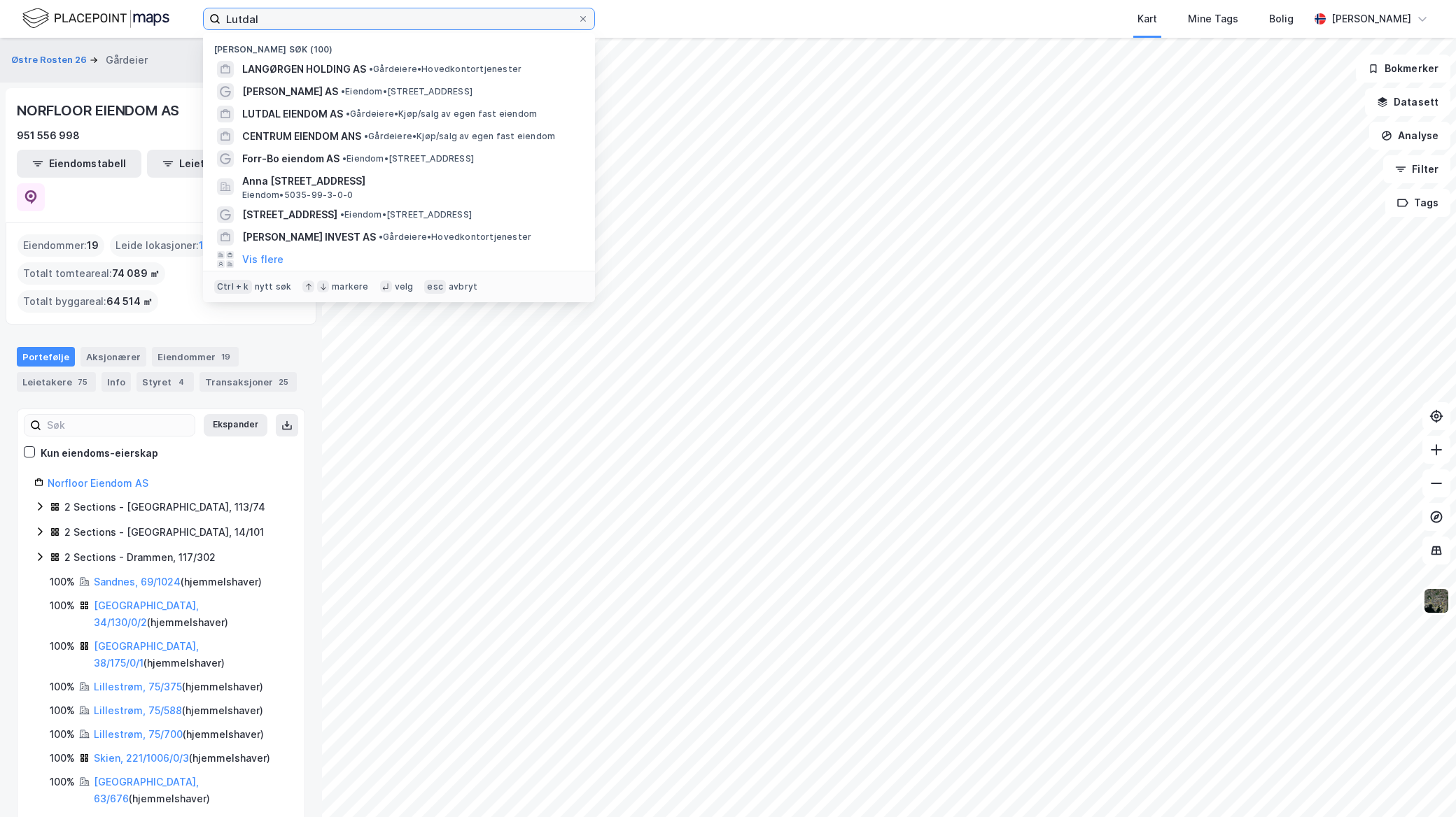
click at [422, 22] on input "Lutdal" at bounding box center [399, 19] width 357 height 21
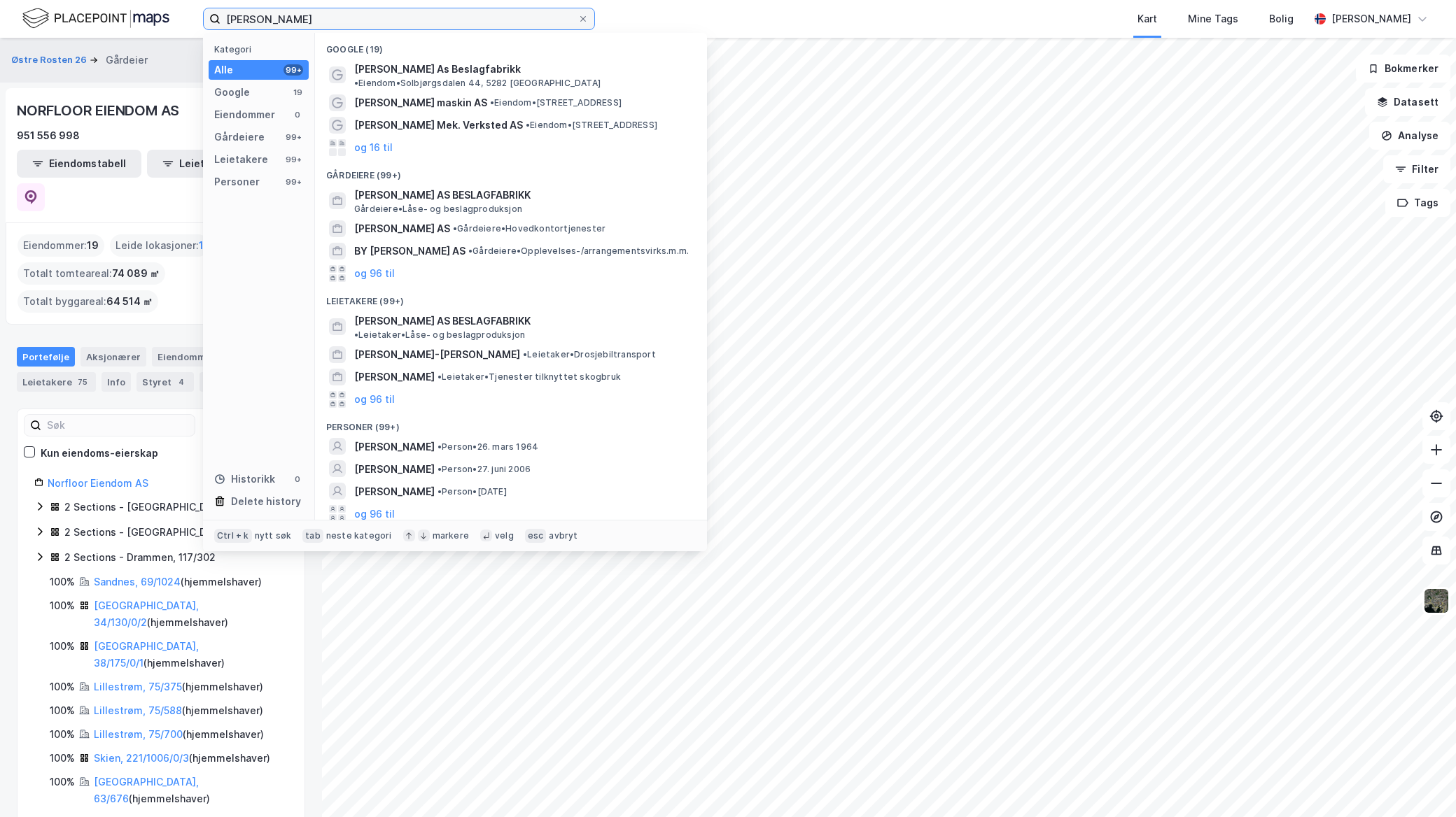
click at [266, 11] on input "jon mial solberg" at bounding box center [399, 19] width 357 height 21
click at [254, 11] on input "jon mial solberg" at bounding box center [399, 19] width 357 height 21
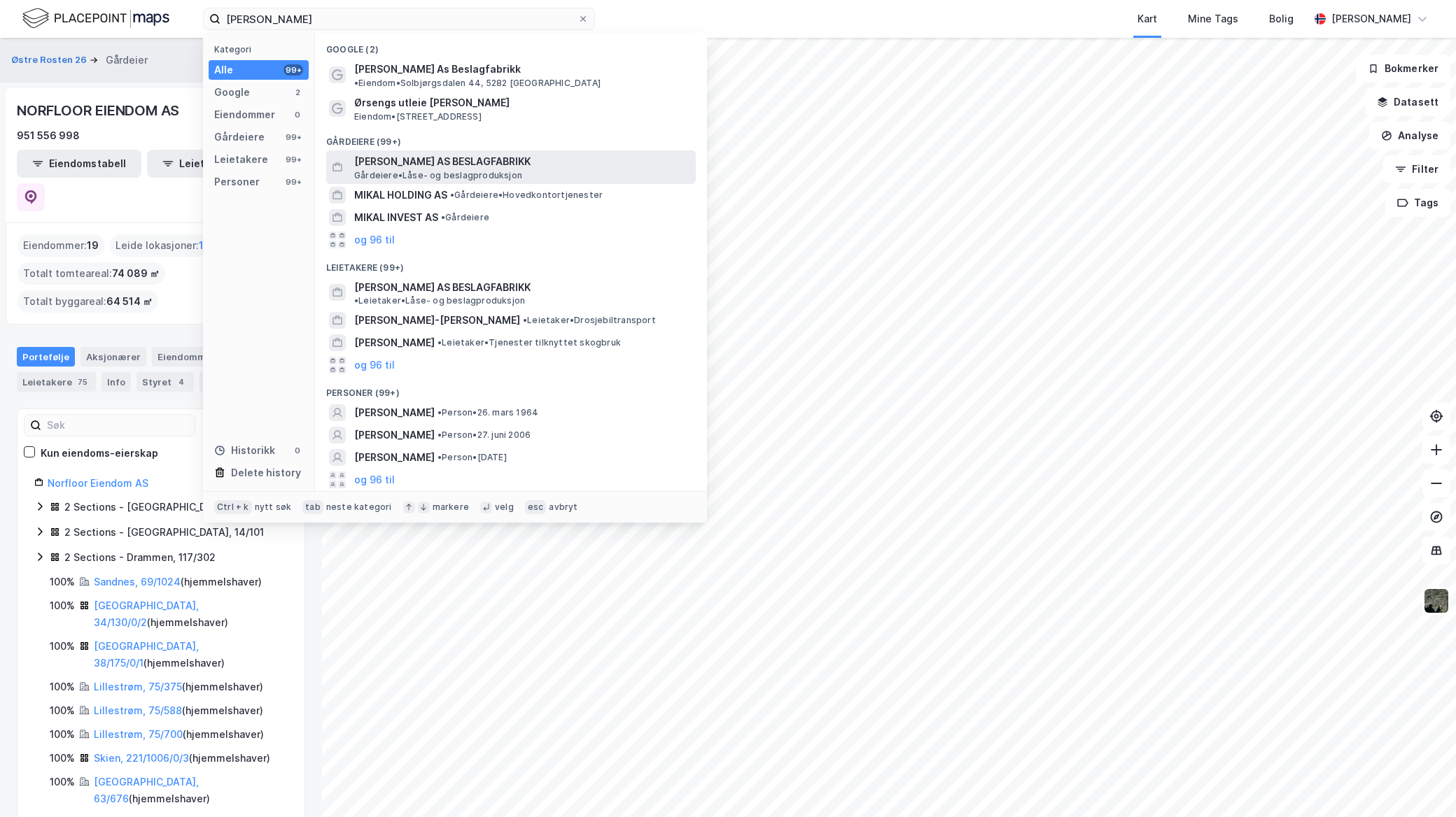
click at [493, 153] on span "[PERSON_NAME] AS BESLAGFABRIKK" at bounding box center [522, 161] width 336 height 16
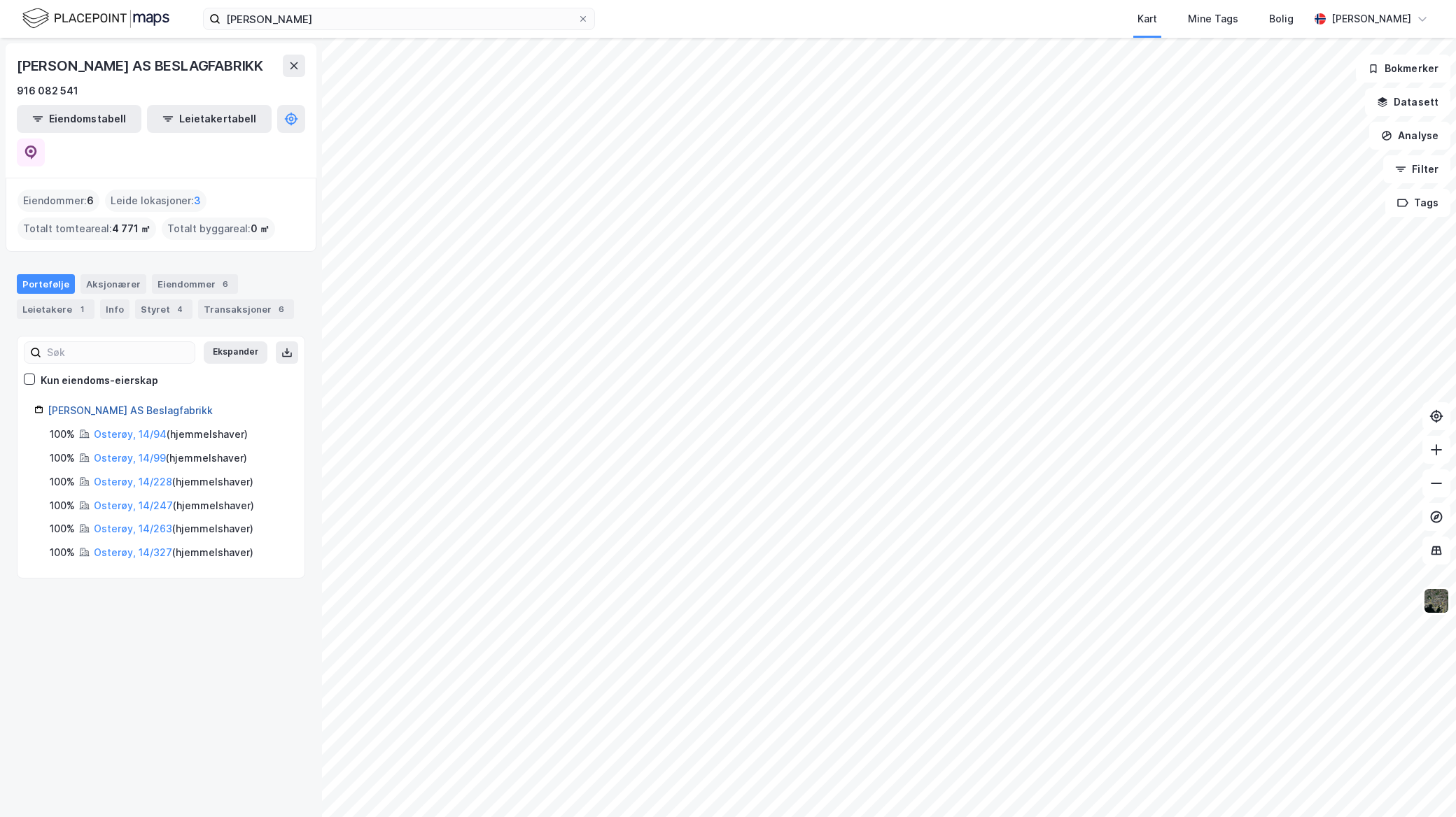
click at [156, 404] on link "Jon Solberg AS Beslagfabrikk" at bounding box center [130, 410] width 165 height 12
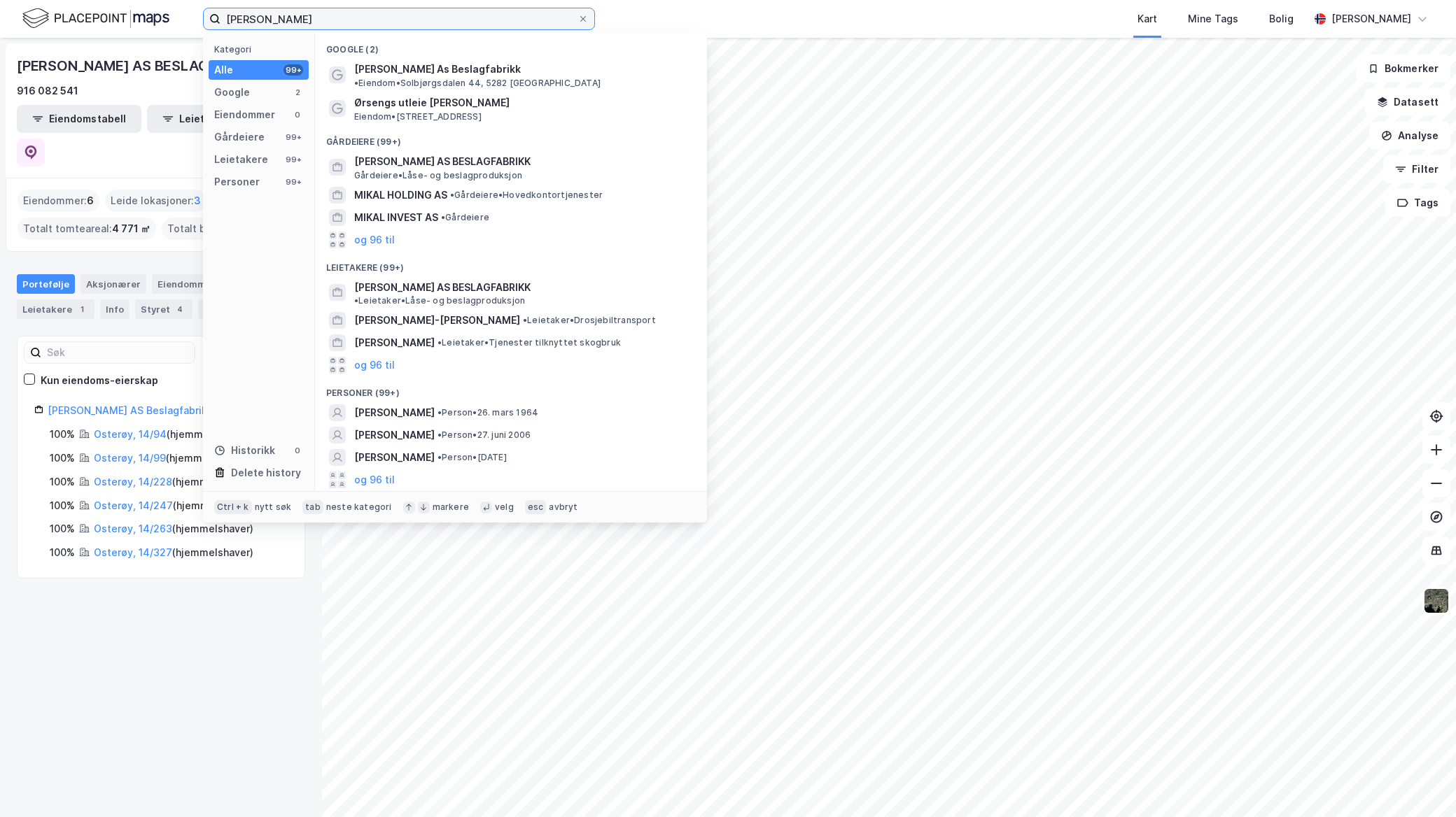
drag, startPoint x: 364, startPoint y: 23, endPoint x: 168, endPoint y: 23, distance: 196.0
click at [169, 26] on div "jon mikal solberg Kategori Alle 99+ Google 2 Eiendommer 0 Gårdeiere 99+ Leietak…" at bounding box center [728, 19] width 1456 height 38
paste input "J. M. Solberg Holding AS"
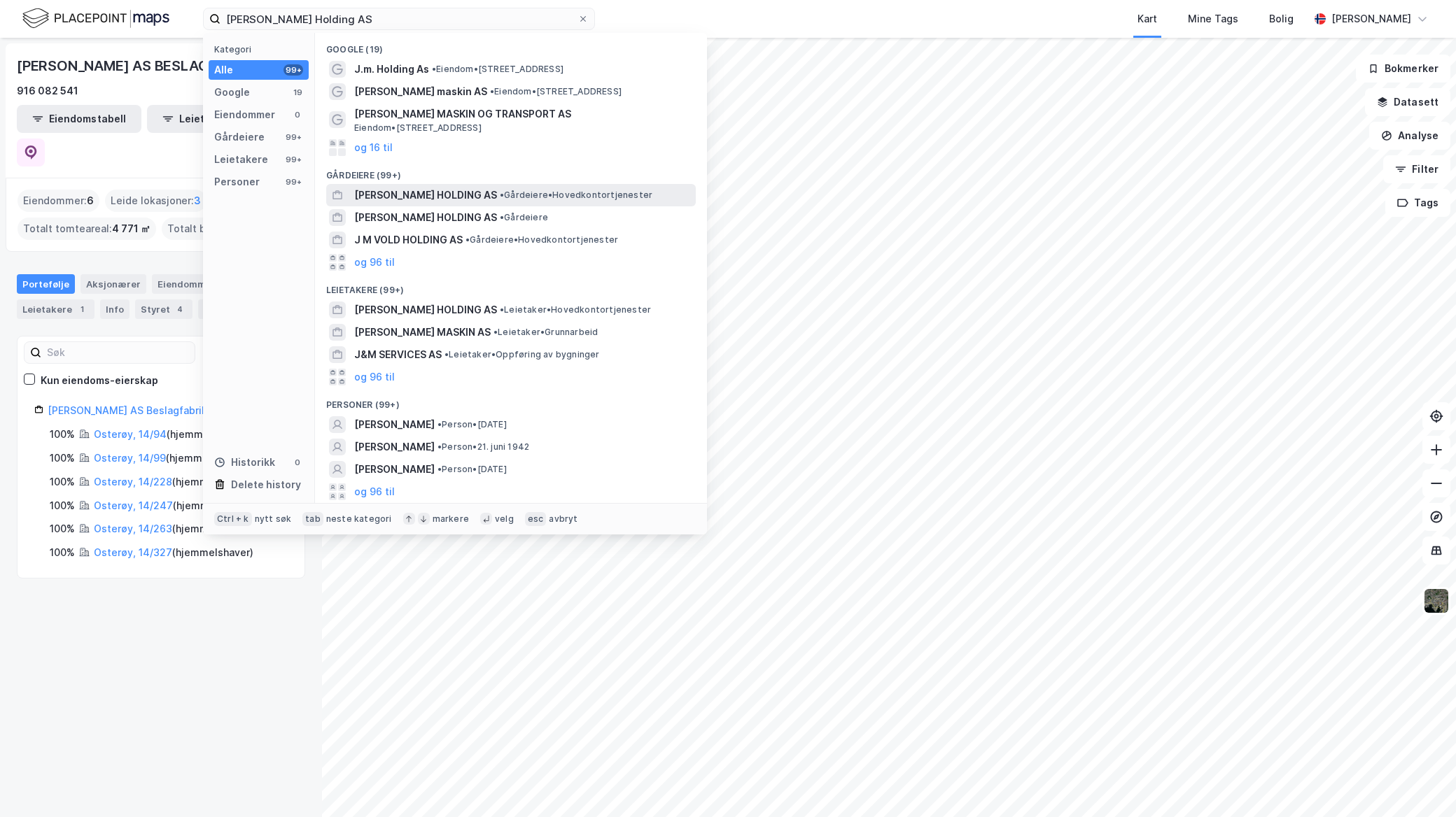
click at [454, 190] on span "[PERSON_NAME] HOLDING AS" at bounding box center [425, 195] width 143 height 16
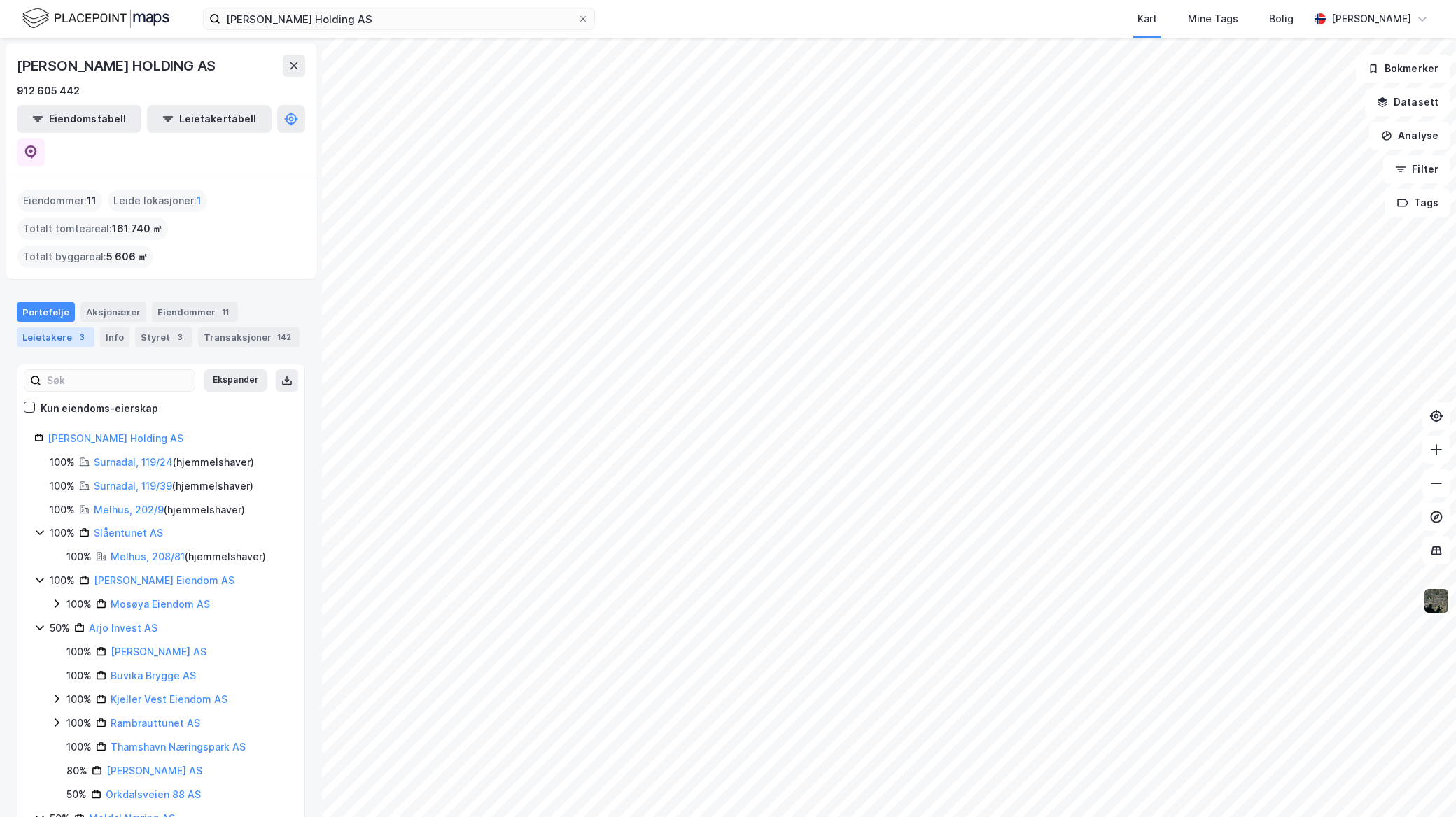
click at [50, 328] on div "Leietakere 3" at bounding box center [55, 337] width 77 height 19
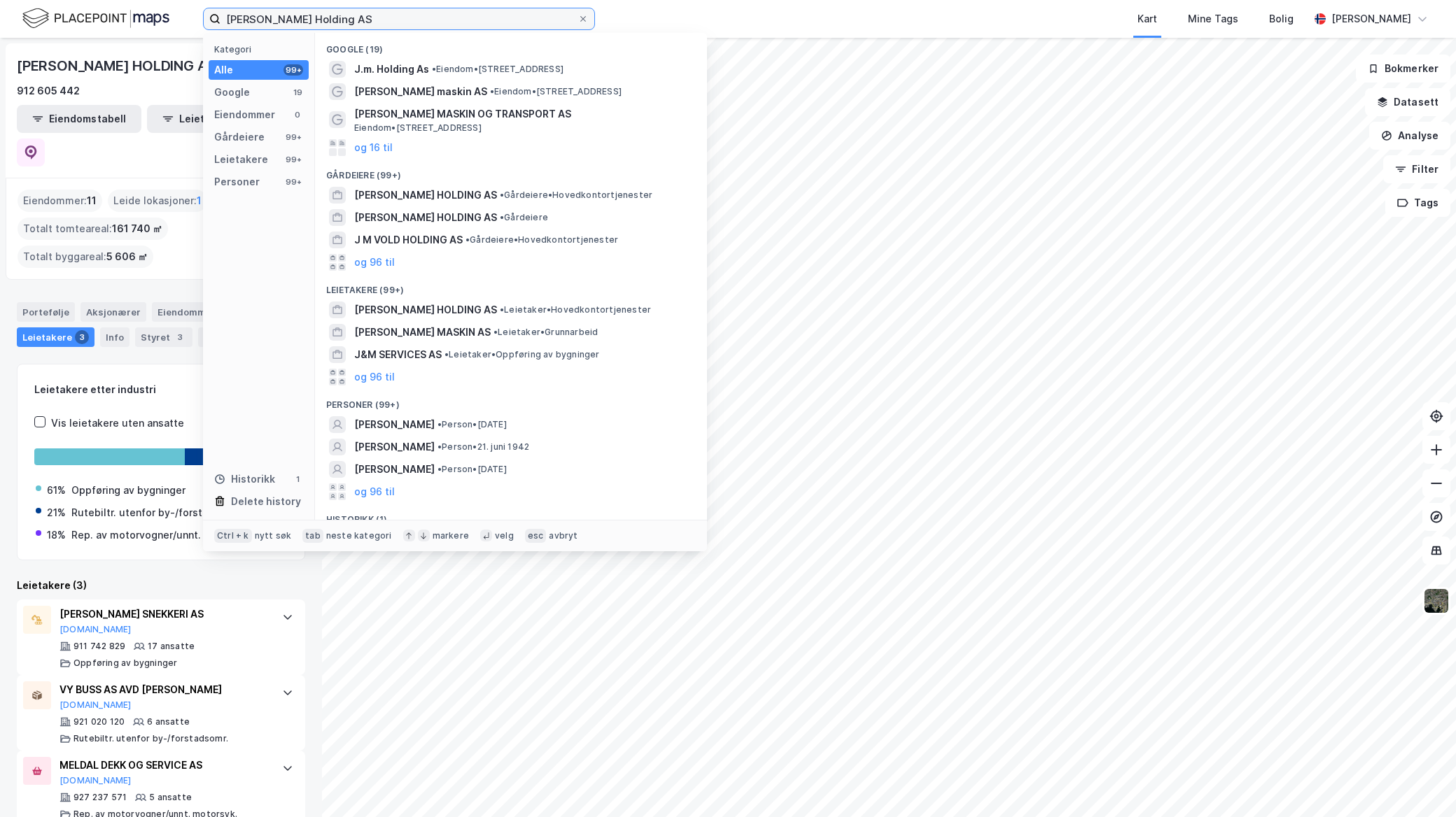
drag, startPoint x: 292, startPoint y: 10, endPoint x: -4, endPoint y: -81, distance: 309.7
click at [0, 0] on html "J. M. Solberg Holding AS Kategori Alle 99+ Google 19 Eiendommer 0 Gårdeiere 99+…" at bounding box center [728, 408] width 1456 height 817
paste input "Exact Invest"
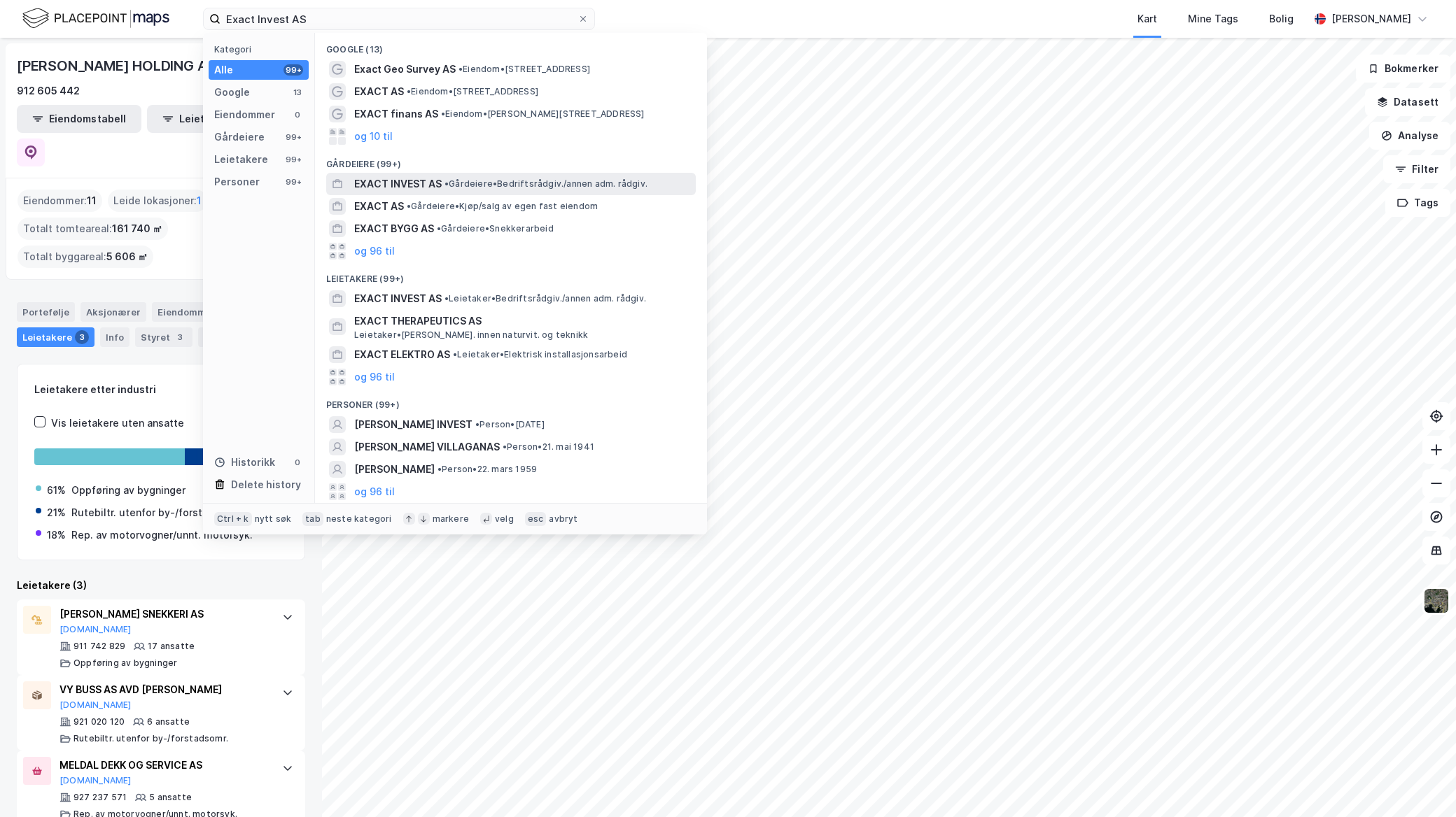
click at [491, 176] on div "EXACT INVEST AS • Gårdeiere • Bedriftsrådgiv./annen adm. rådgiv." at bounding box center [523, 183] width 339 height 16
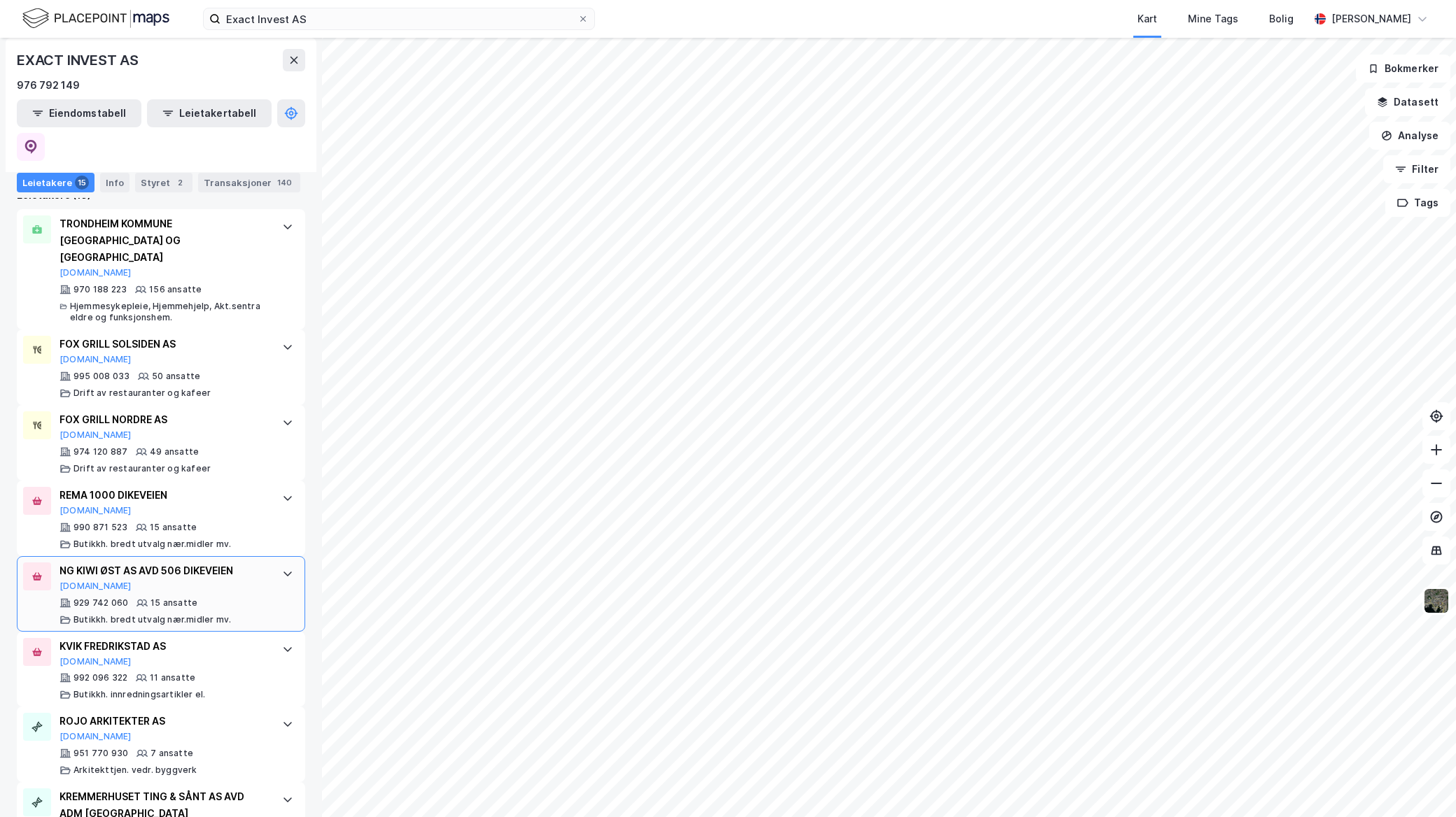
scroll to position [310, 0]
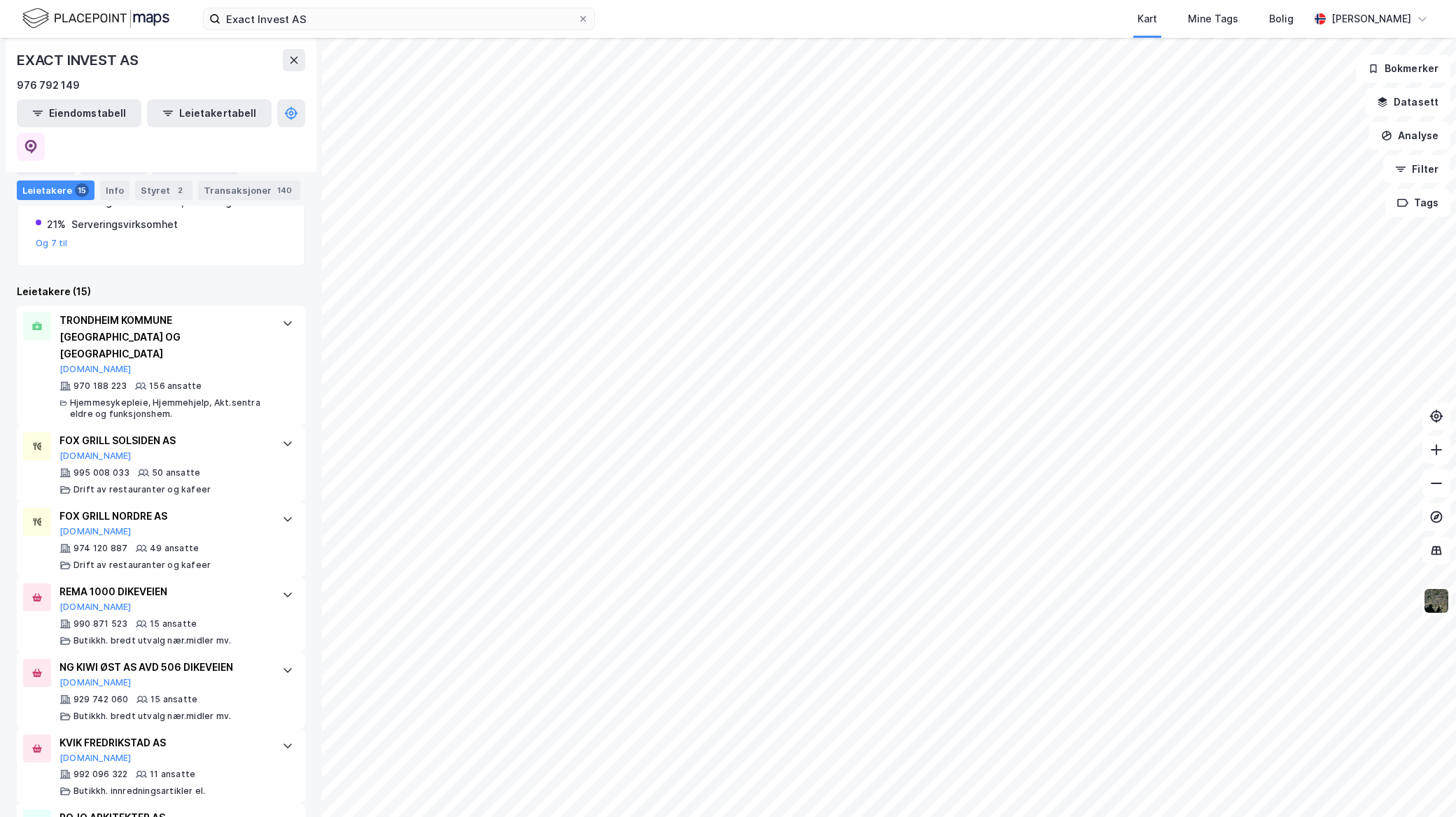
click at [200, 177] on div "Portefølje Aksjonærer Eiendommer 13 Leietakere 15 Info Styret 2 Transaksjoner 1…" at bounding box center [161, 178] width 288 height 44
drag, startPoint x: 204, startPoint y: 162, endPoint x: 211, endPoint y: 156, distance: 9.2
click at [206, 163] on div "Eiendommer 13" at bounding box center [195, 165] width 86 height 19
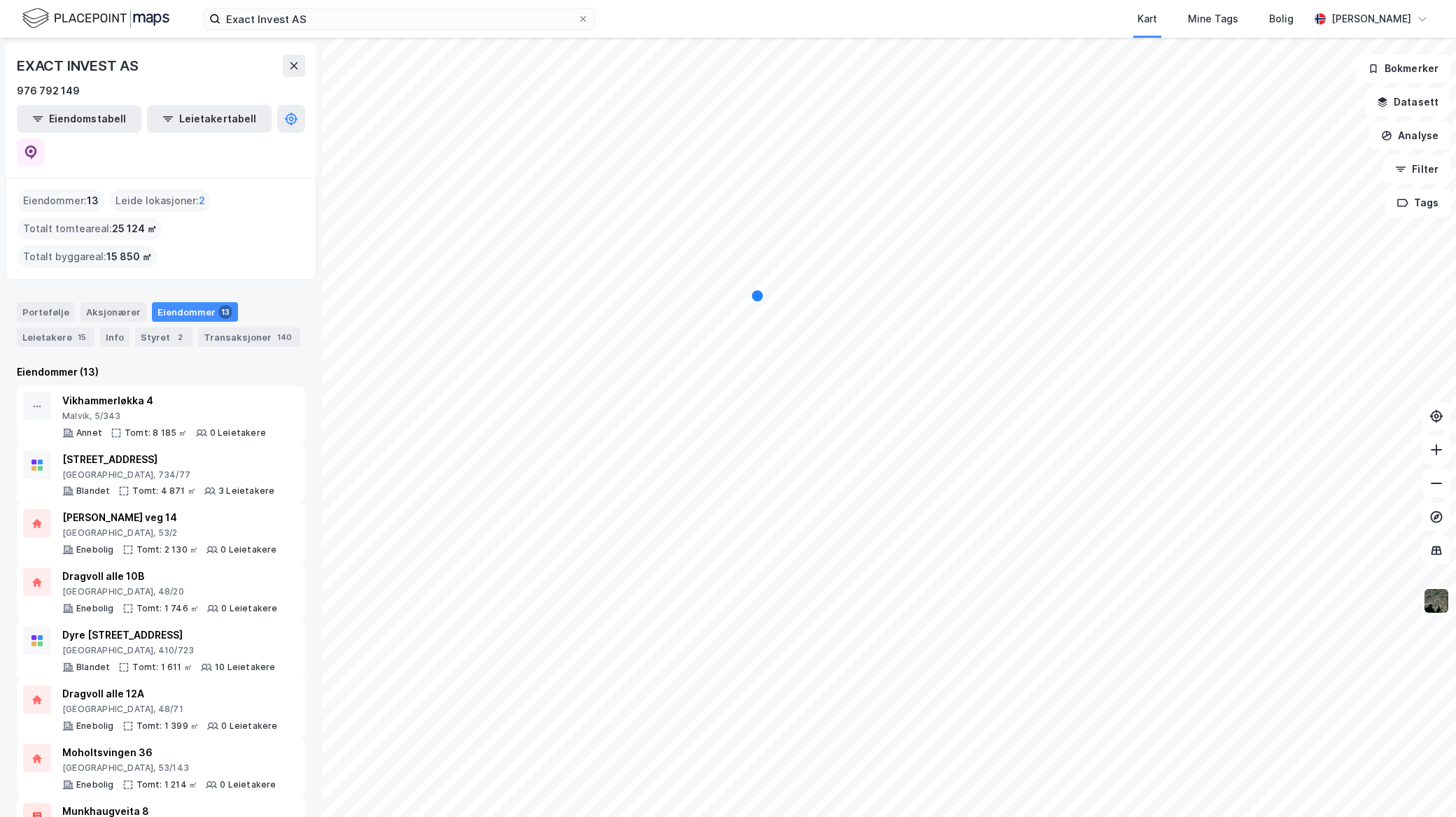
scroll to position [287, 0]
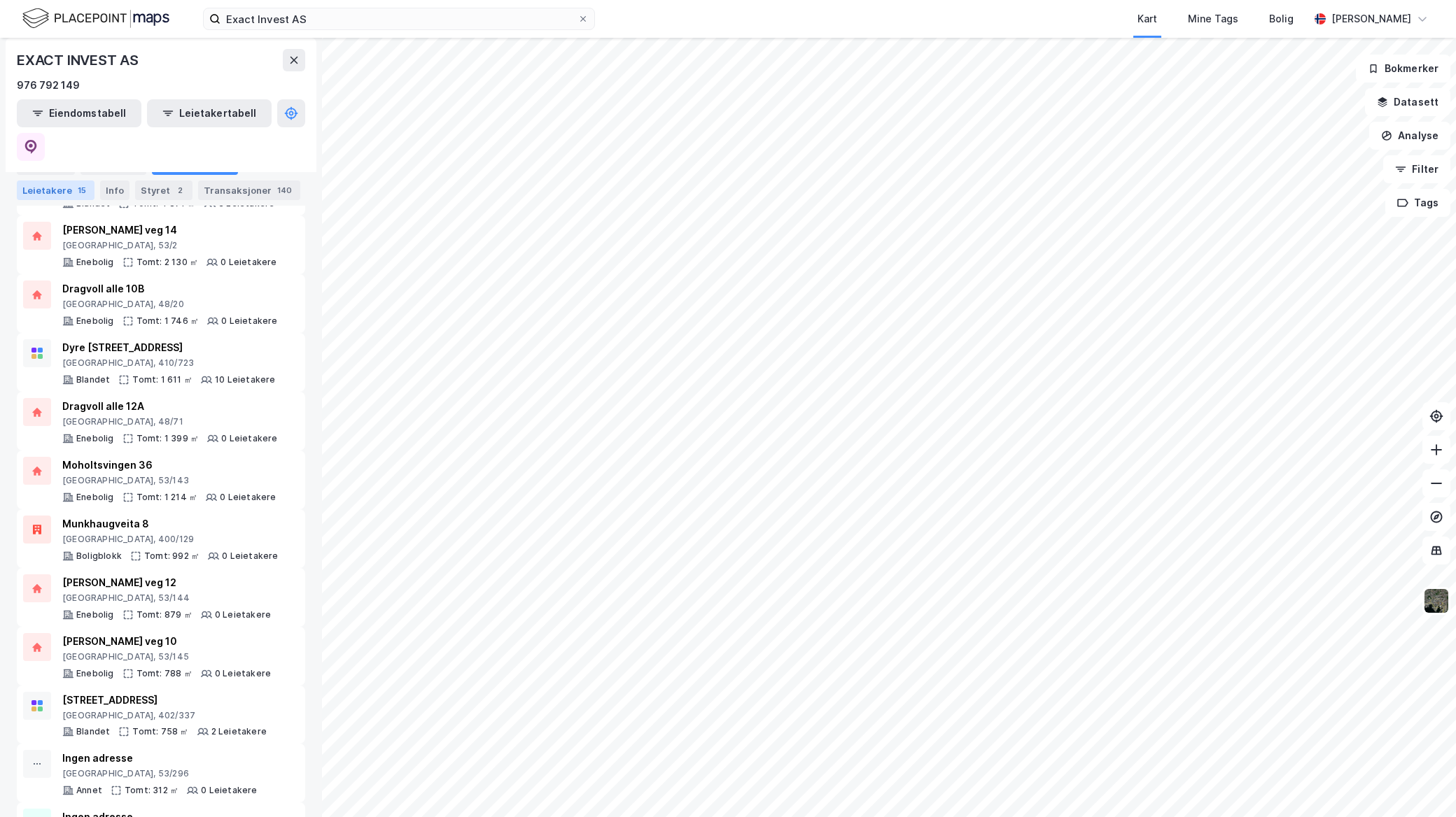
click at [51, 199] on div "Leietakere 15" at bounding box center [55, 190] width 77 height 19
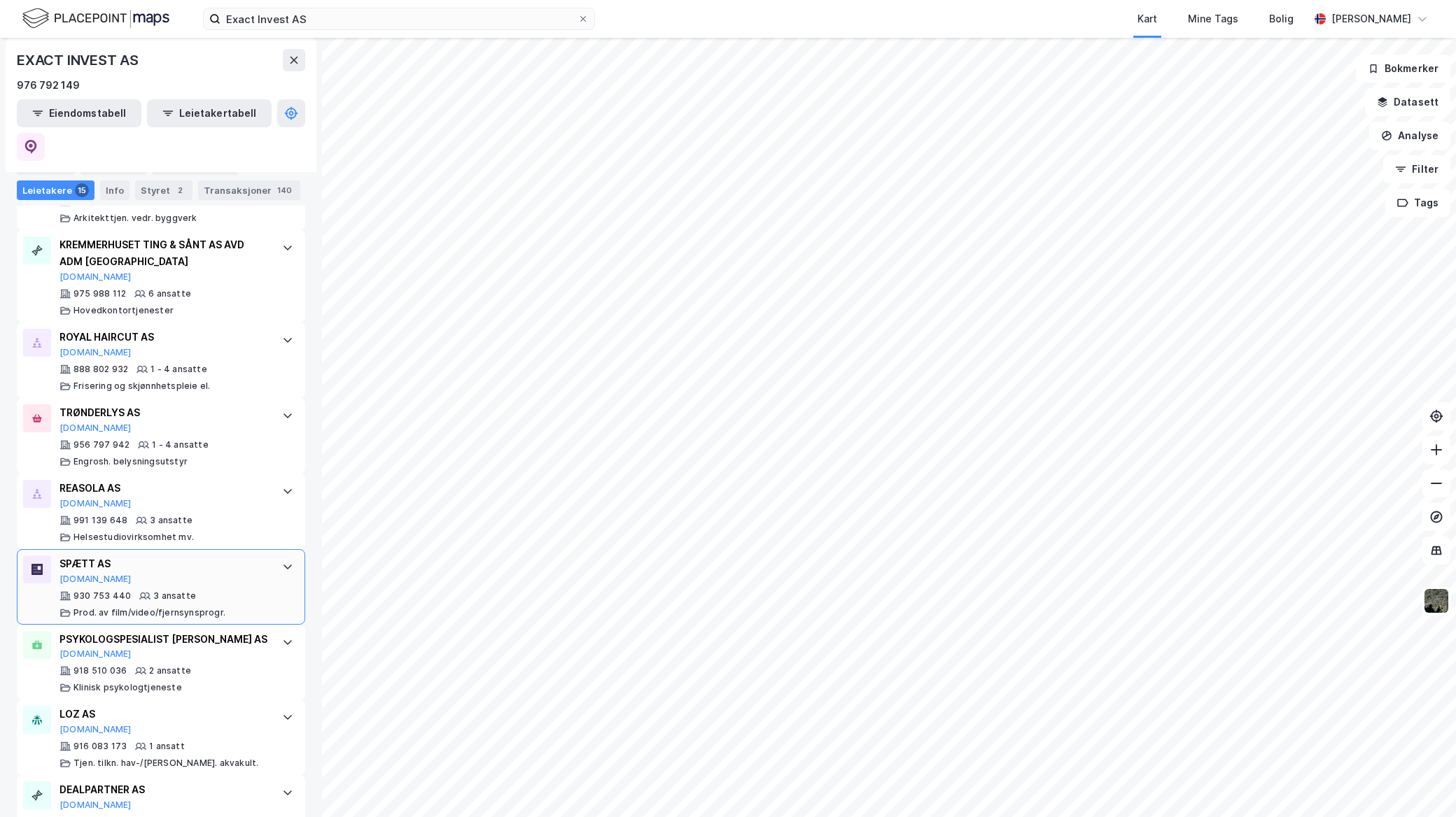
scroll to position [949, 0]
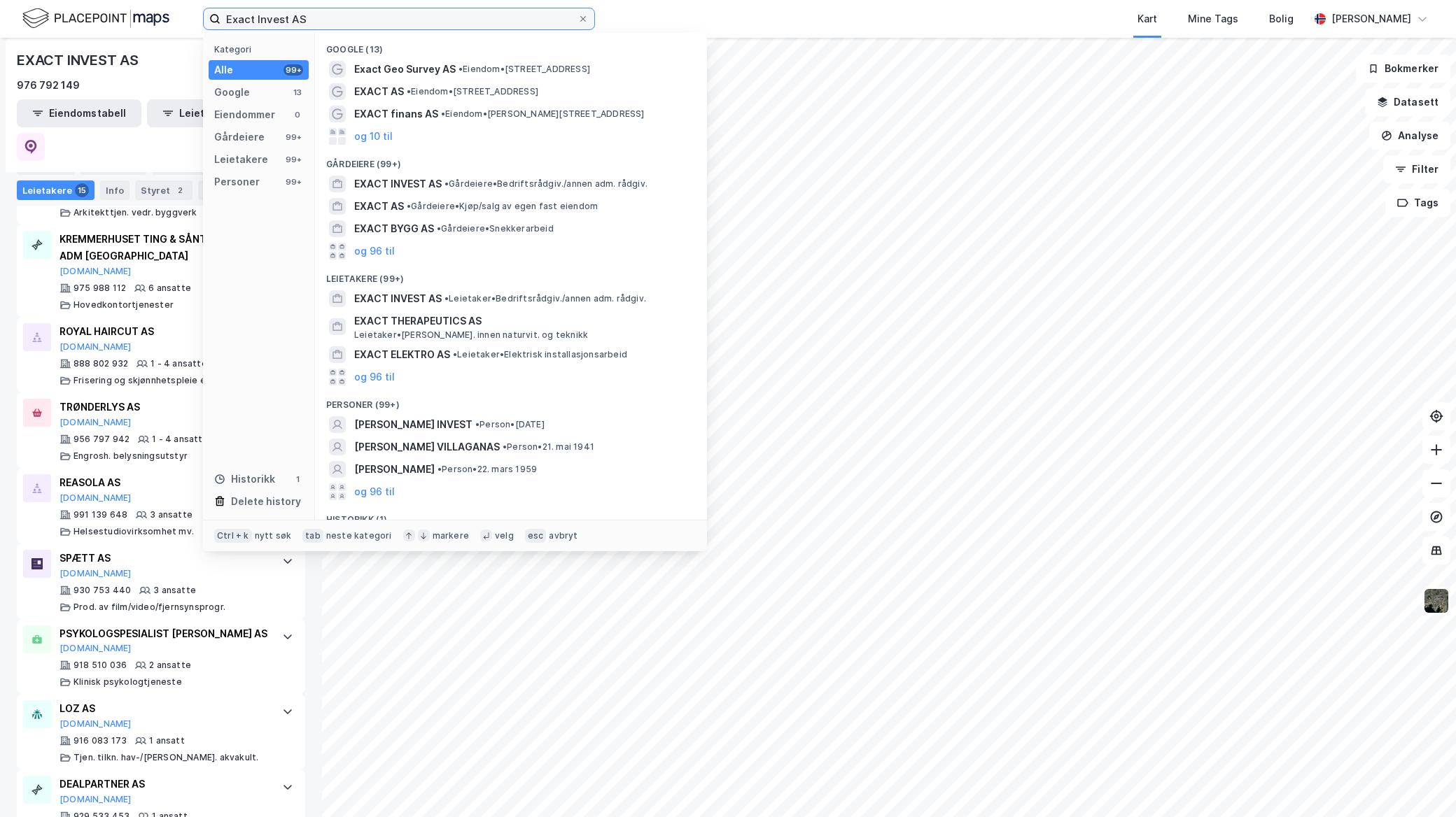
drag, startPoint x: 347, startPoint y: 16, endPoint x: 0, endPoint y: 57, distance: 349.4
click at [0, 63] on html "Exact Invest AS Kategori Alle 99+ Google 13 Eiendommer 0 Gårdeiere 99+ Leietake…" at bounding box center [728, 408] width 1456 height 817
paste input "Vinterveien Eiendom"
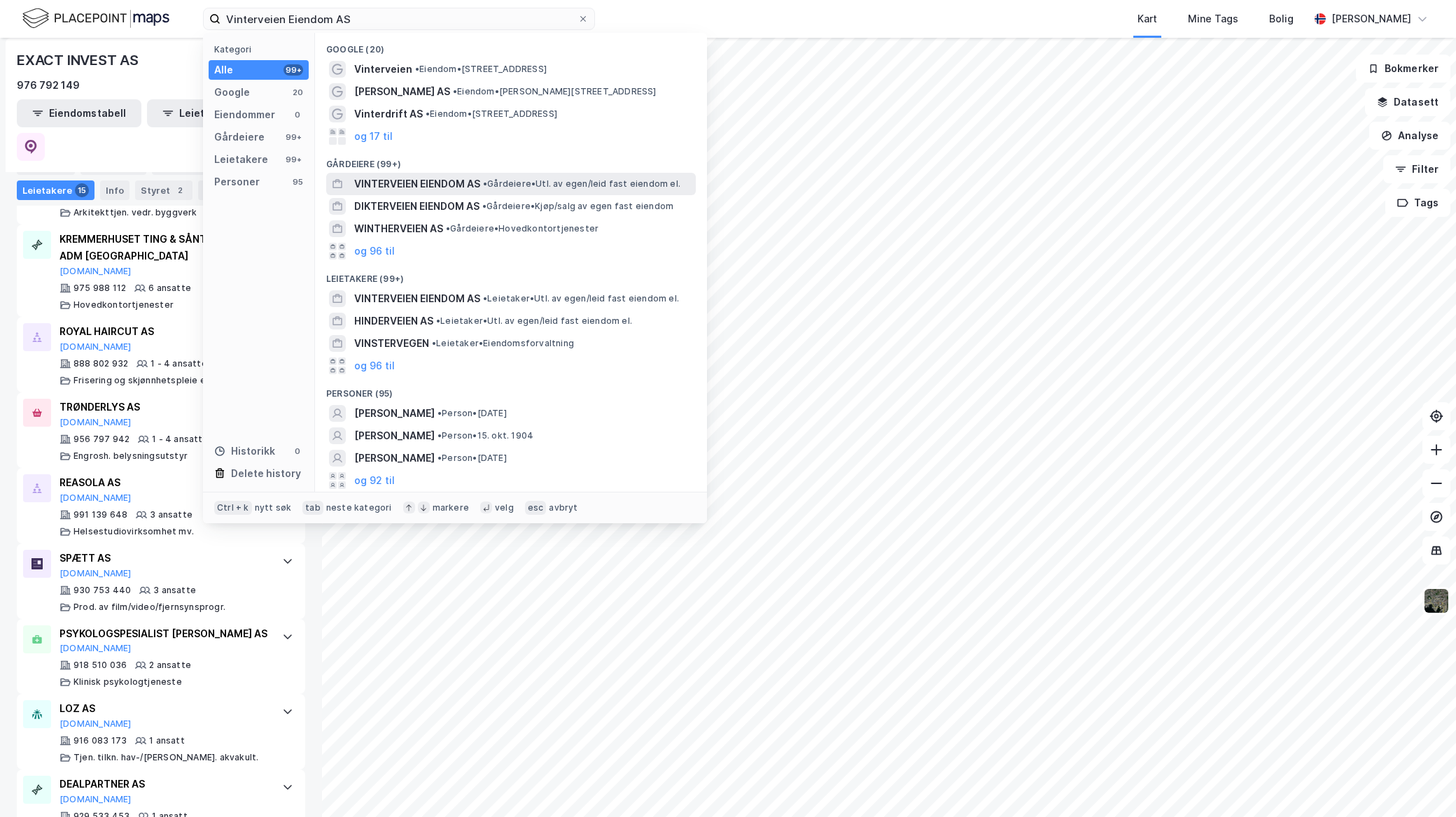
click at [536, 191] on div "VINTERVEIEN EIENDOM AS • Gårdeiere • Utl. av egen/leid fast eiendom el." at bounding box center [523, 183] width 339 height 16
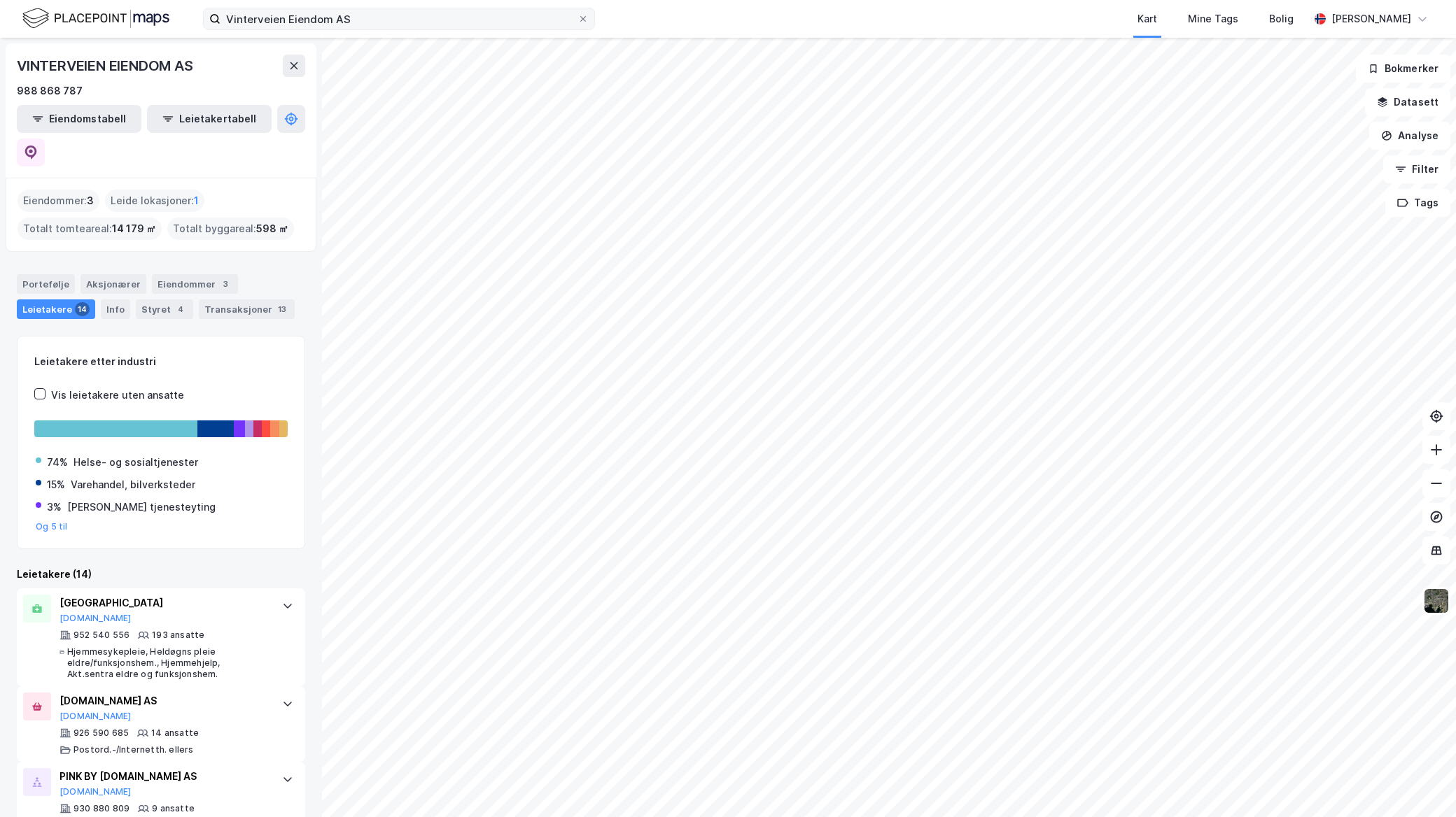
click at [358, 29] on label "Vinterveien Eiendom AS" at bounding box center [399, 19] width 392 height 22
click at [358, 29] on input "Vinterveien Eiendom AS" at bounding box center [399, 19] width 357 height 21
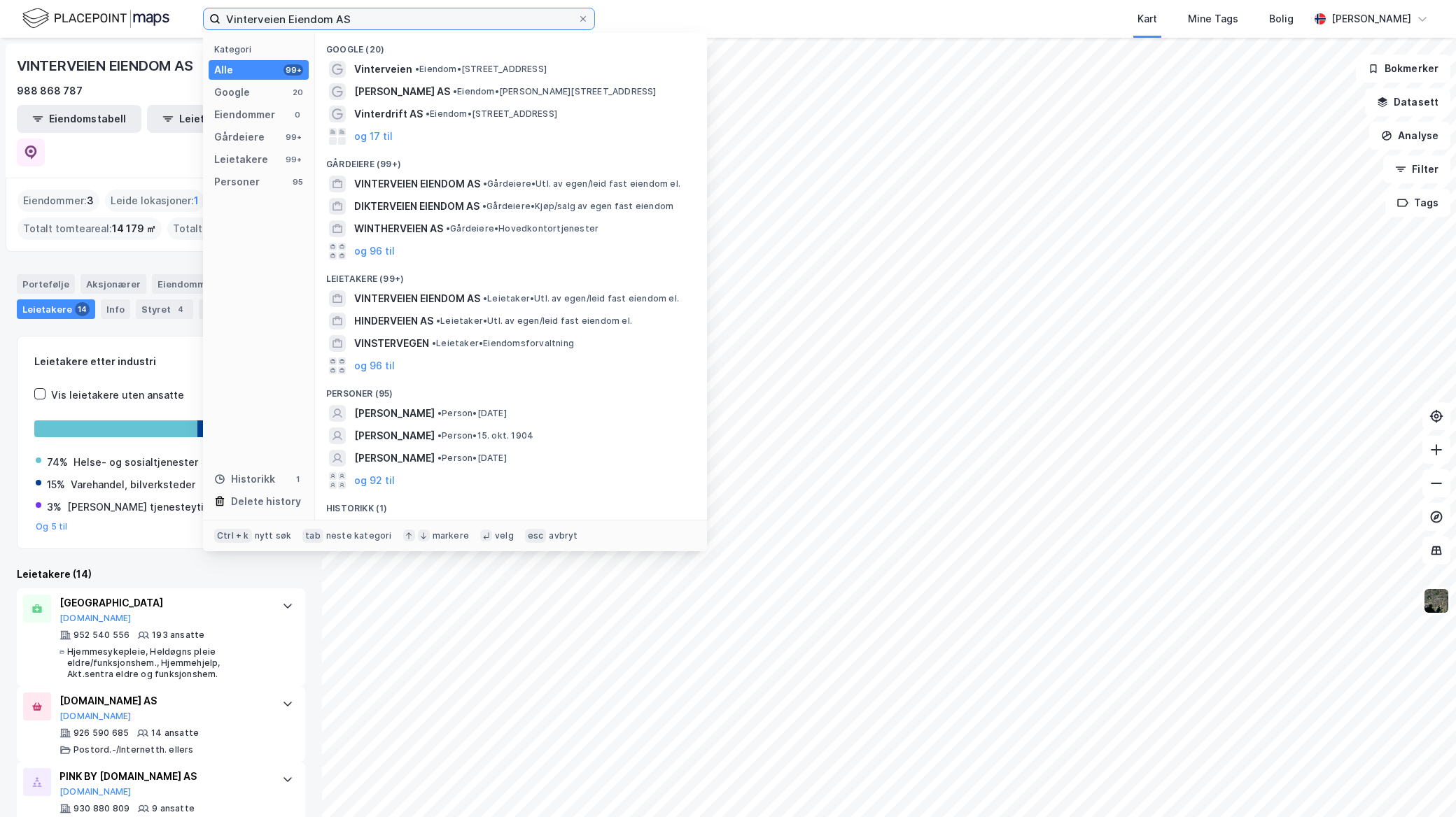
click at [363, 11] on input "Vinterveien Eiendom AS" at bounding box center [399, 19] width 357 height 21
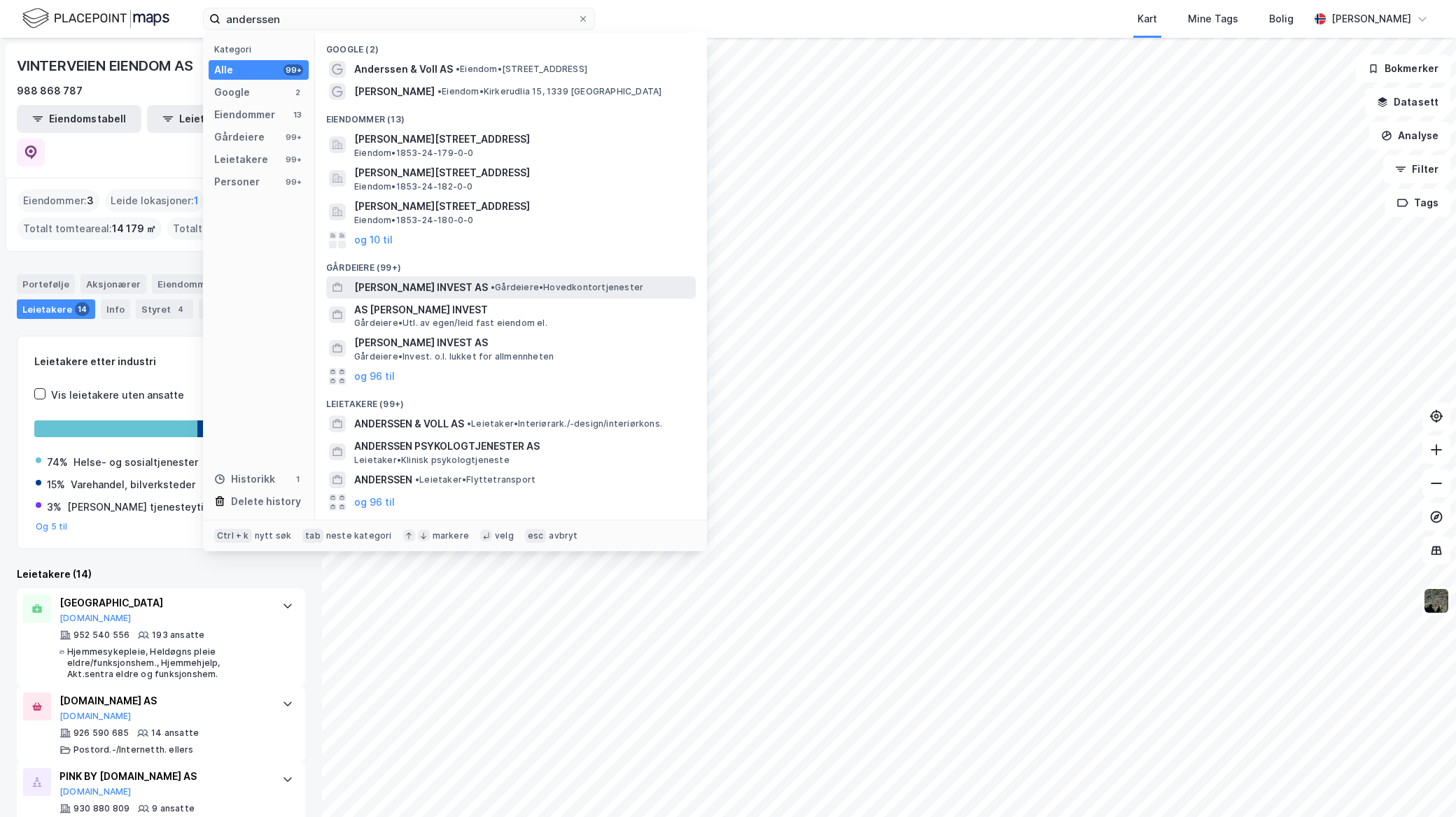
click at [542, 282] on span "• Gårdeiere • Hovedkontortjenester" at bounding box center [566, 287] width 153 height 11
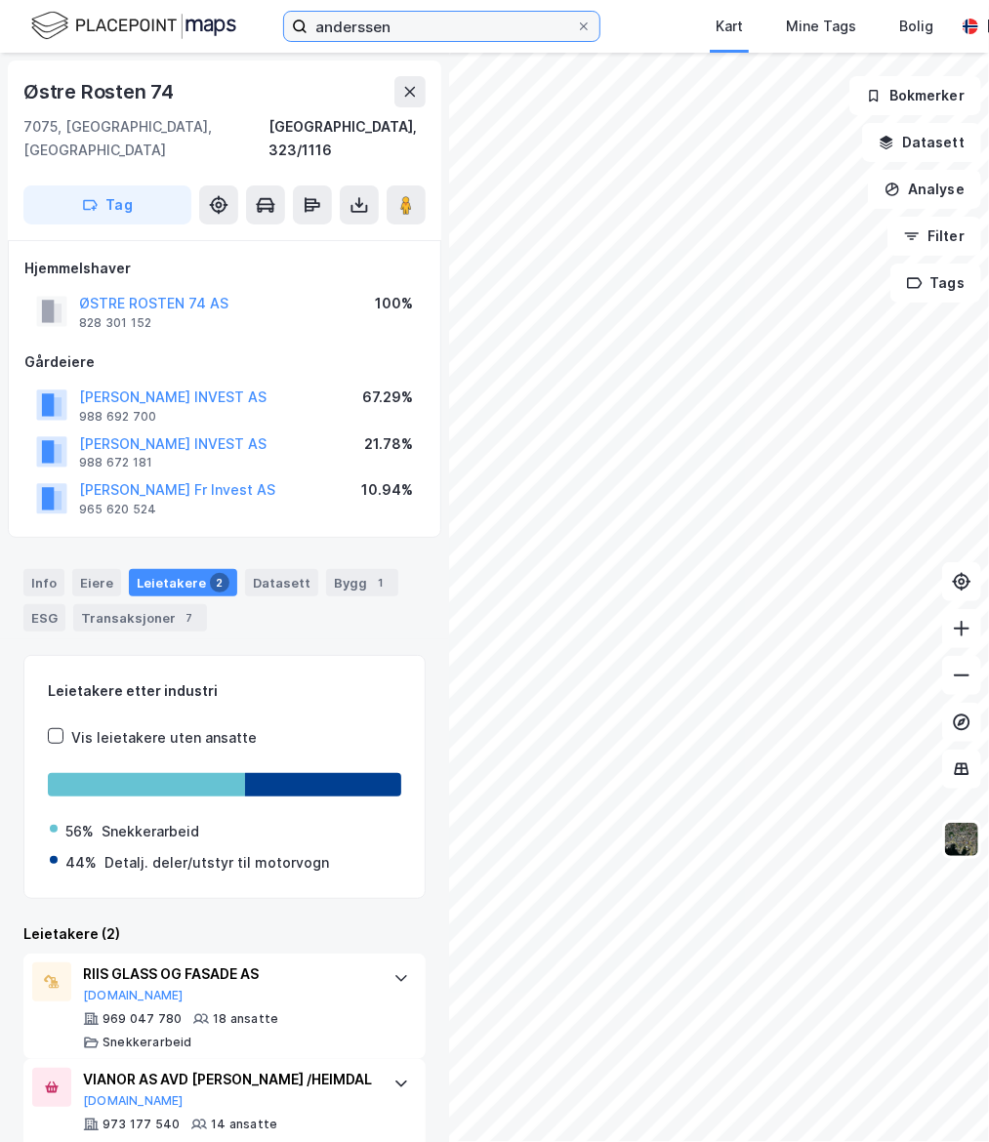
drag, startPoint x: 191, startPoint y: 37, endPoint x: 160, endPoint y: 32, distance: 31.6
click at [160, 32] on div "anderssen Kart Mine Tags Bolig Mathias Aksnes" at bounding box center [494, 26] width 989 height 53
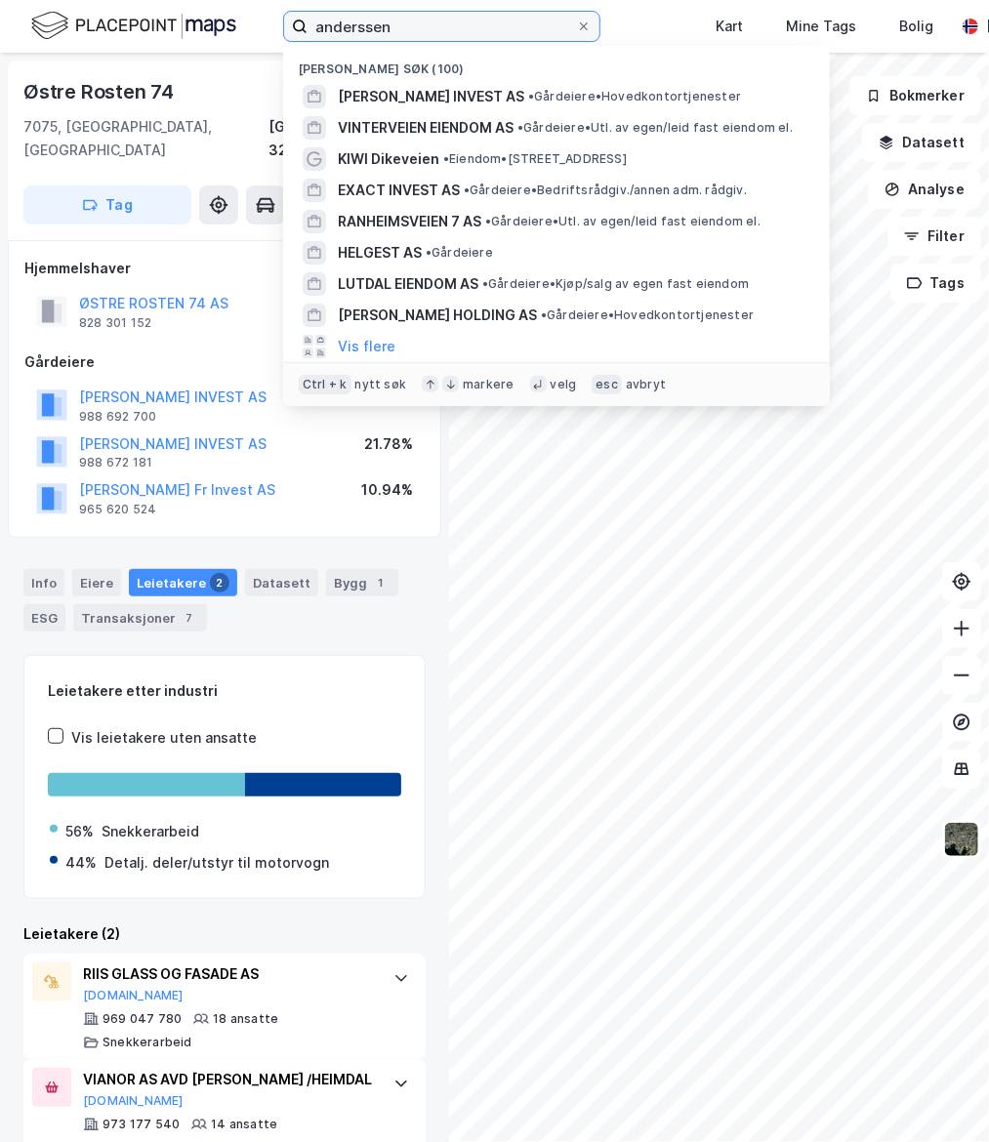
paste input "JON ARNE LANGØRGEN AS"
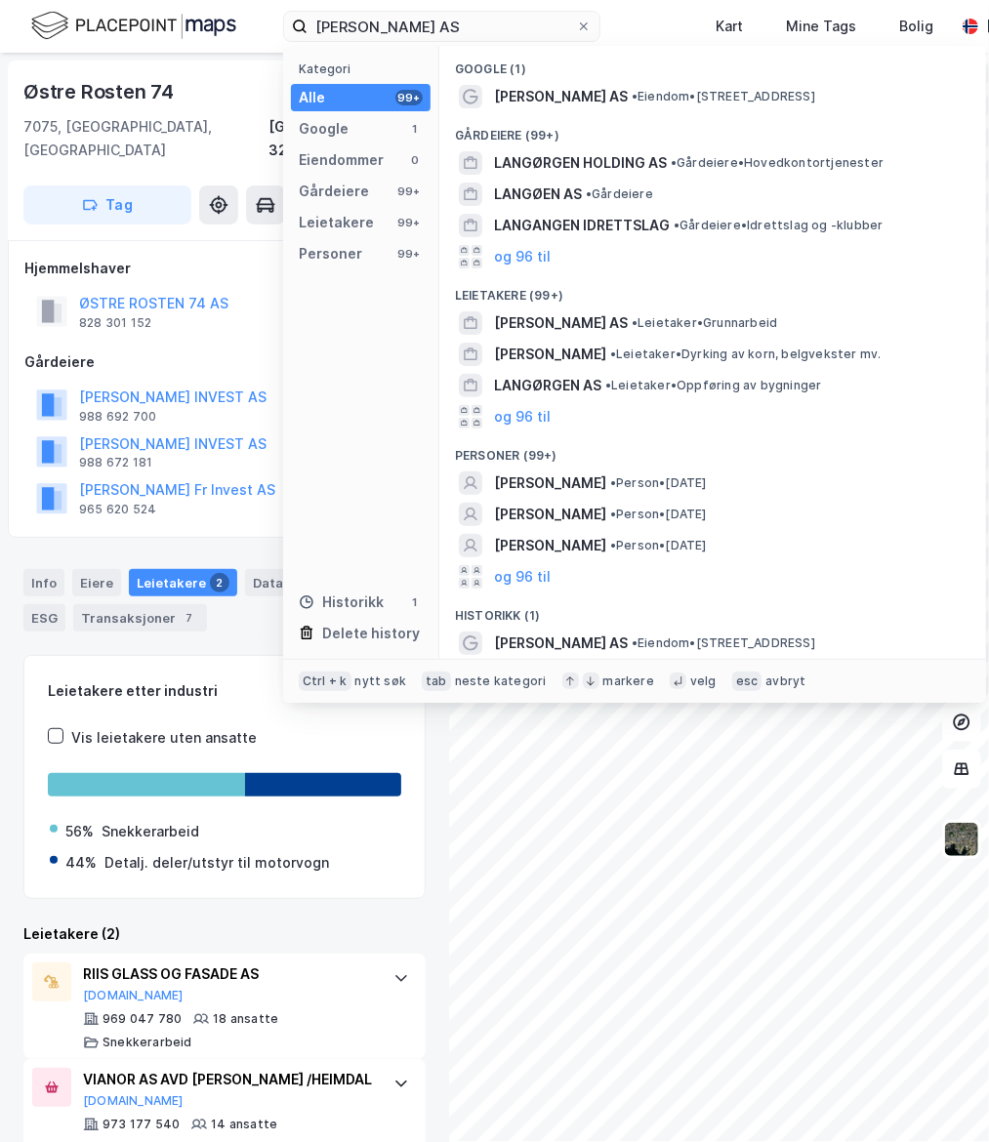
click at [628, 99] on span "[PERSON_NAME] AS" at bounding box center [561, 96] width 134 height 23
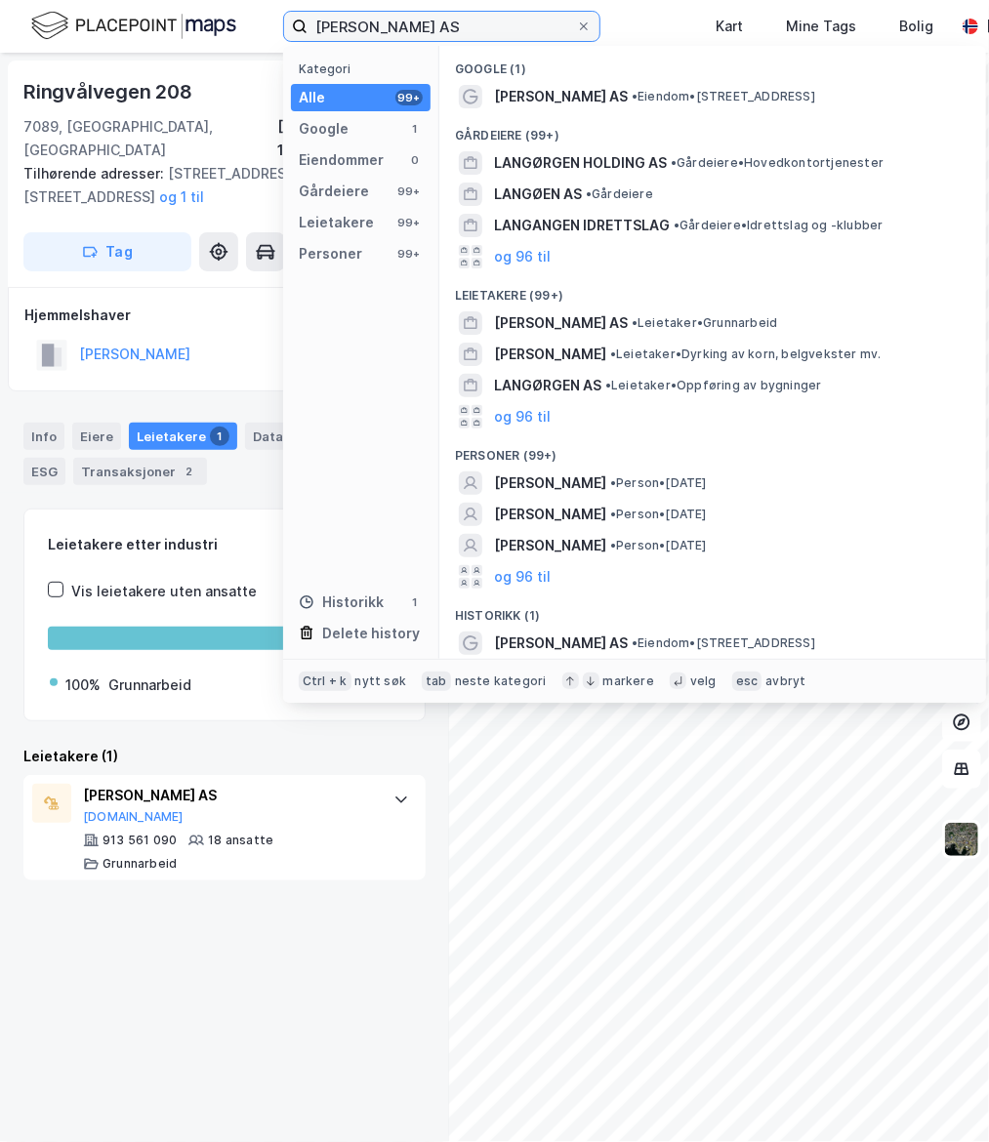
drag, startPoint x: 528, startPoint y: 16, endPoint x: 69, endPoint y: 0, distance: 459.1
click at [72, 1] on div "JON ARNE LANGØRGEN AS Kategori Alle 99+ Google 1 Eiendommer 0 Gårdeiere 99+ Lei…" at bounding box center [494, 26] width 989 height 53
paste input "Bryo"
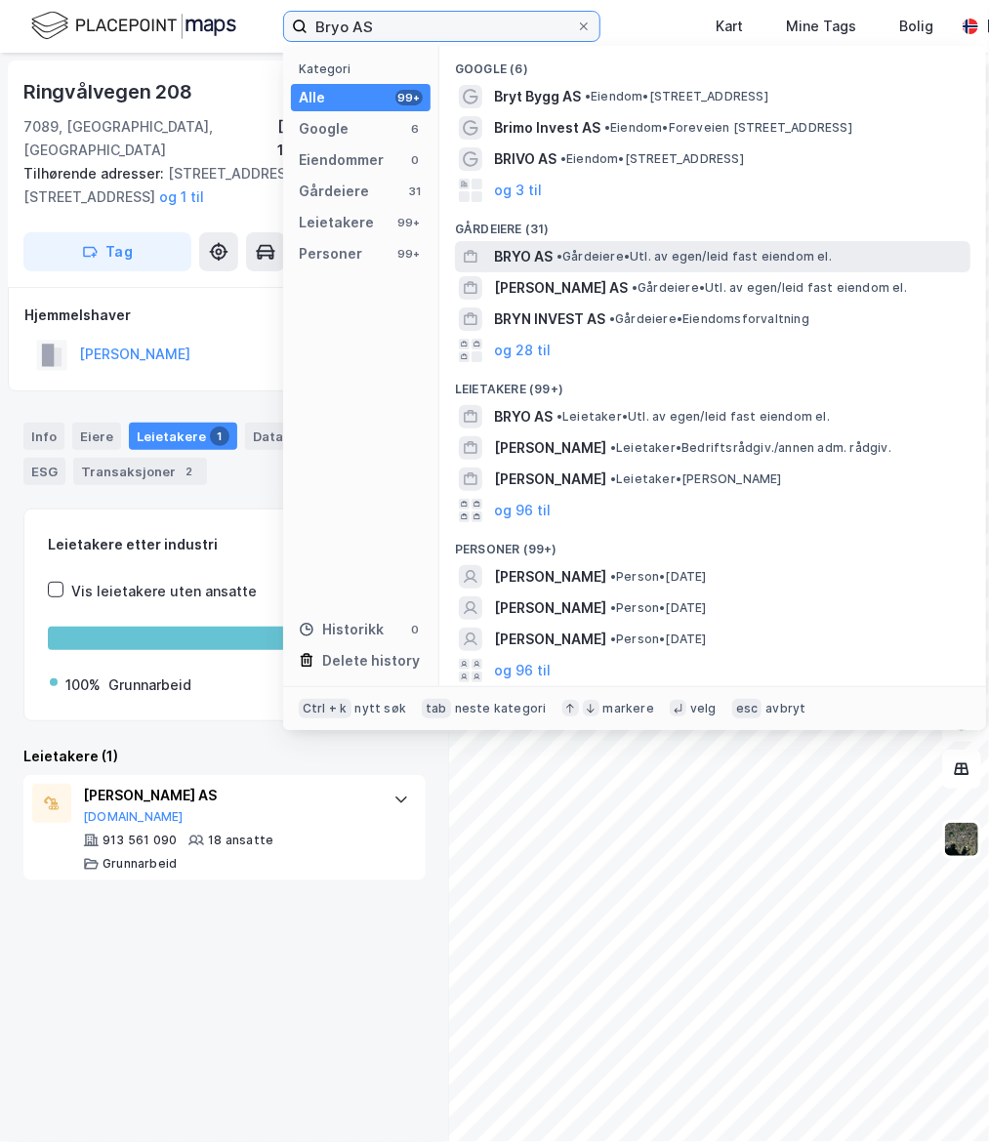
type input "Bryo AS"
click at [669, 251] on span "• Gårdeiere • Utl. av egen/leid fast eiendom el." at bounding box center [693, 257] width 275 height 16
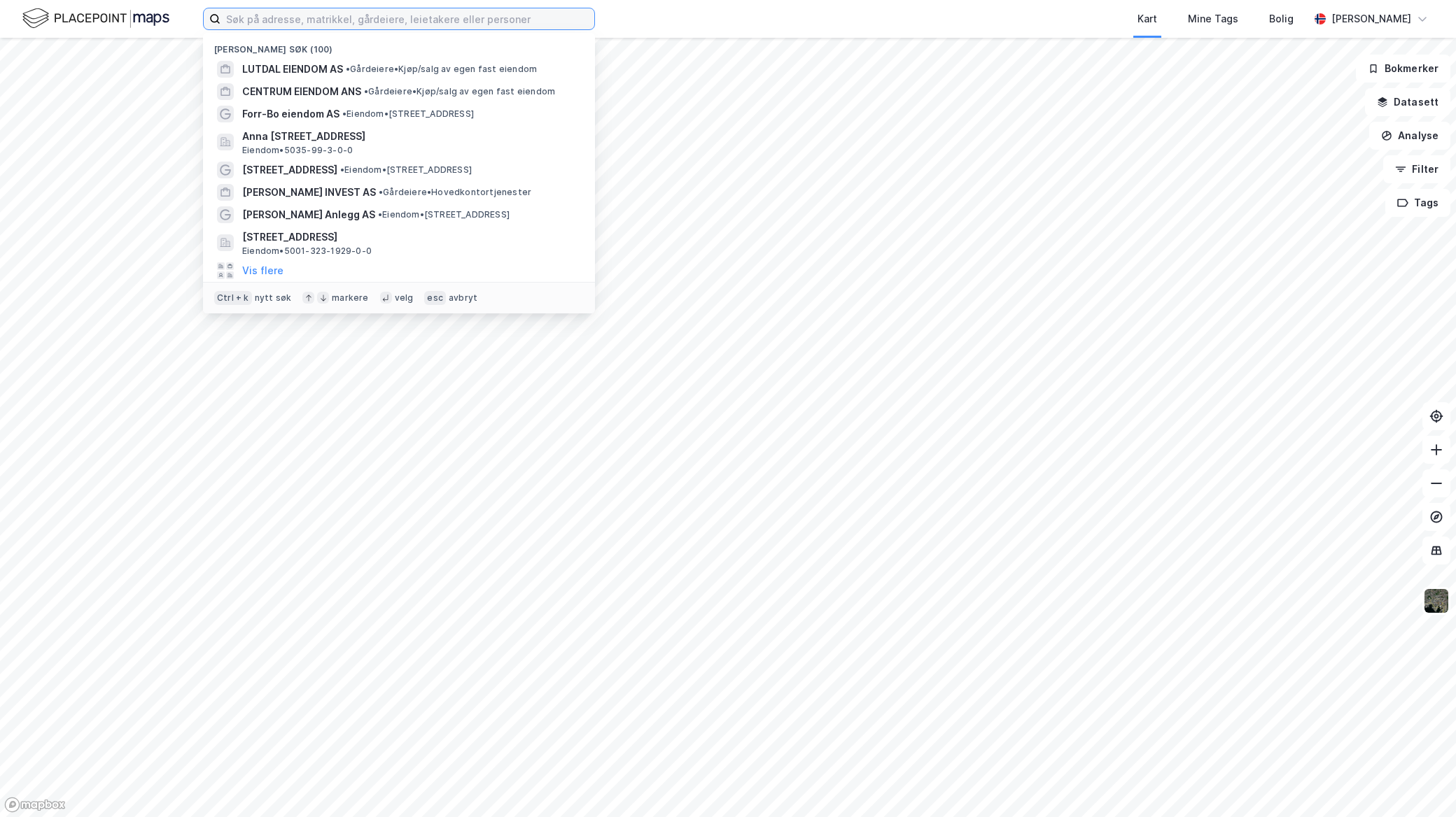
click at [400, 24] on input at bounding box center [407, 19] width 373 height 21
click at [310, 29] on input at bounding box center [407, 19] width 373 height 21
paste input "992 37 660"
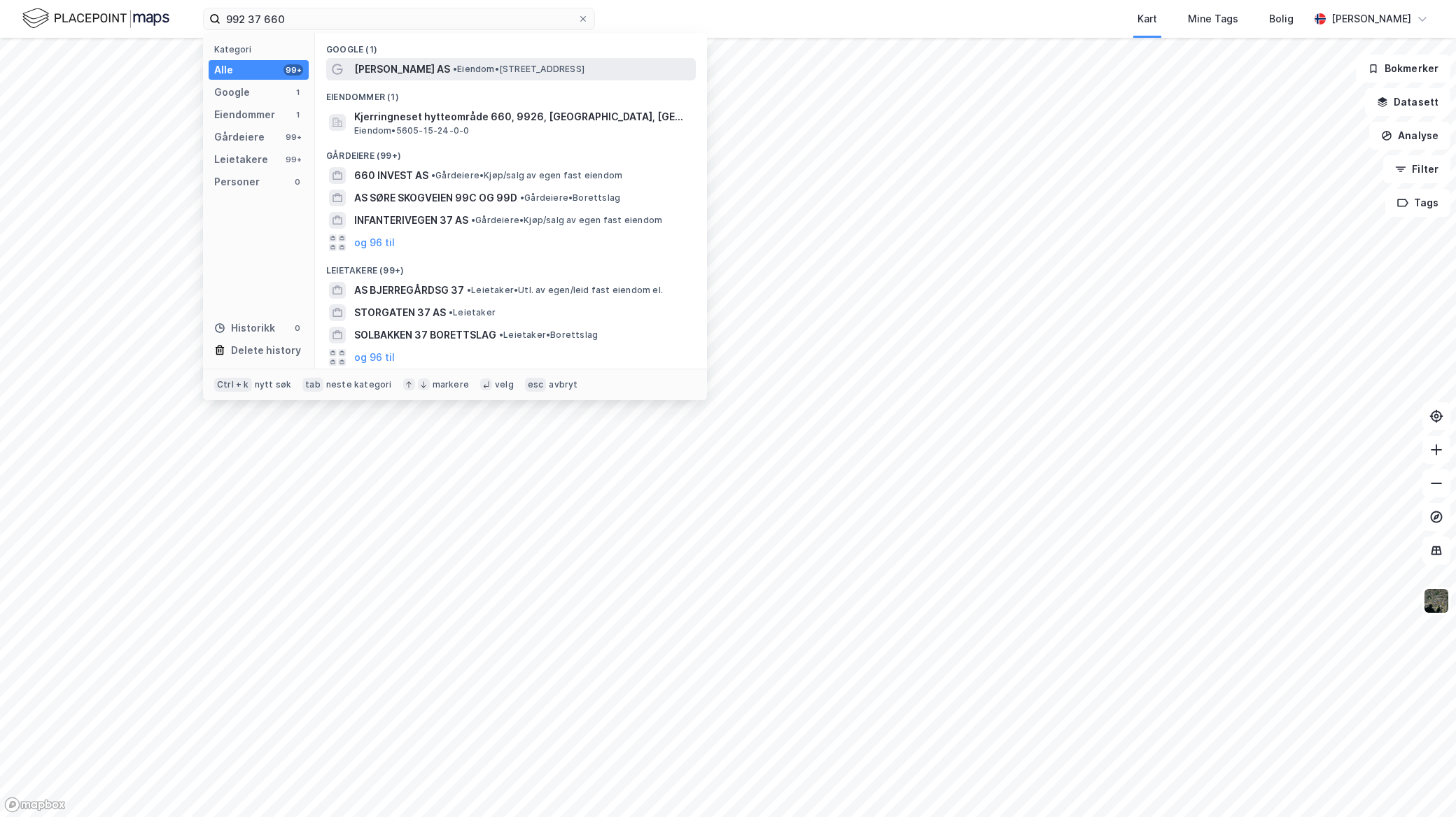
click at [604, 58] on div "Jon Arne Langørgen AS • Eiendom • Ringvålvegen 210, 7089 Heimdal" at bounding box center [510, 69] width 369 height 22
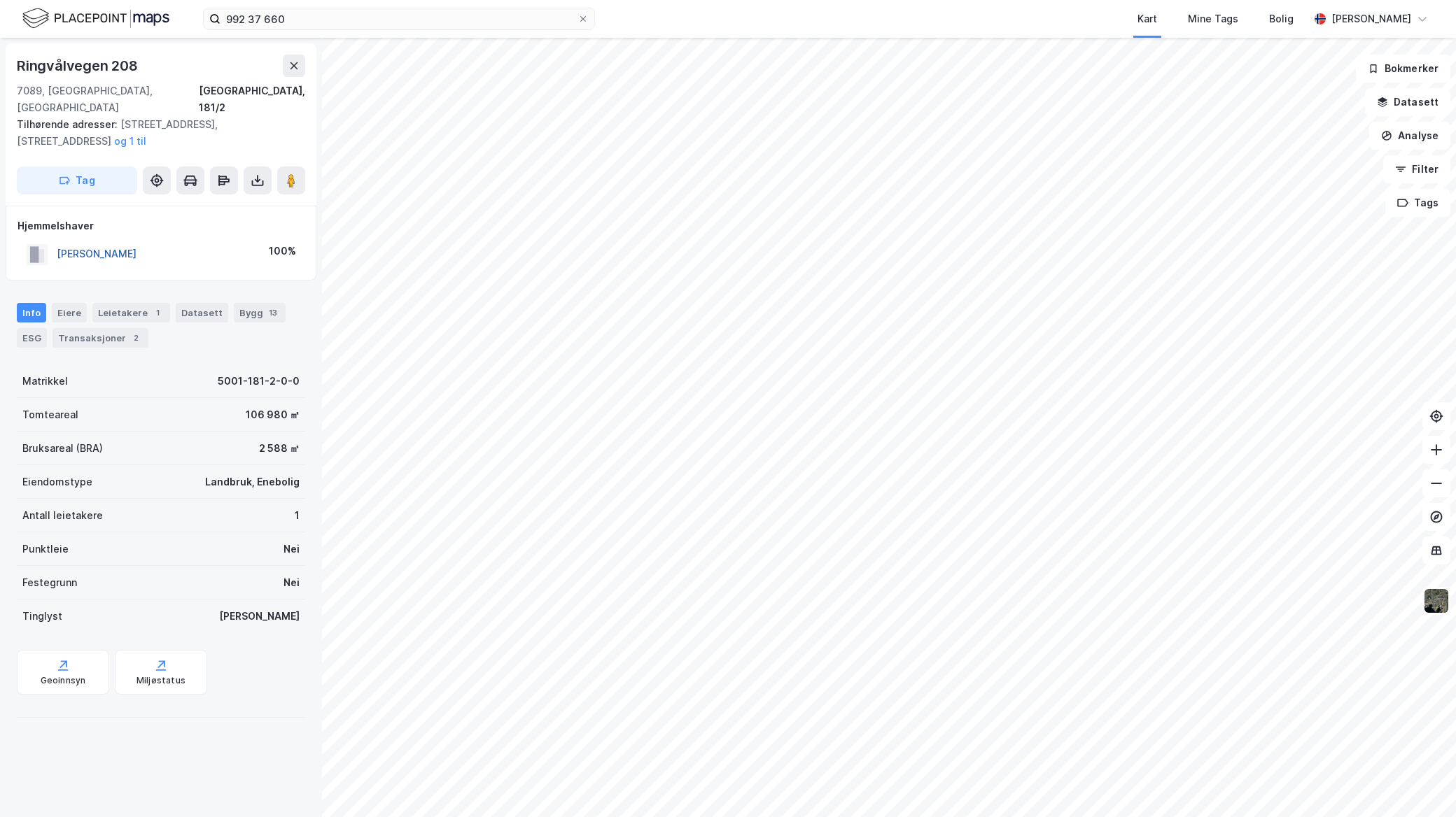
click at [0, 0] on button "[PERSON_NAME]" at bounding box center [0, 0] width 0 height 0
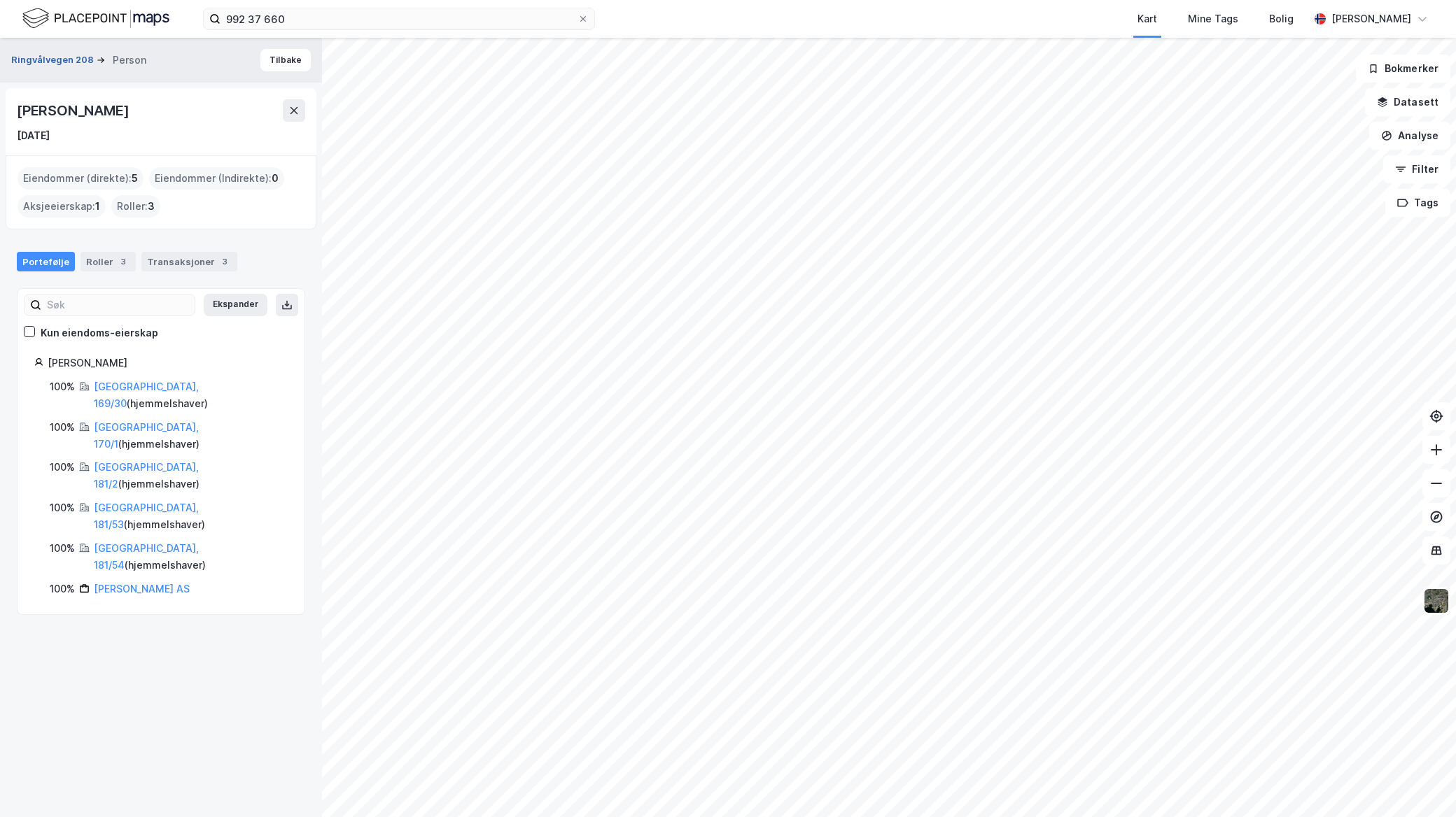
click at [45, 54] on button "Ringvålvegen 208" at bounding box center [54, 60] width 85 height 14
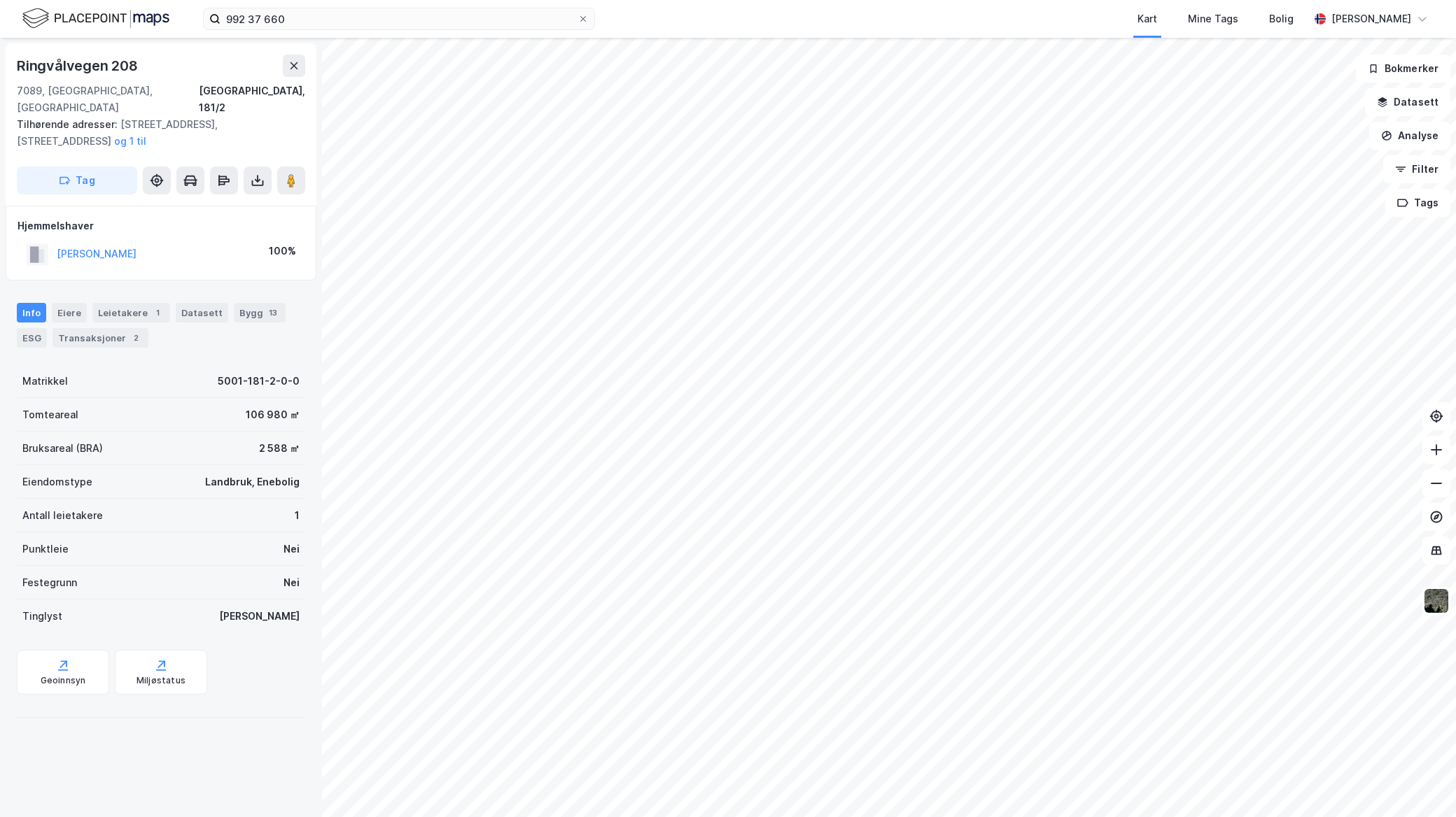
drag, startPoint x: 199, startPoint y: 239, endPoint x: 38, endPoint y: 247, distance: 161.2
click at [38, 247] on div "LANGØRGEN JON ARNE 100%" at bounding box center [161, 254] width 287 height 29
copy button "[PERSON_NAME]"
drag, startPoint x: 162, startPoint y: 41, endPoint x: 0, endPoint y: 28, distance: 162.5
click at [1, 29] on div "992 37 660 Kart Mine Tags Bolig Mathias Aksnes" at bounding box center [728, 19] width 1456 height 38
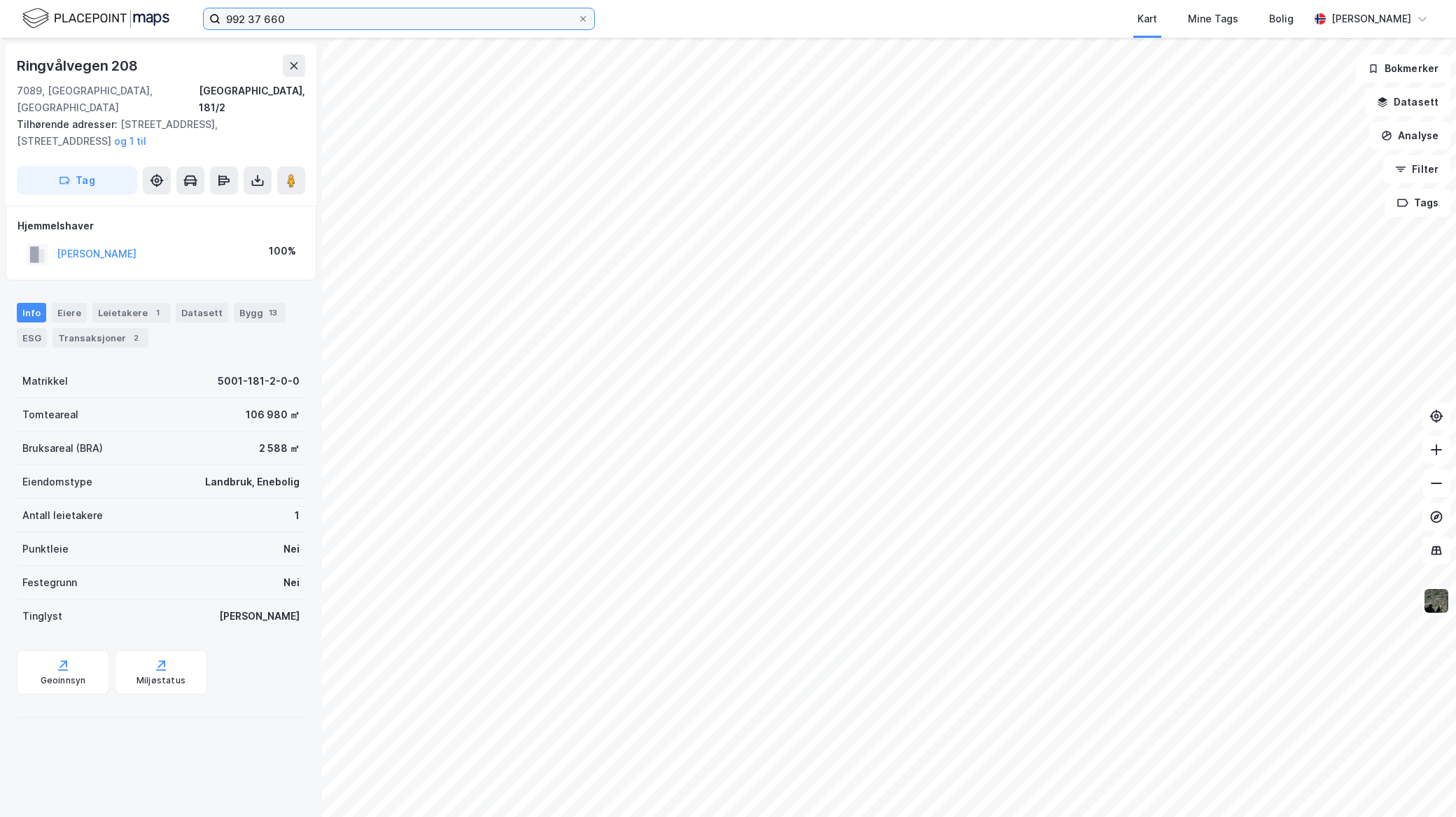
paste input "[PERSON_NAME] AS"
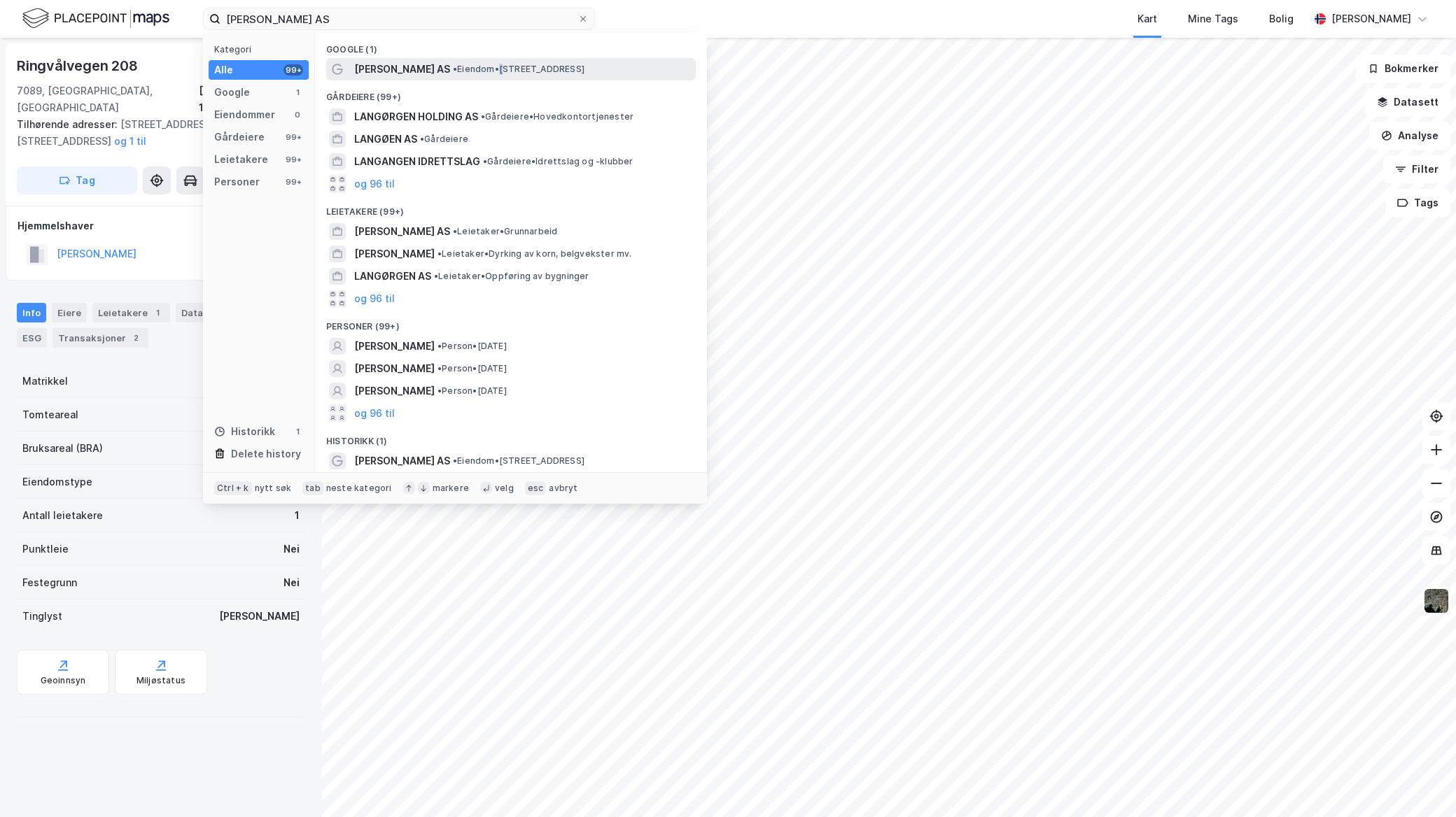
drag, startPoint x: 525, startPoint y: 60, endPoint x: 533, endPoint y: 68, distance: 11.3
click at [533, 68] on div "Jon Arne Langørgen AS • Eiendom • Ringvålvegen 210, 7089 Heimdal" at bounding box center [523, 69] width 339 height 16
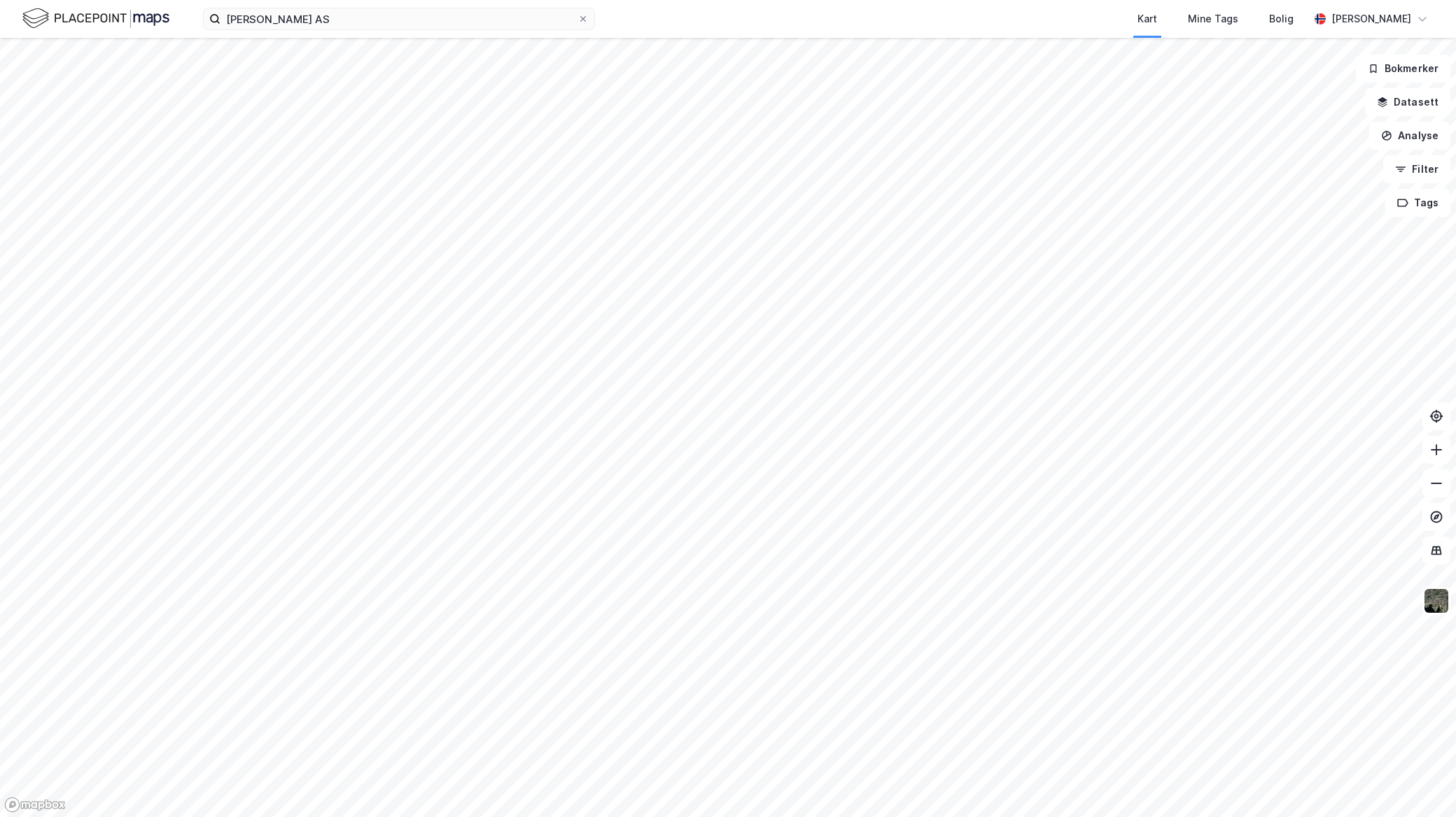
click at [413, 31] on div "Jon Arne Langørgen AS Kart Mine Tags Bolig Mathias Aksnes" at bounding box center [728, 19] width 1456 height 38
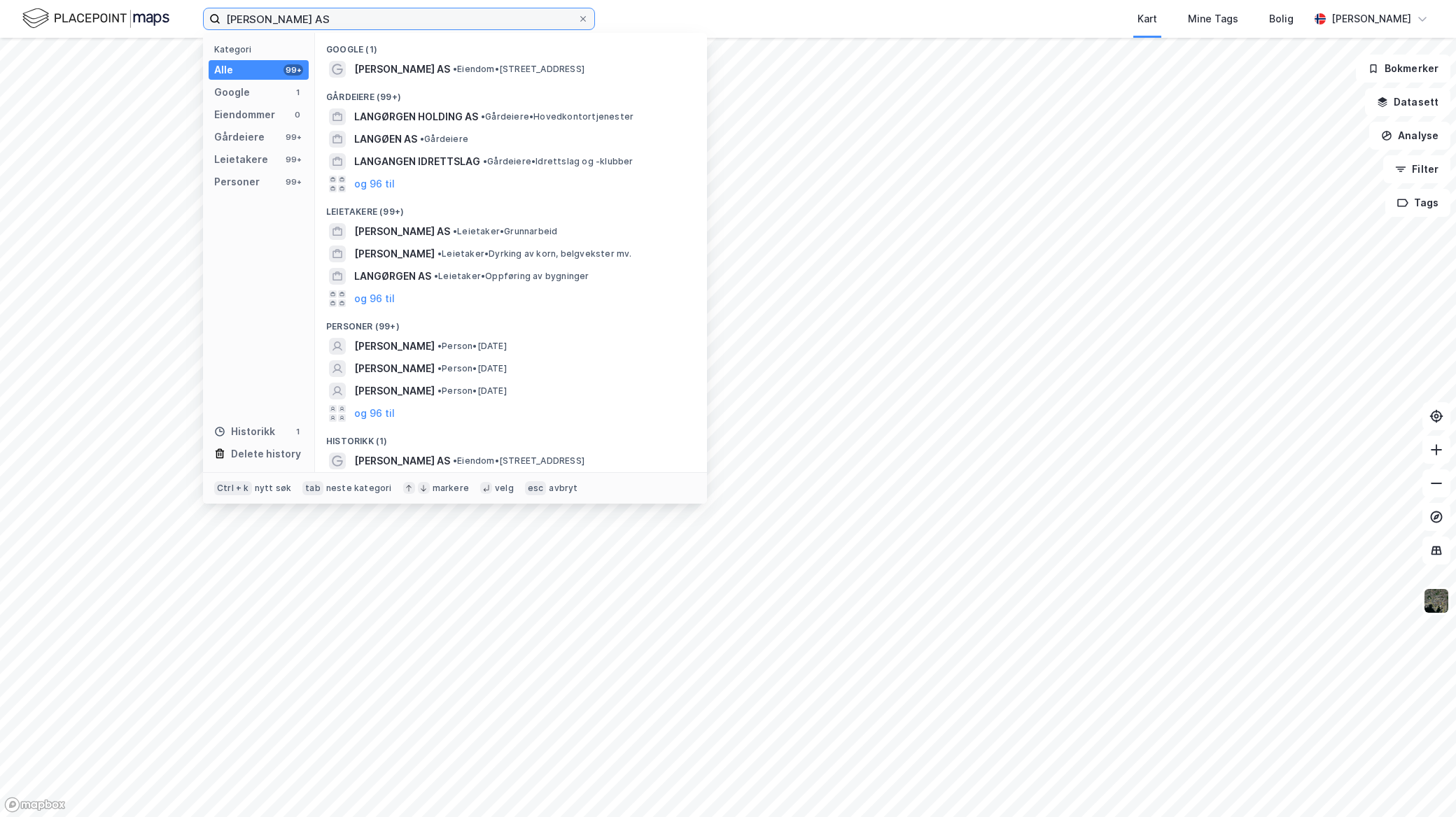
click at [413, 24] on input "[PERSON_NAME] AS" at bounding box center [399, 19] width 357 height 21
click at [437, 118] on span "LANGØRGEN HOLDING AS" at bounding box center [416, 116] width 124 height 16
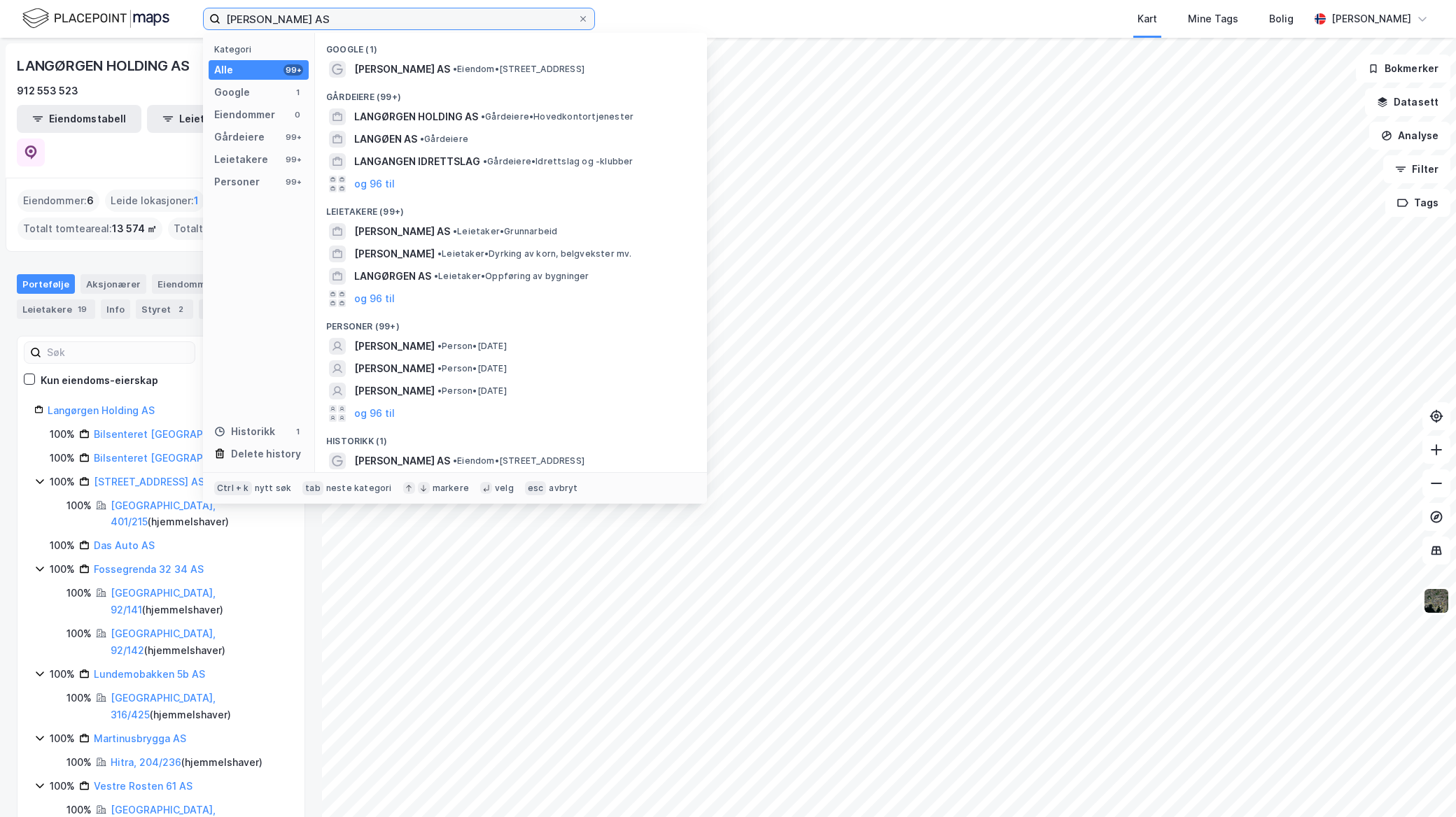
drag, startPoint x: 375, startPoint y: 11, endPoint x: 12, endPoint y: -41, distance: 366.7
click at [12, 0] on html "Jon Arne Langørgen AS Kategori Alle 99+ Google 1 Eiendommer 0 Gårdeiere 99+ Lei…" at bounding box center [728, 408] width 1456 height 817
paste input "Lutdal Eiendom"
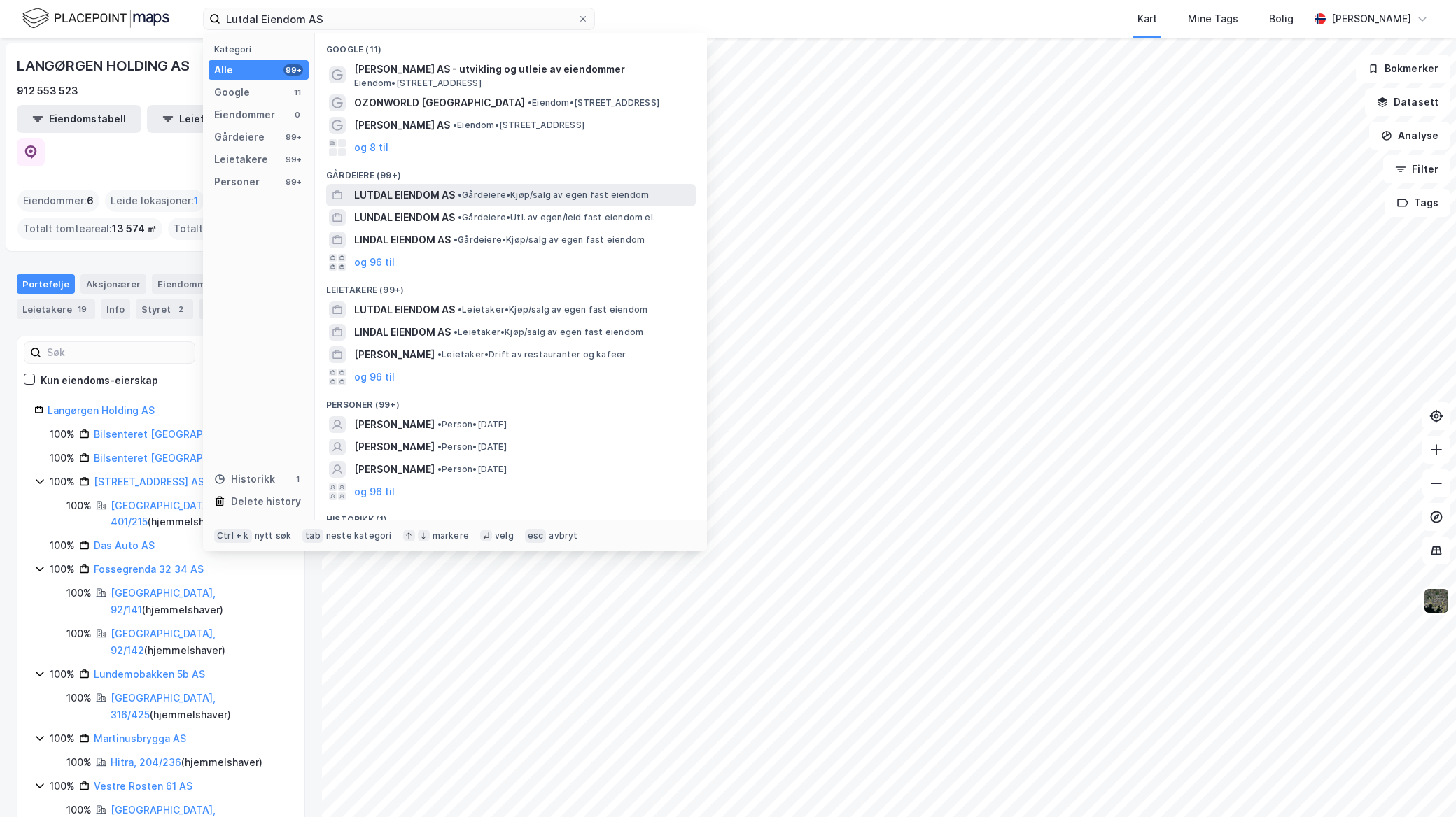
click at [421, 197] on span "LUTDAL EIENDOM AS" at bounding box center [404, 195] width 101 height 16
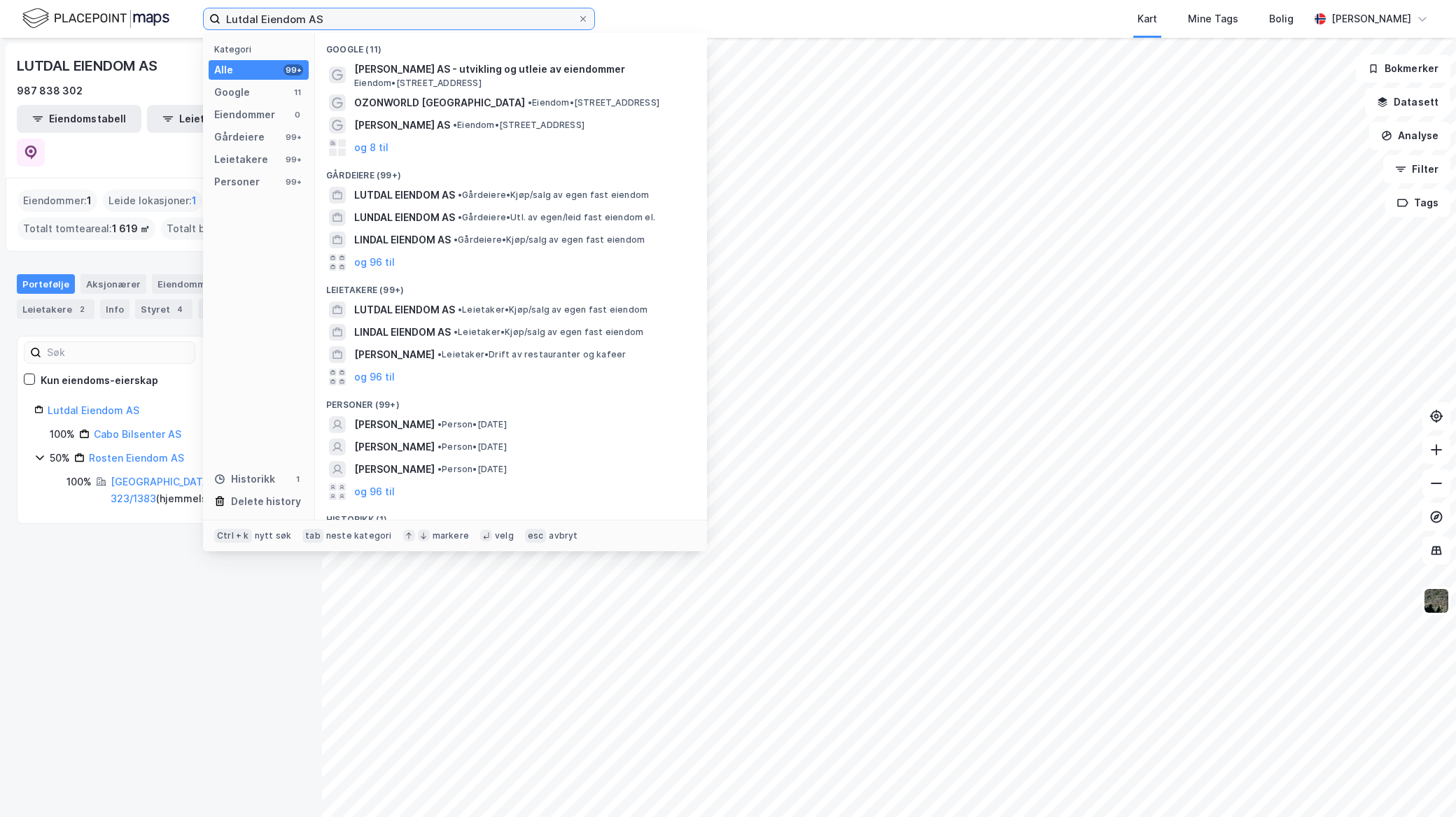
drag, startPoint x: 382, startPoint y: 13, endPoint x: 44, endPoint y: 15, distance: 338.0
click at [44, 15] on div "Lutdal Eiendom AS Kategori Alle 99+ Google 11 Eiendommer 0 Gårdeiere 99+ Leieta…" at bounding box center [728, 19] width 1456 height 38
paste input "Helgest"
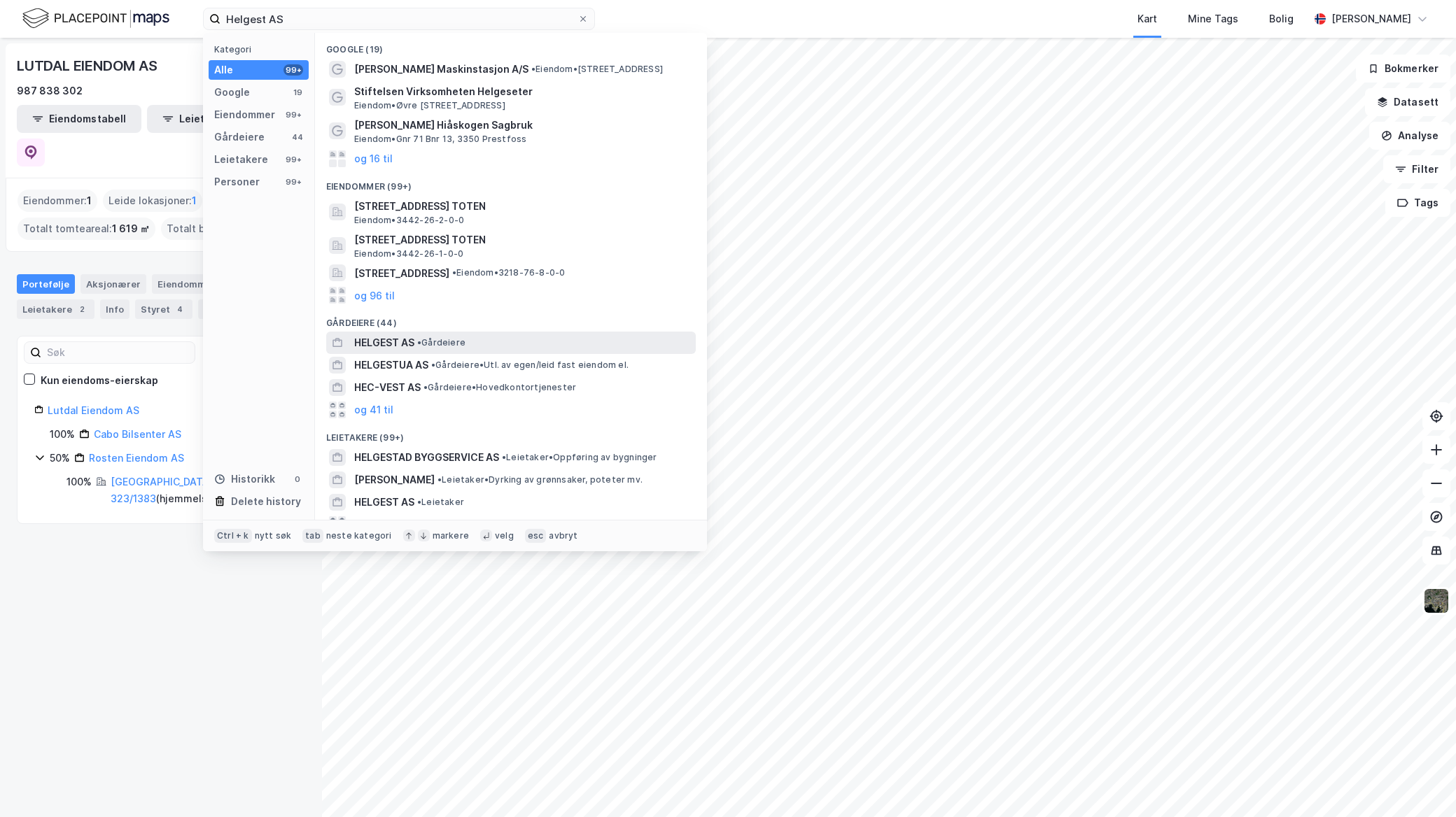
click at [512, 335] on div "HELGEST AS • Gårdeiere" at bounding box center [523, 343] width 339 height 16
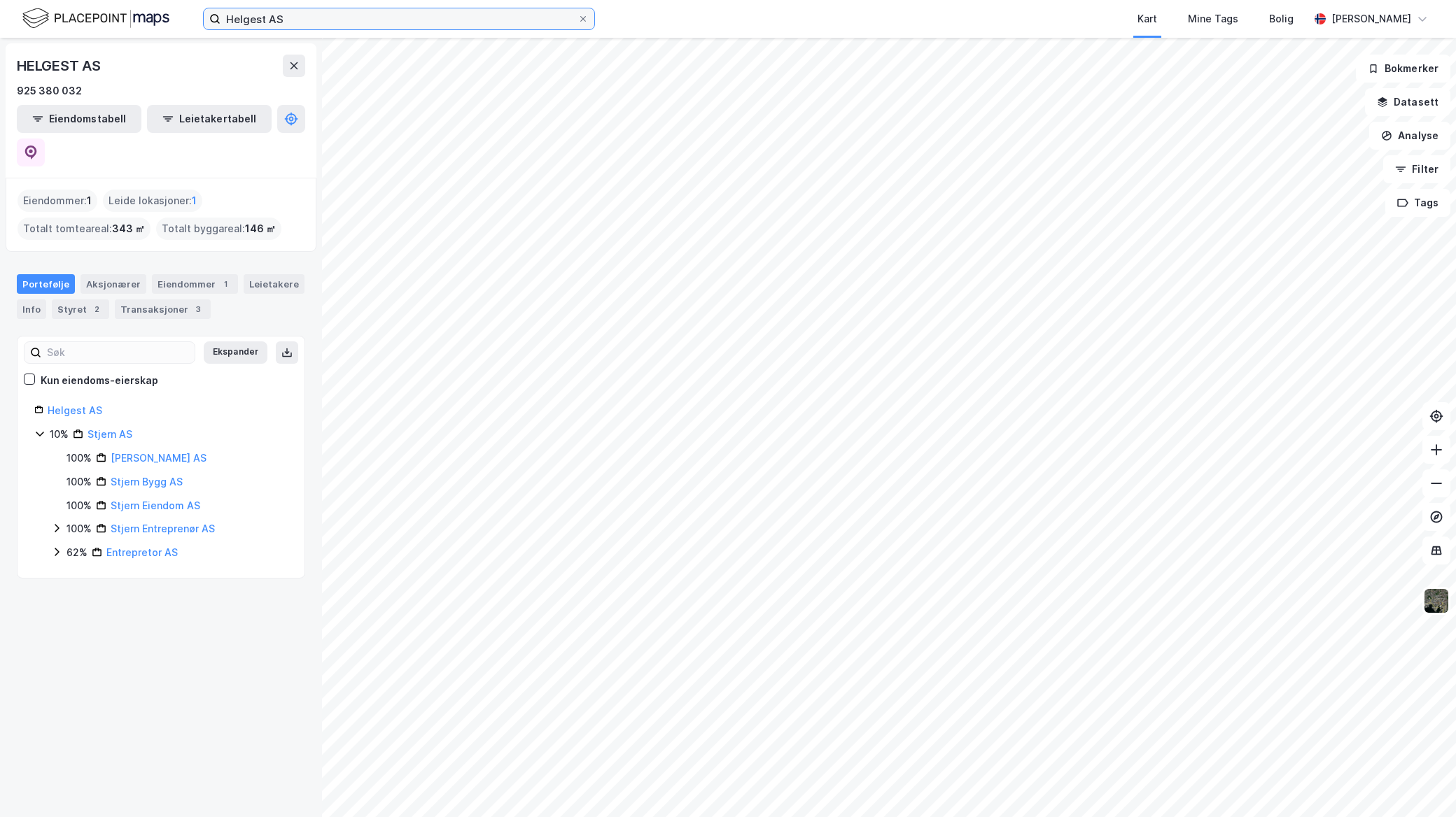
click at [43, 9] on div "Helgest AS Kart Mine Tags Bolig Mathias Aksnes" at bounding box center [728, 19] width 1456 height 38
paste input "Ranheimsveien 7"
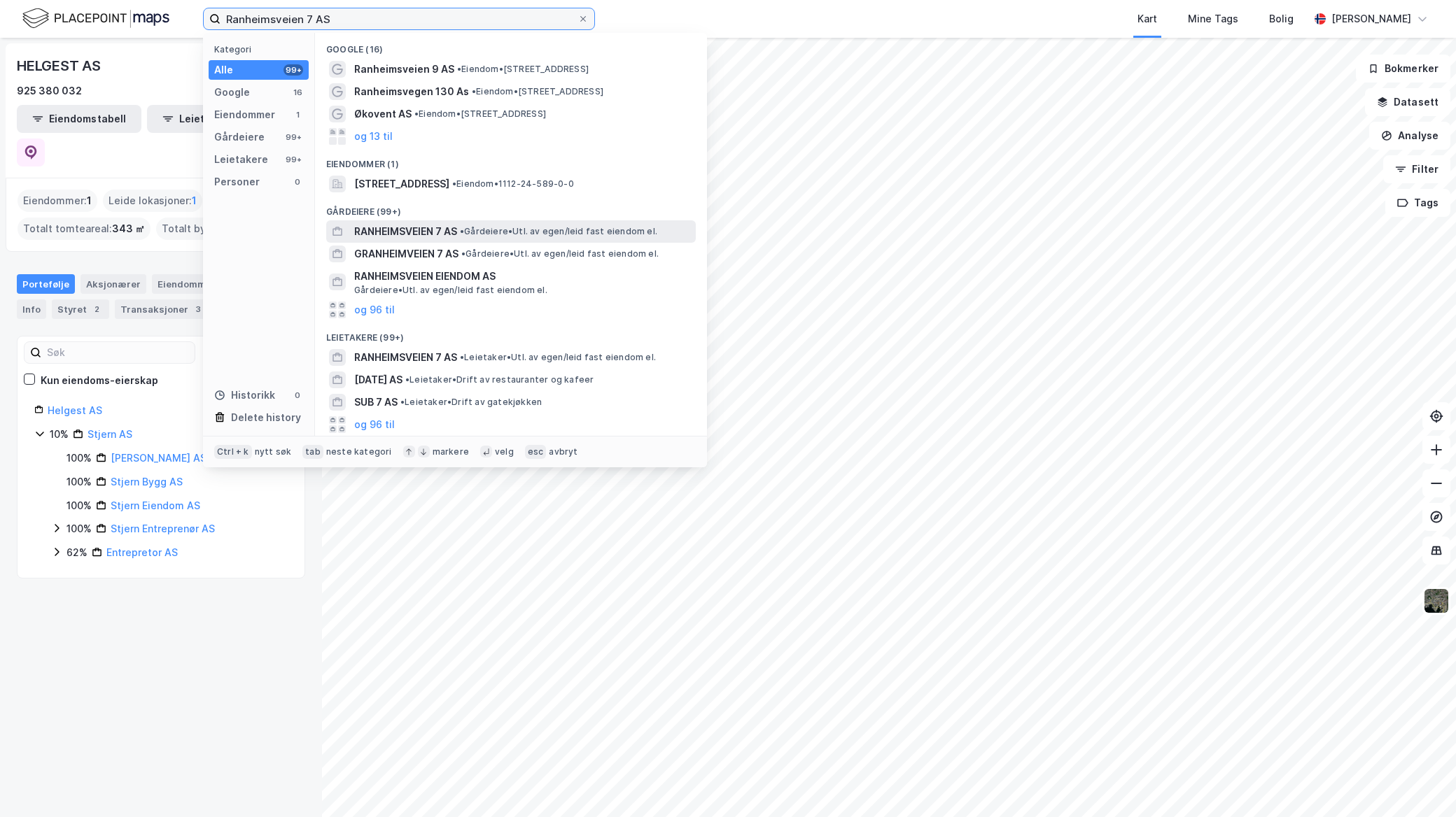
type input "Ranheimsveien 7 AS"
click at [464, 227] on span "•" at bounding box center [462, 231] width 4 height 11
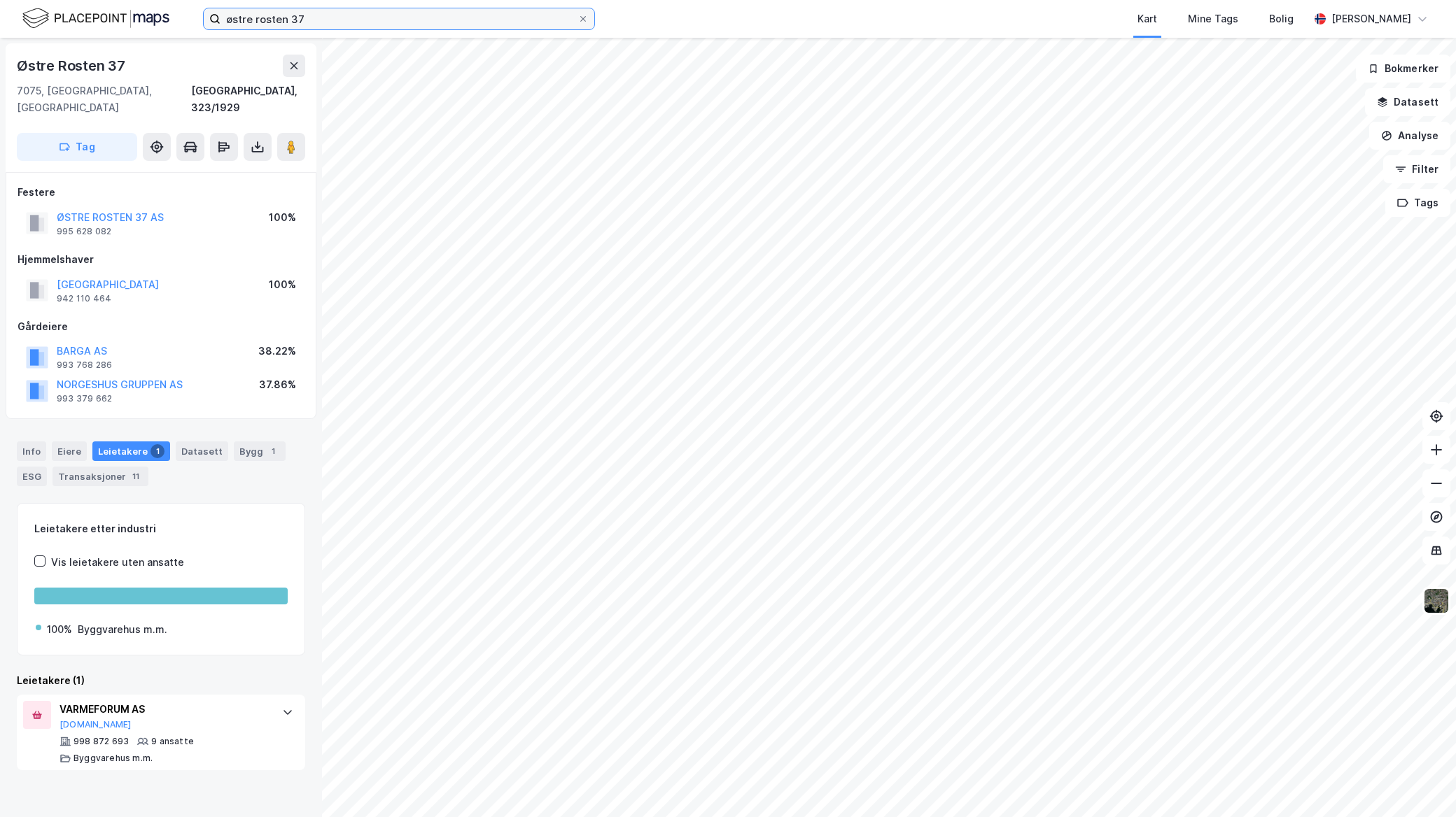
drag, startPoint x: 327, startPoint y: 15, endPoint x: 44, endPoint y: 4, distance: 283.2
click at [44, 4] on div "østre rosten 37 Kart Mine Tags Bolig Mathias Aksnes" at bounding box center [728, 19] width 1456 height 38
paste input "Vinterveien Eiendom AS"
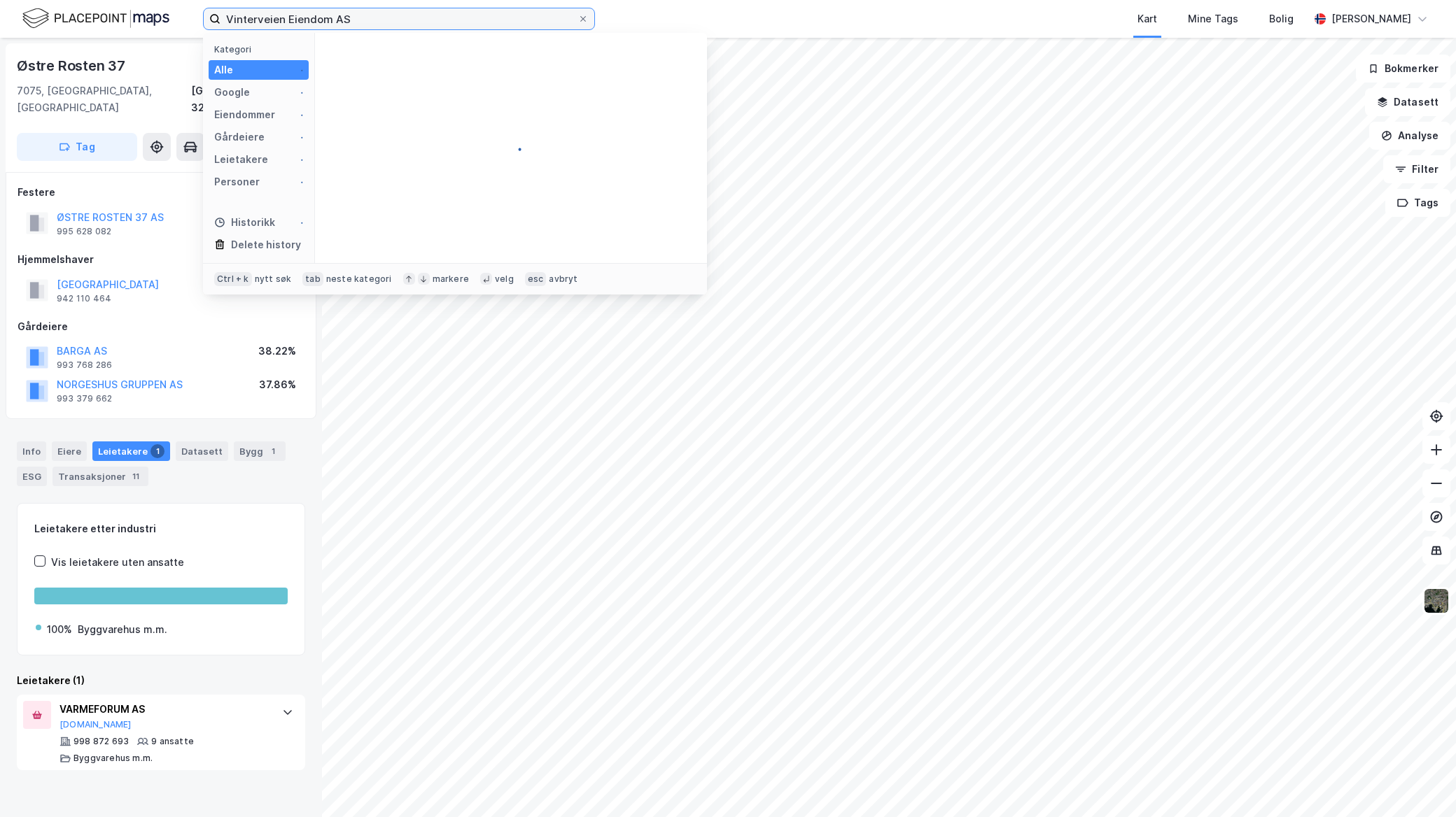
type input "Vinterveien Eiendom AS"
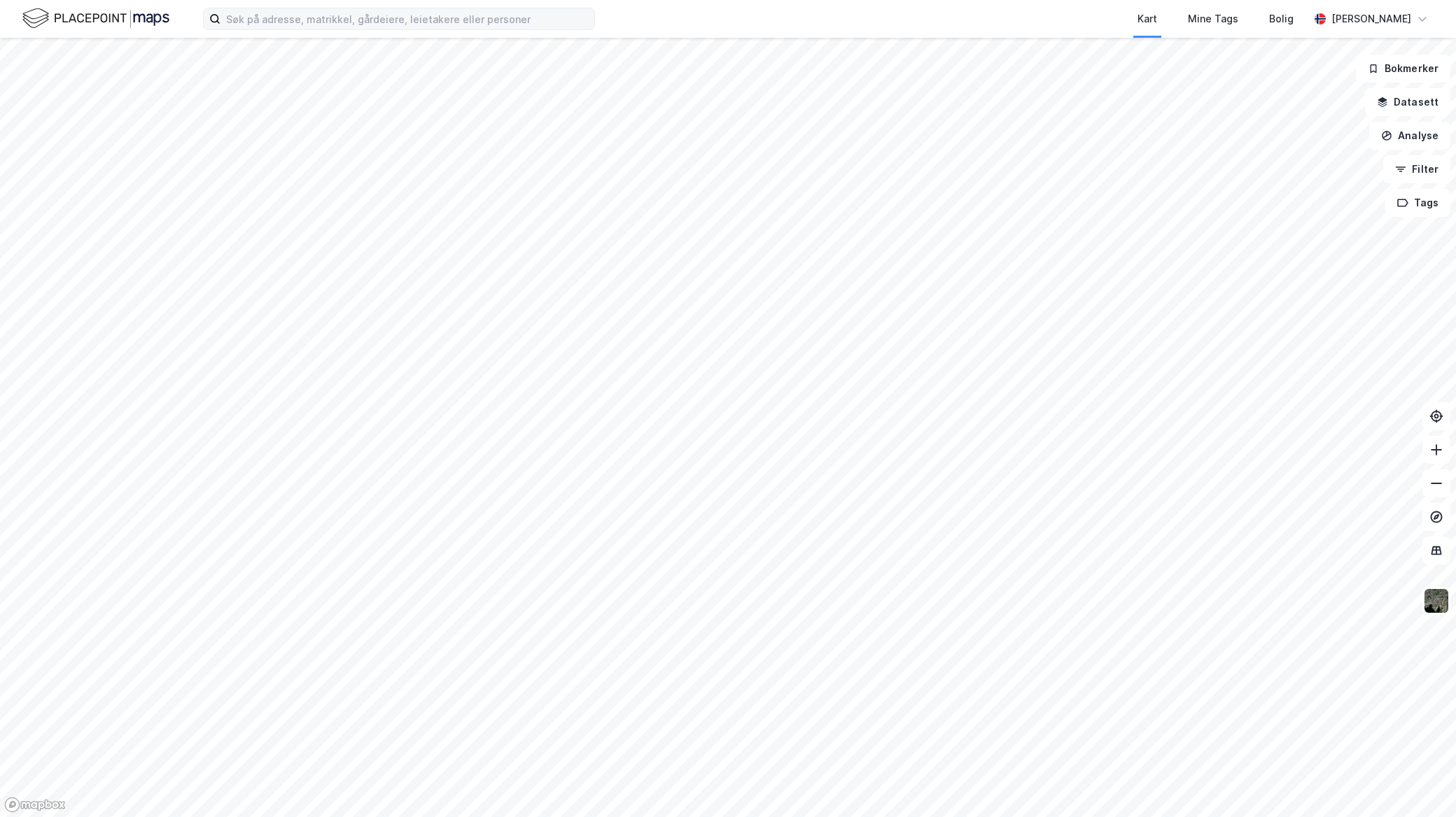
click at [344, 29] on label at bounding box center [399, 19] width 392 height 22
click at [344, 29] on input at bounding box center [407, 19] width 373 height 21
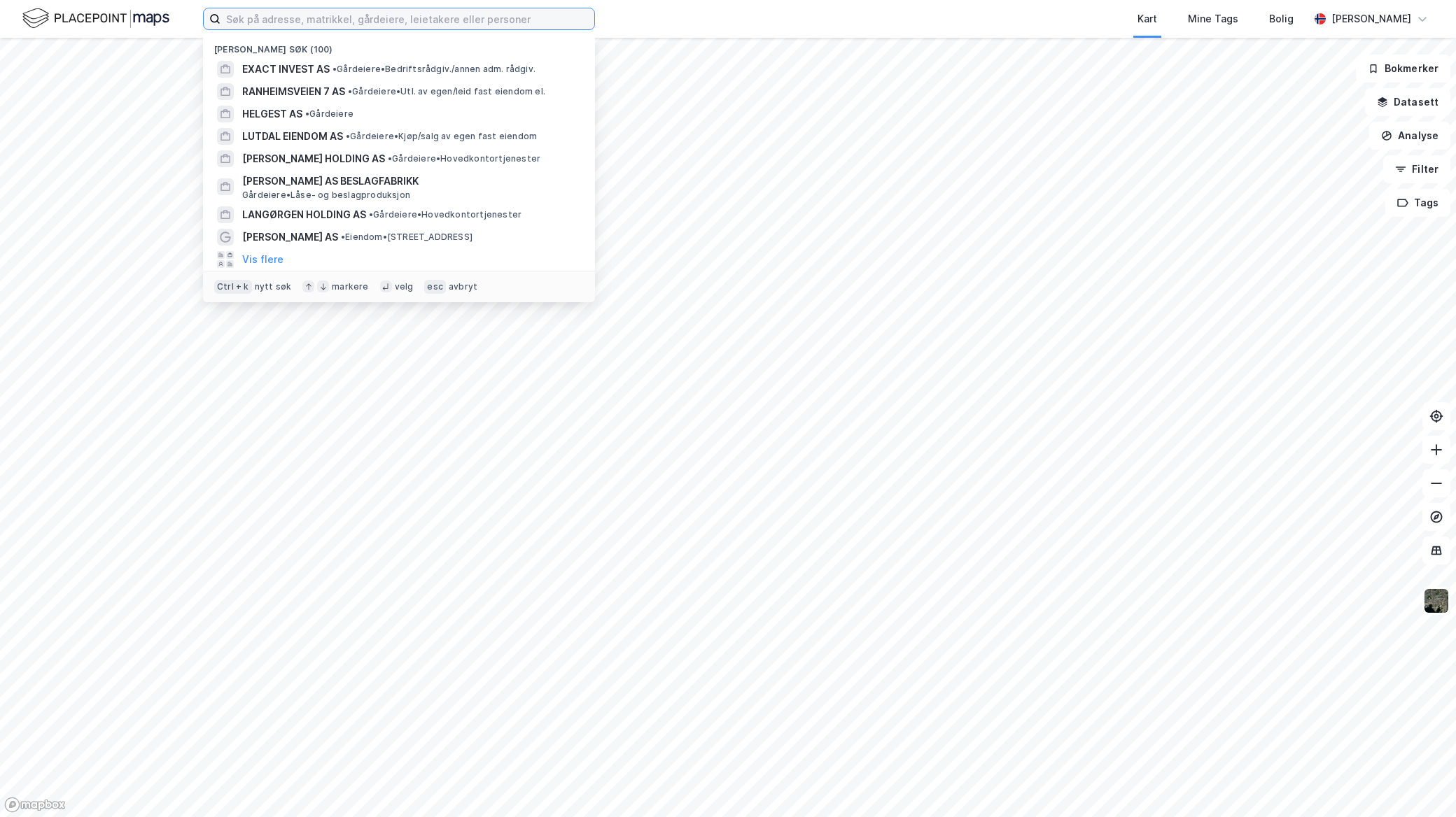
click at [341, 21] on input at bounding box center [407, 19] width 373 height 21
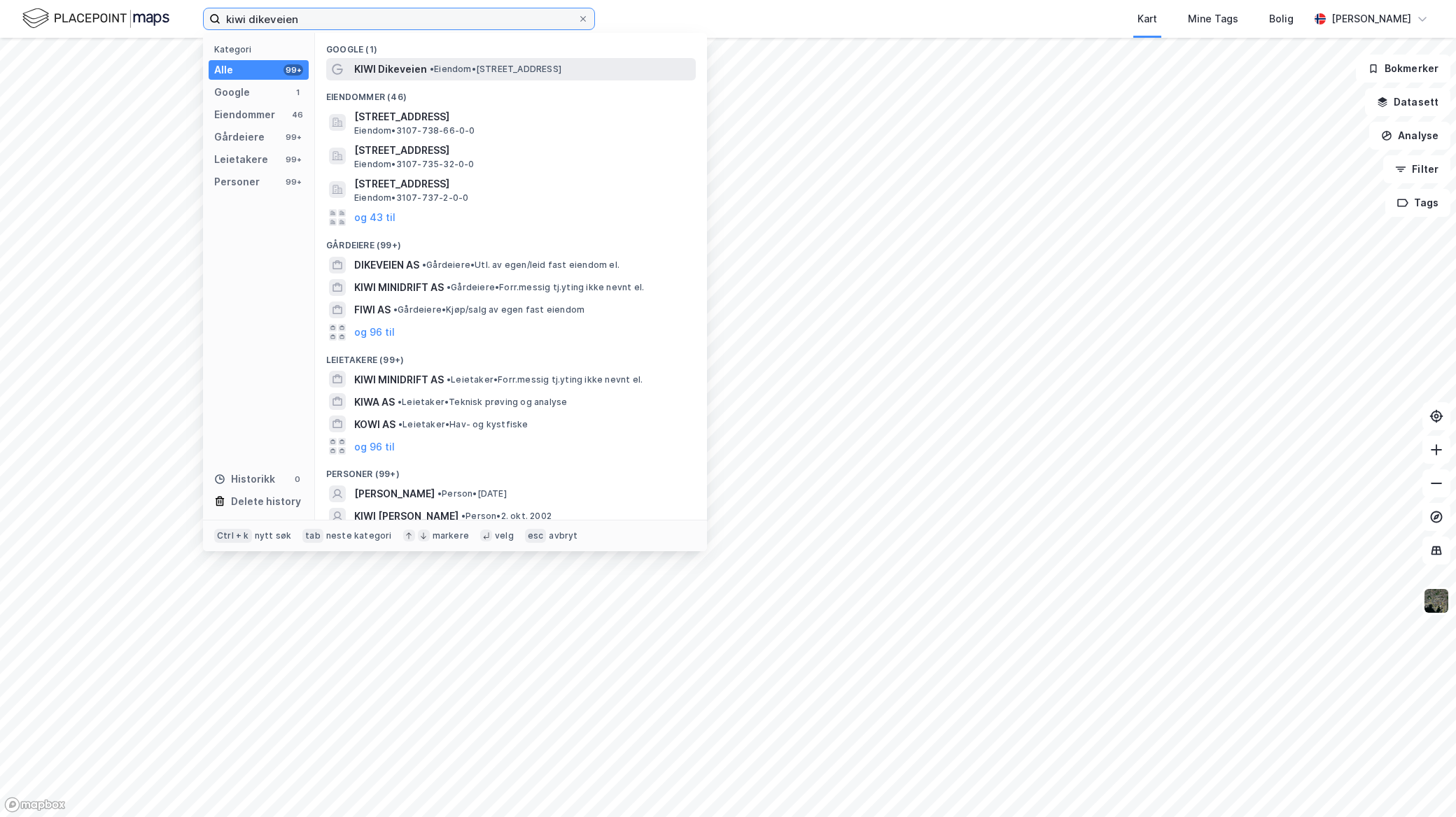
type input "kiwi dikeveien"
click at [609, 59] on div "KIWI Dikeveien • Eiendom • [STREET_ADDRESS]" at bounding box center [510, 69] width 369 height 22
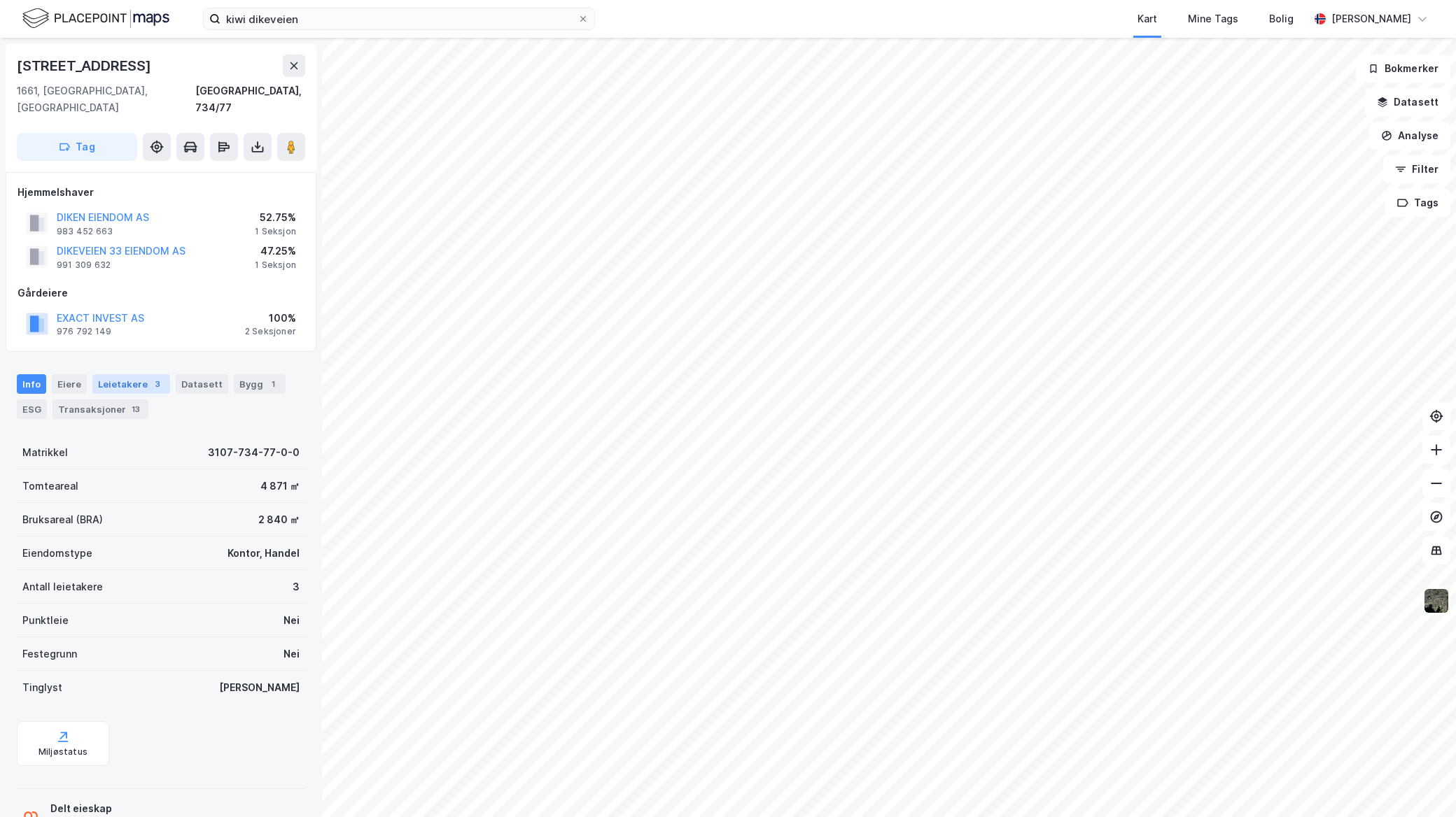
click at [135, 374] on div "Leietakere 3" at bounding box center [131, 383] width 77 height 19
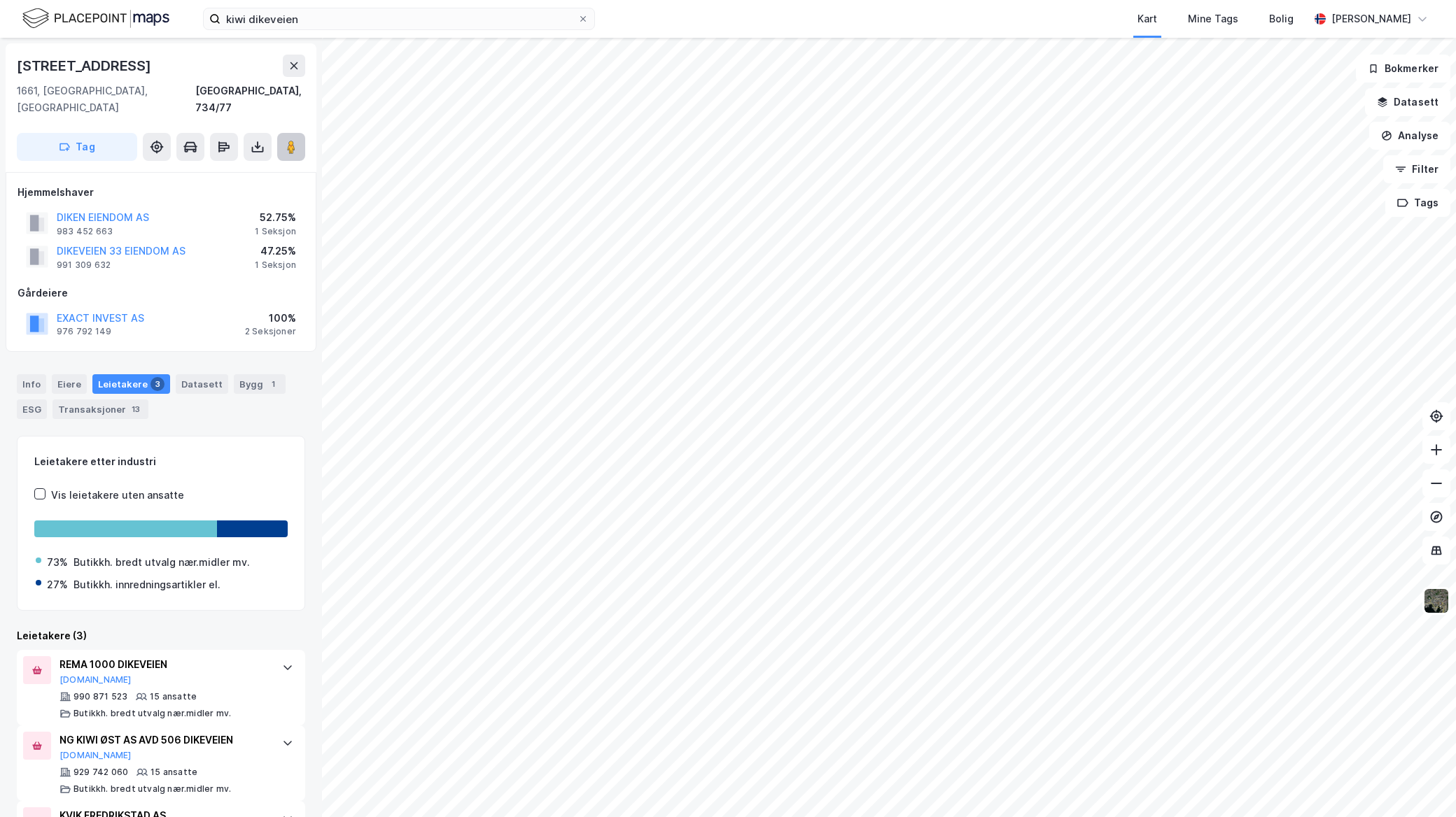
click at [298, 138] on button at bounding box center [291, 146] width 28 height 28
click at [110, 399] on div "Transaksjoner 13" at bounding box center [100, 408] width 96 height 19
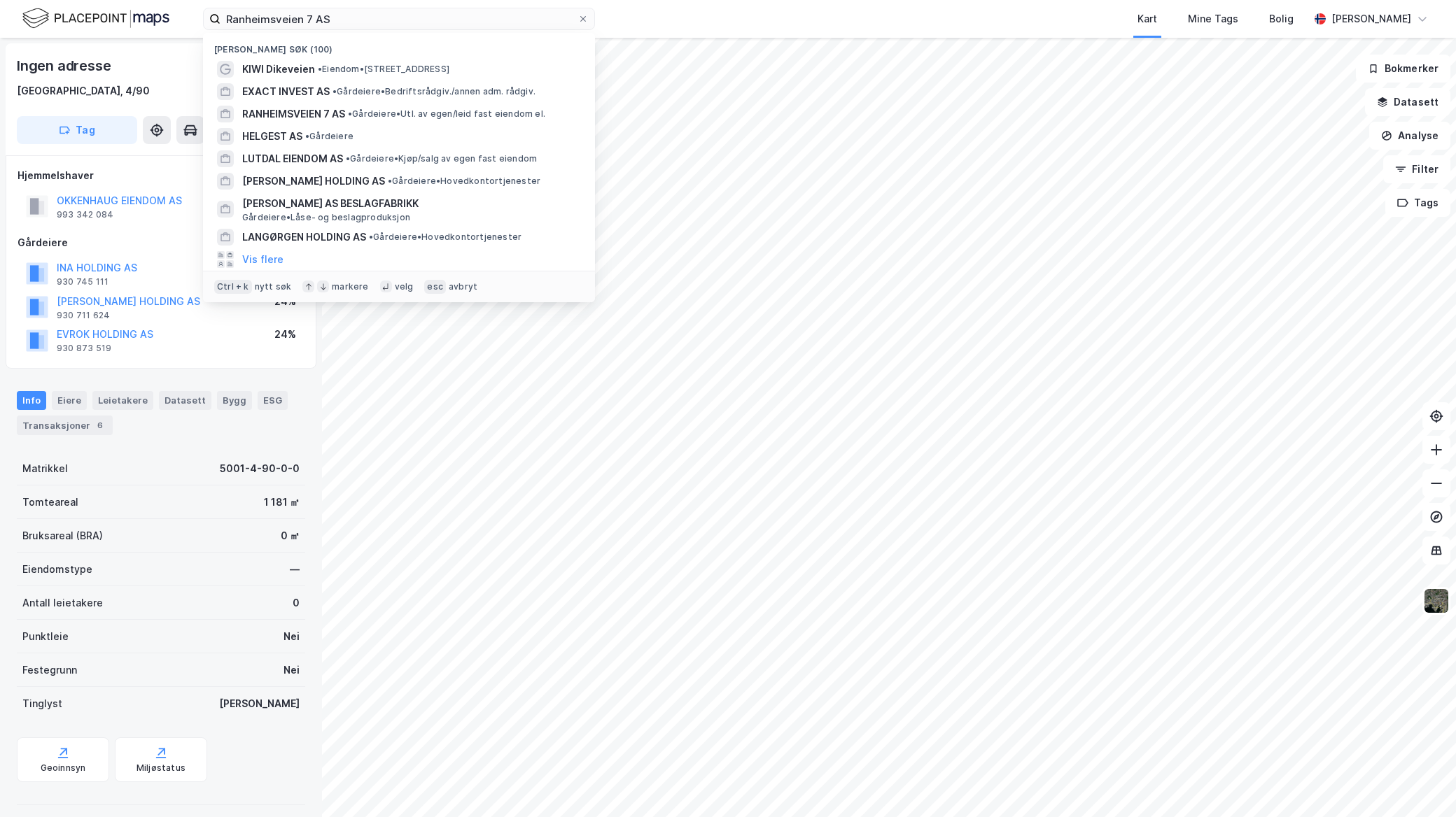
click at [0, 0] on html "Ranheimsveien 7 AS Nylige søk (100) KIWI Dikeveien • Eiendom • [STREET_ADDRESS]…" at bounding box center [728, 408] width 1456 height 817
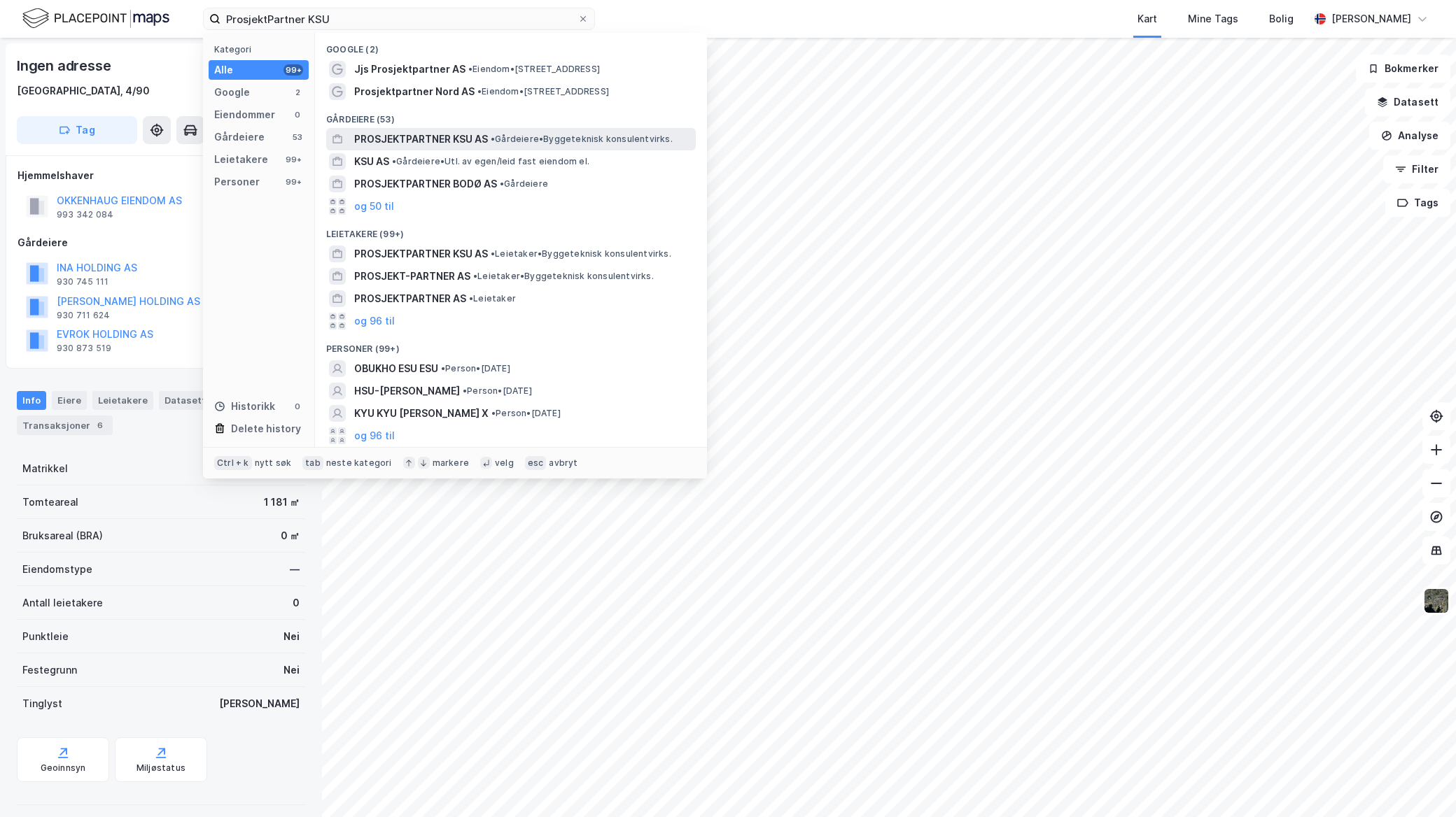
click at [503, 136] on span "• [PERSON_NAME] konsulentvirks." at bounding box center [581, 139] width 182 height 11
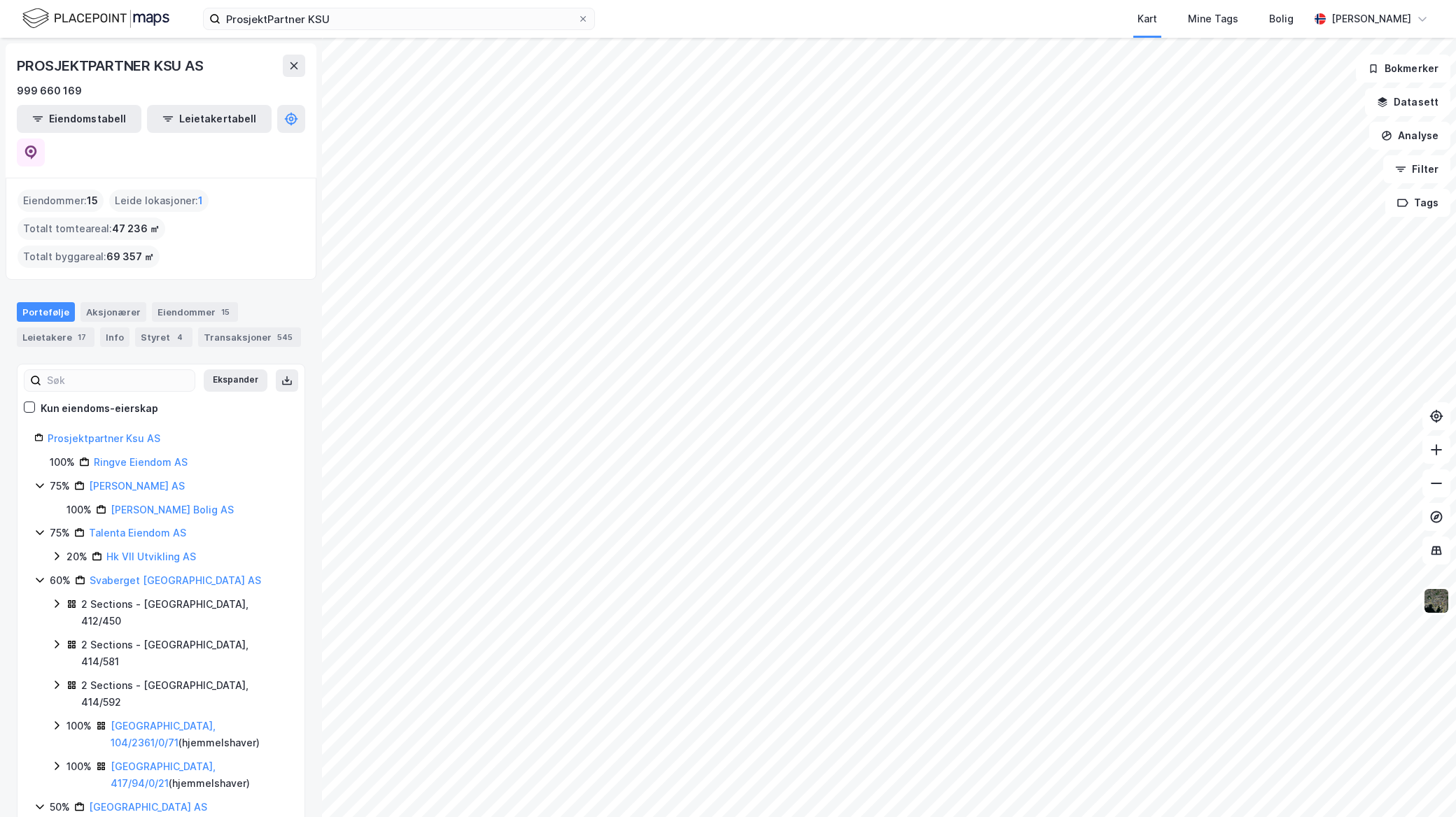
click at [390, 32] on div "ProsjektPartner KSU Kart Mine Tags Bolig [PERSON_NAME]" at bounding box center [728, 19] width 1456 height 38
click at [381, 24] on input "ProsjektPartner KSU" at bounding box center [399, 19] width 357 height 21
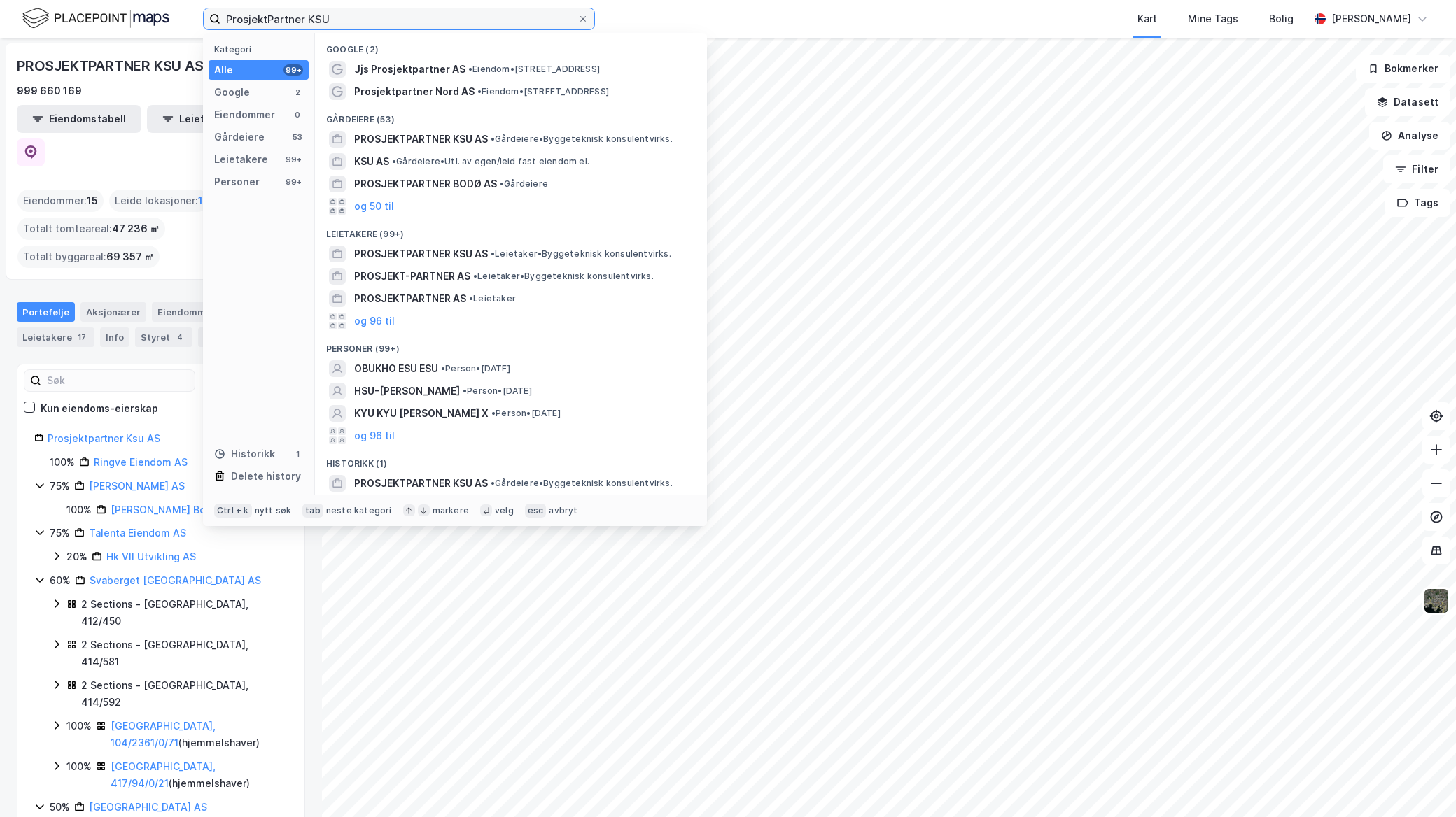
click at [381, 24] on input "ProsjektPartner KSU" at bounding box center [399, 19] width 357 height 21
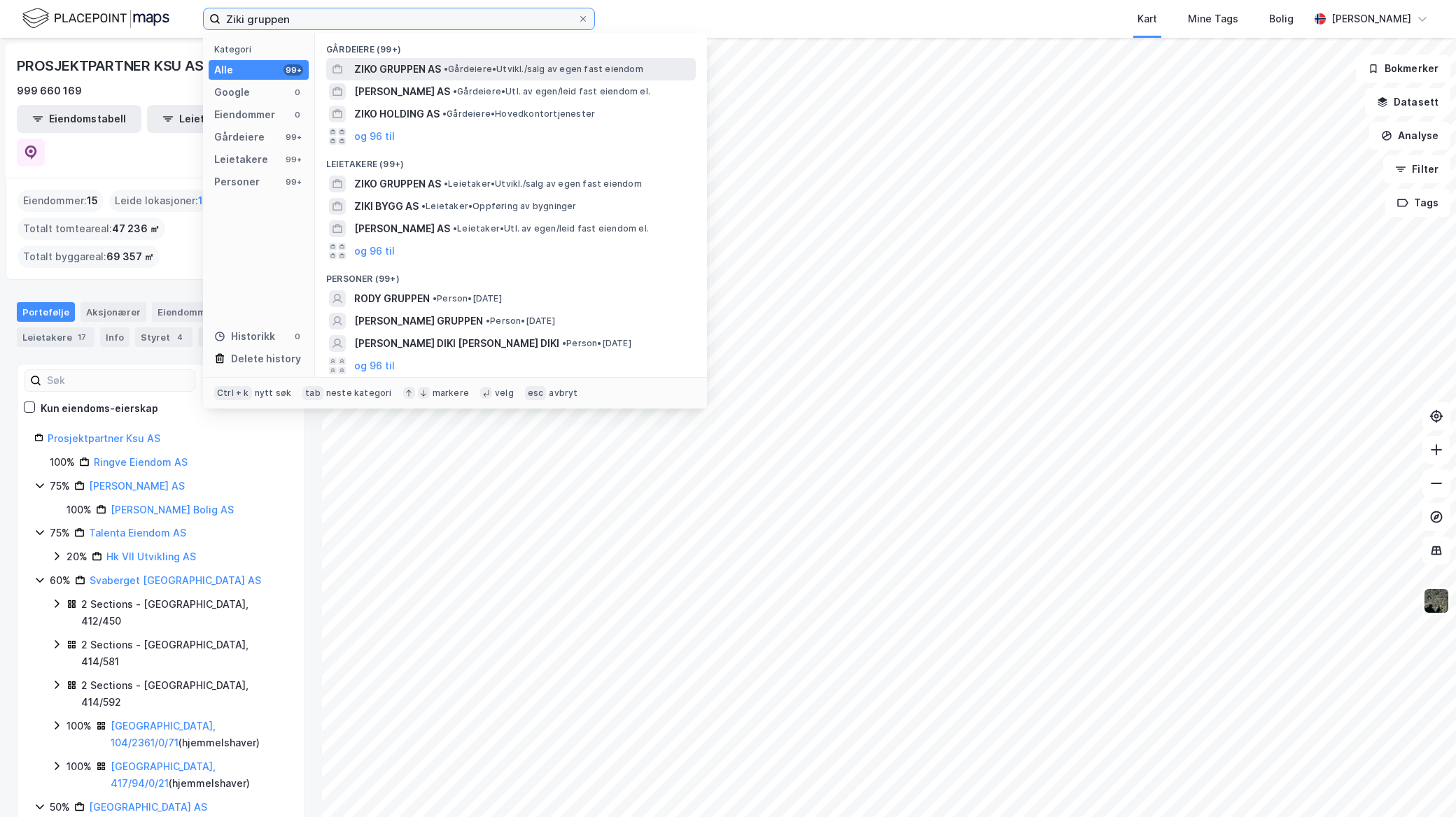
type input "Ziki gruppen"
click at [493, 68] on span "• Gårdeiere • [GEOGRAPHIC_DATA]/salg av egen fast eiendom" at bounding box center [543, 70] width 199 height 11
